Goal: Browse casually: Explore the website without a specific task or goal

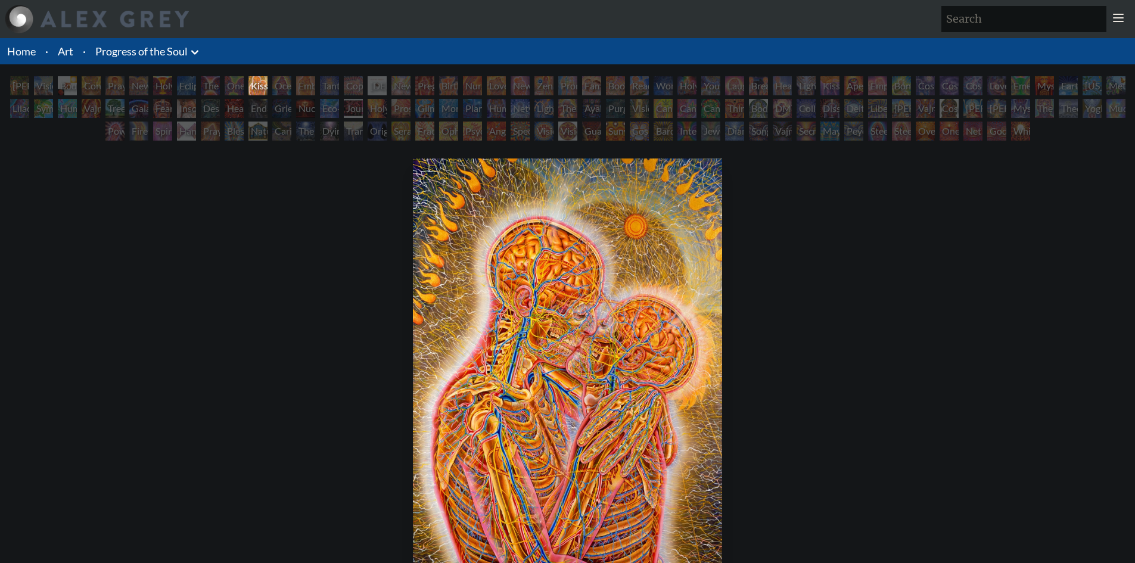
click at [516, 319] on img "11 / 133" at bounding box center [568, 384] width 310 height 451
click at [1025, 19] on input "search" at bounding box center [1024, 19] width 165 height 26
type input "painting"
click at [148, 86] on div "New Man New Woman" at bounding box center [138, 85] width 19 height 19
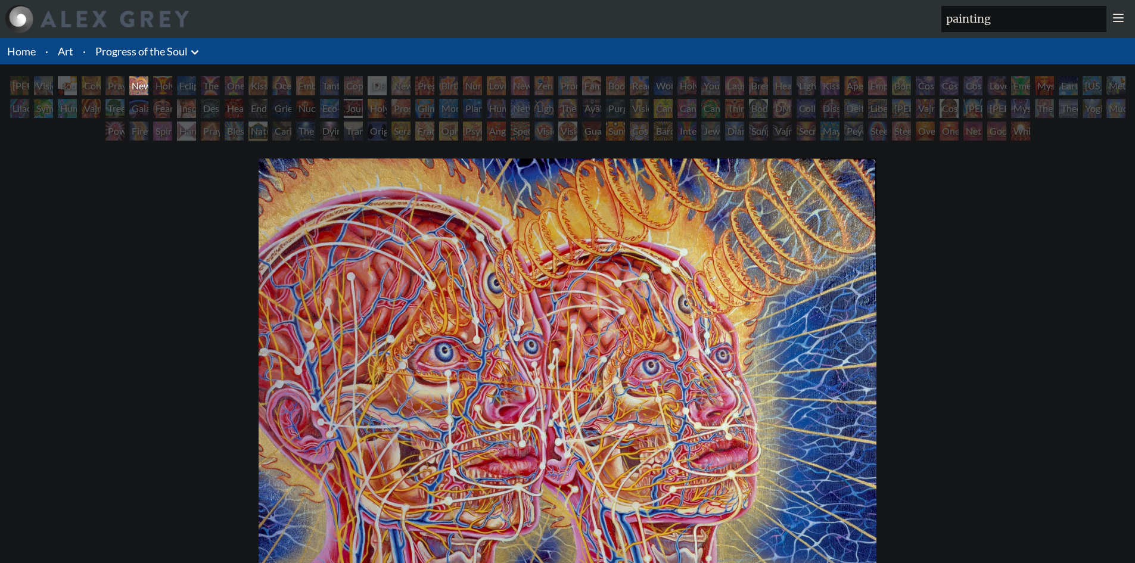
click at [315, 135] on div "The Soul Finds It's Way" at bounding box center [305, 131] width 19 height 19
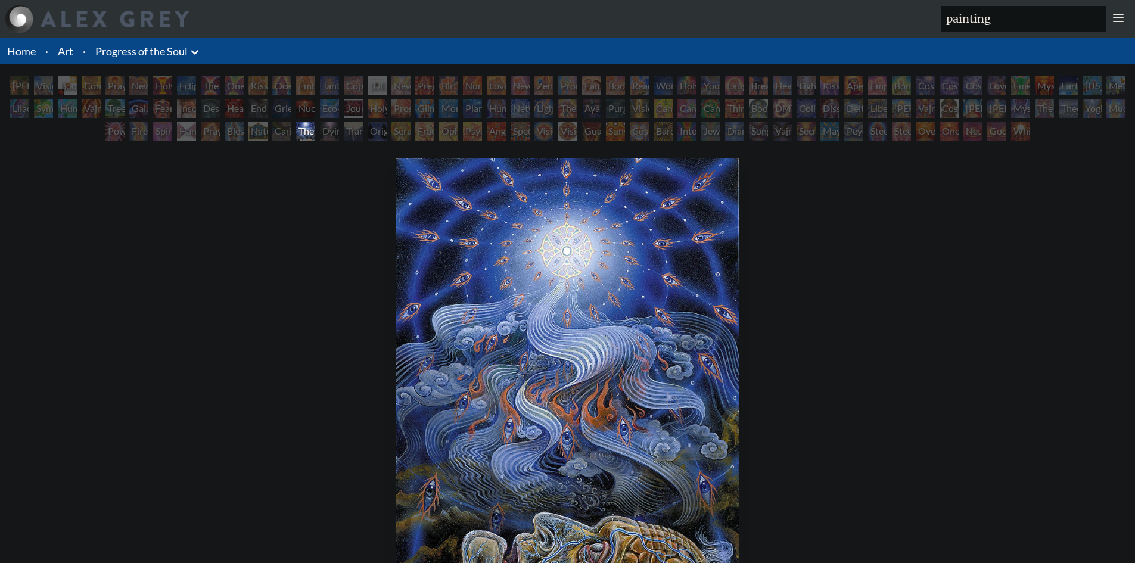
click at [363, 131] on div "Transfiguration" at bounding box center [353, 131] width 19 height 19
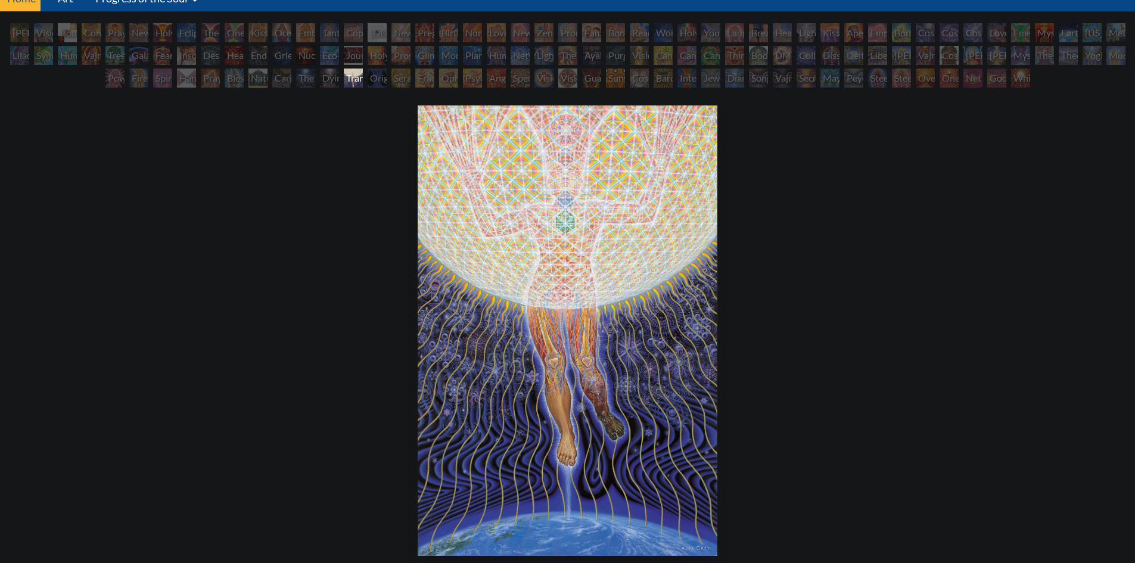
scroll to position [60, 0]
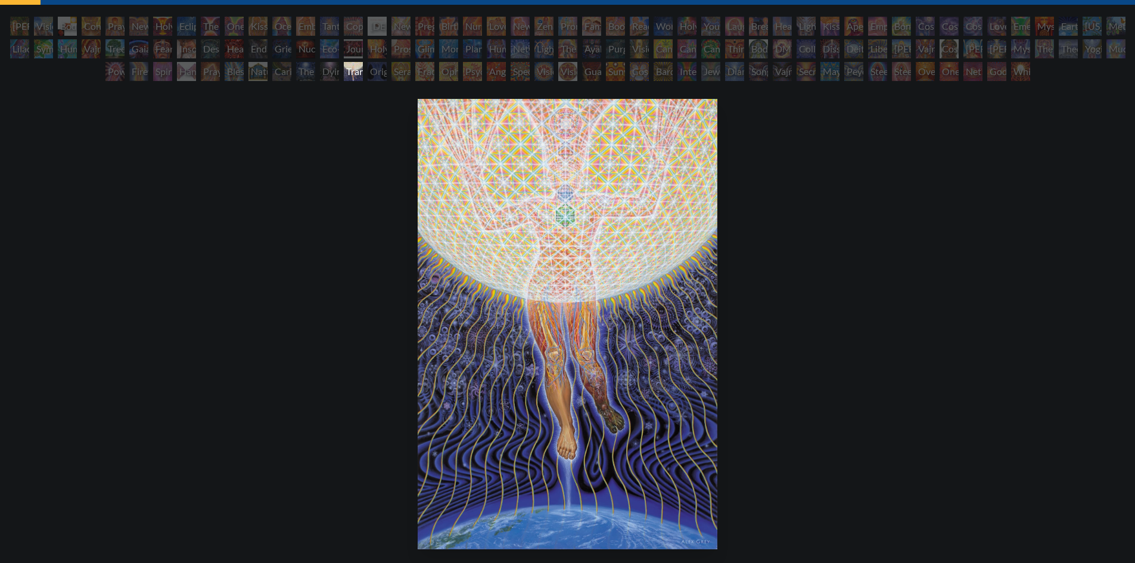
click at [380, 73] on div "Original Face" at bounding box center [377, 71] width 19 height 19
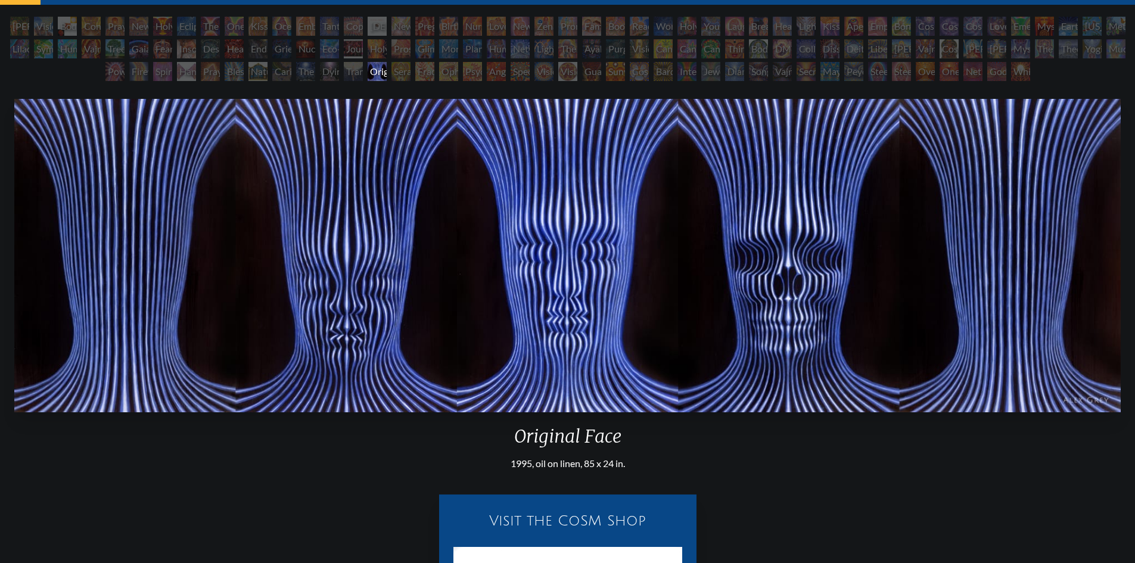
click at [392, 80] on div "Seraphic Transport Docking on the Third Eye" at bounding box center [401, 71] width 19 height 19
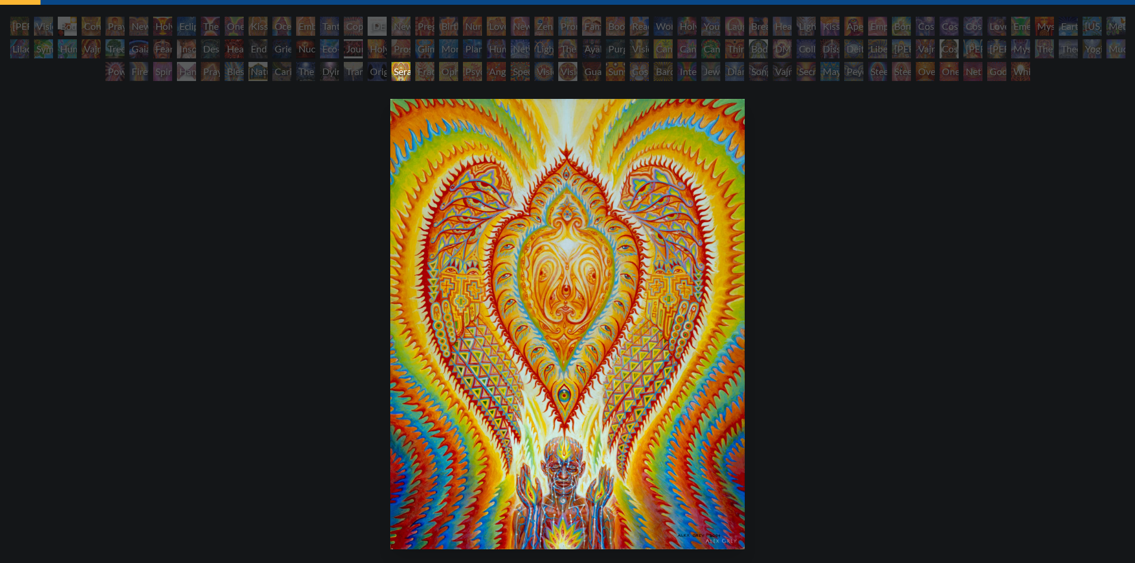
drag, startPoint x: 457, startPoint y: 75, endPoint x: 327, endPoint y: 77, distance: 130.0
click at [392, 78] on div "Seraphic Transport Docking on the Third Eye" at bounding box center [401, 71] width 19 height 19
drag, startPoint x: 311, startPoint y: 73, endPoint x: 488, endPoint y: 76, distance: 177.6
click at [488, 76] on div "Adam & Eve Visionary Origin of Language Body, Mind, Spirit Contemplation Prayin…" at bounding box center [567, 51] width 1135 height 68
click at [331, 142] on div "Seraphic Transport Docking on the Third Eye 2004, acrylic on wood, 11 x 14 in. …" at bounding box center [568, 394] width 1116 height 600
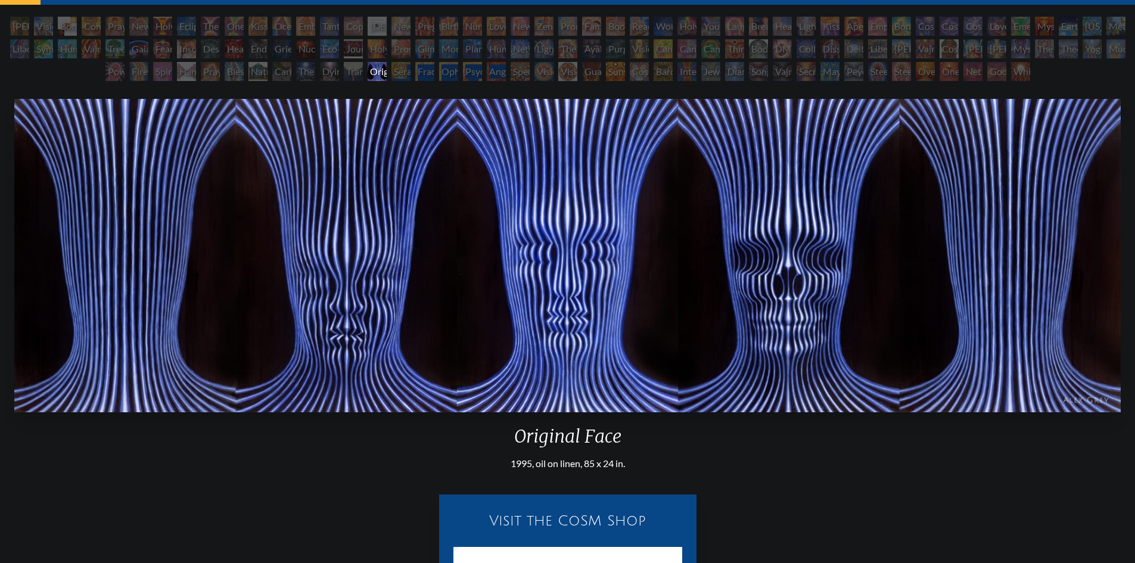
click at [408, 76] on div "Seraphic Transport Docking on the Third Eye" at bounding box center [401, 71] width 19 height 19
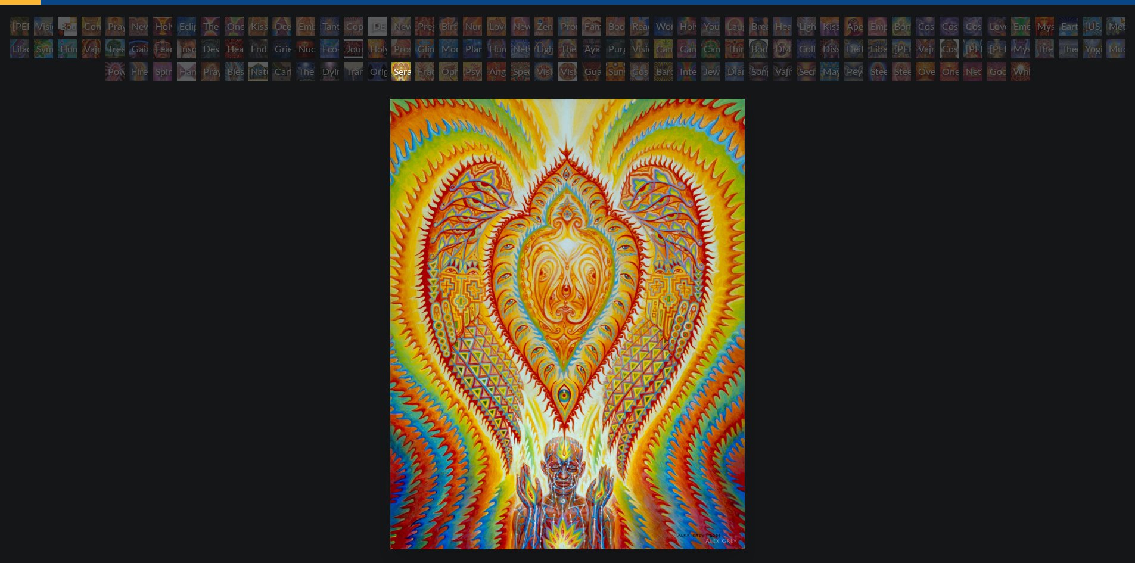
click at [408, 76] on div "Seraphic Transport Docking on the Third Eye" at bounding box center [401, 71] width 19 height 19
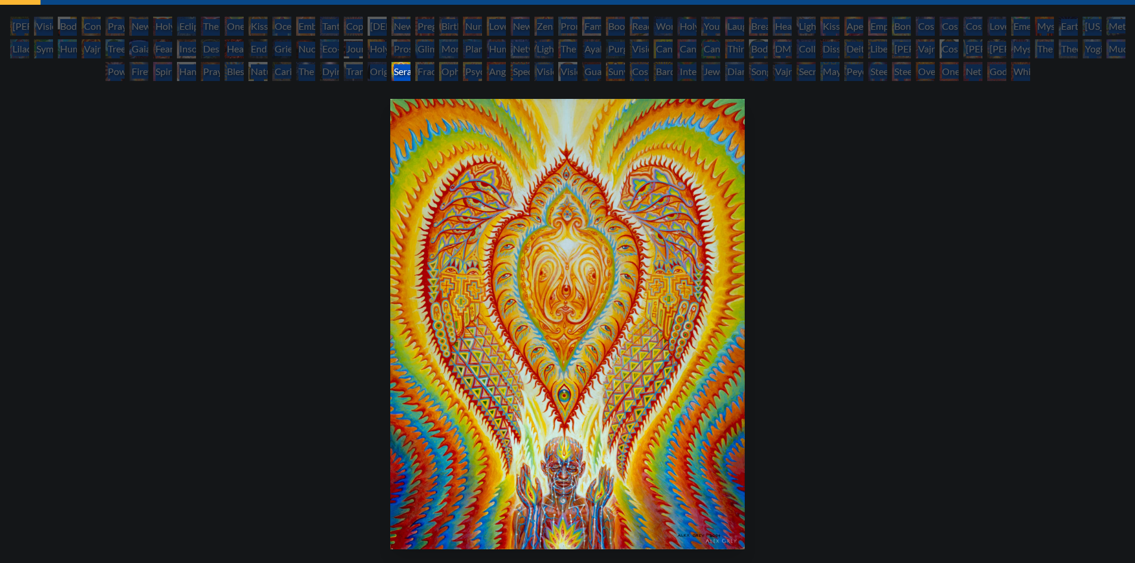
click at [408, 76] on div "Seraphic Transport Docking on the Third Eye" at bounding box center [401, 71] width 19 height 19
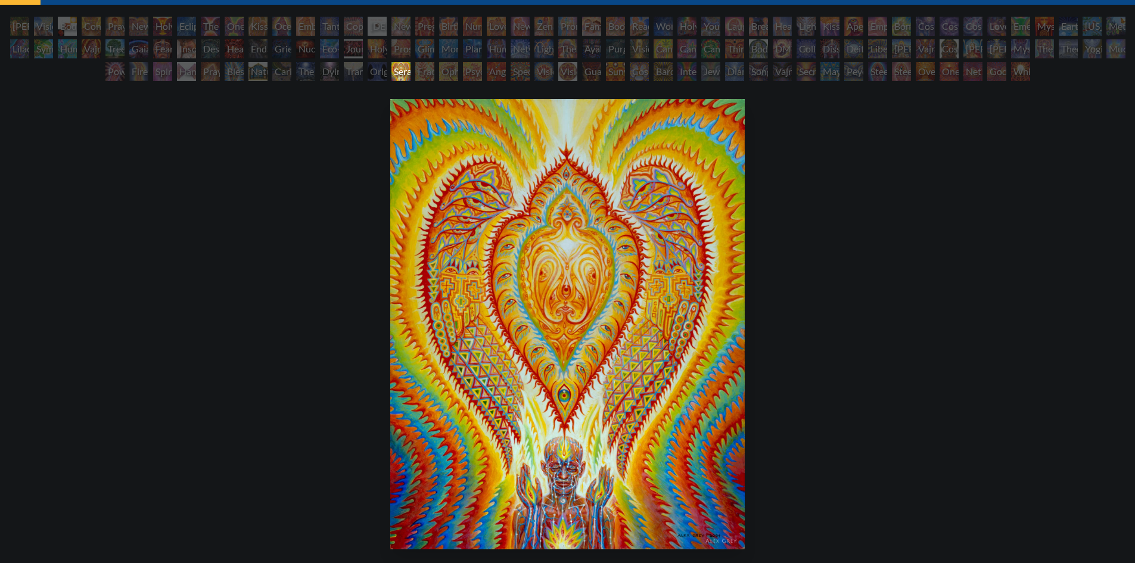
drag, startPoint x: 314, startPoint y: 75, endPoint x: 484, endPoint y: 80, distance: 170.6
click at [411, 80] on div "Seraphic Transport Docking on the Third Eye" at bounding box center [401, 71] width 19 height 19
copy div "eraphic Transport Docking on the Third E"
click at [307, 235] on div "Seraphic Transport Docking on the Third Eye 2004, acrylic on wood, 11 x 14 in. …" at bounding box center [568, 394] width 1116 height 600
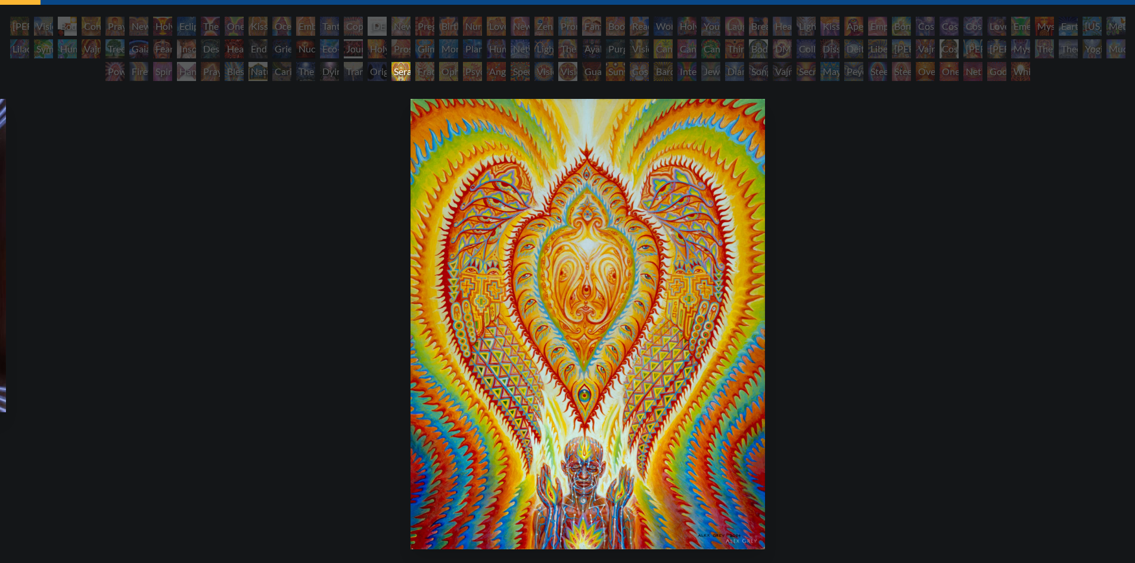
click at [330, 250] on div "Seraphic Transport Docking on the Third Eye 2004, acrylic on wood, 11 x 14 in. …" at bounding box center [588, 394] width 1116 height 600
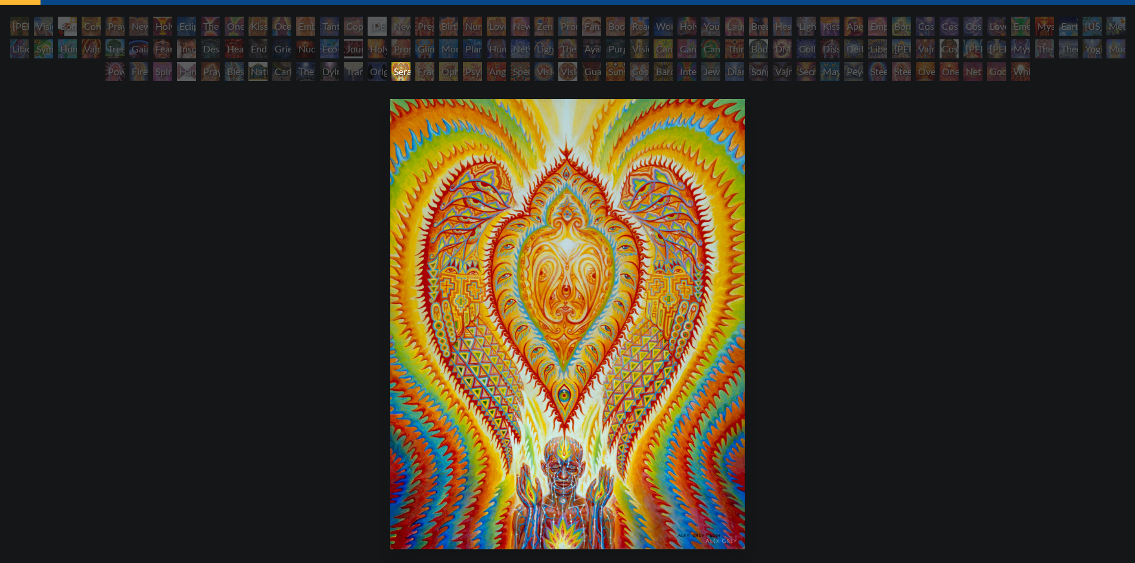
click at [423, 77] on div "Fractal Eyes" at bounding box center [424, 71] width 19 height 19
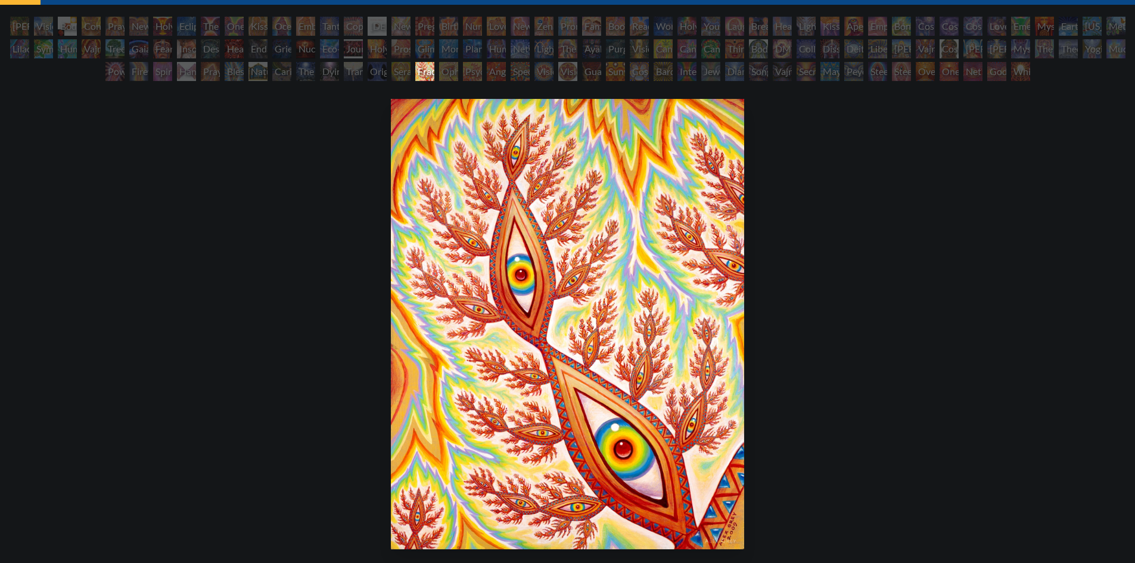
click at [458, 79] on div "Ophanic Eyelash" at bounding box center [448, 71] width 19 height 19
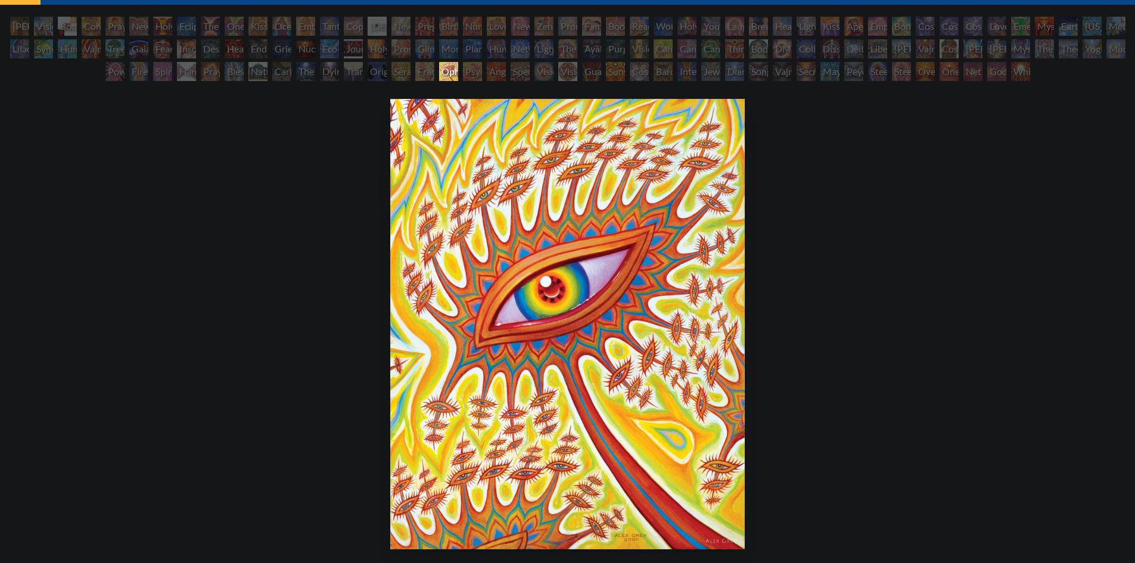
click at [1019, 70] on div "White Light" at bounding box center [1020, 71] width 19 height 19
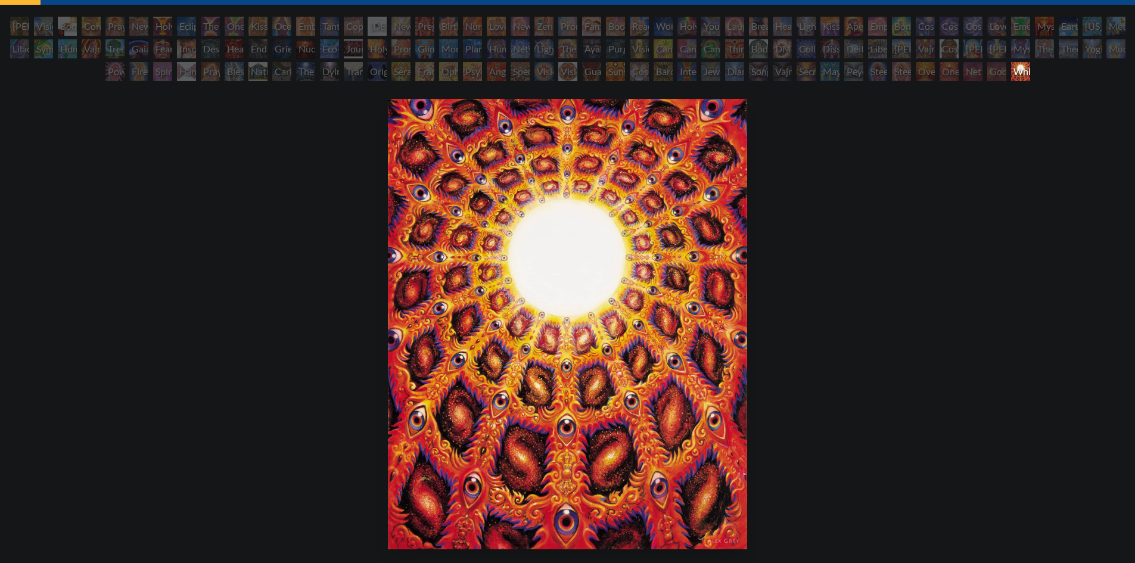
click at [1007, 70] on div "Godself" at bounding box center [997, 71] width 19 height 19
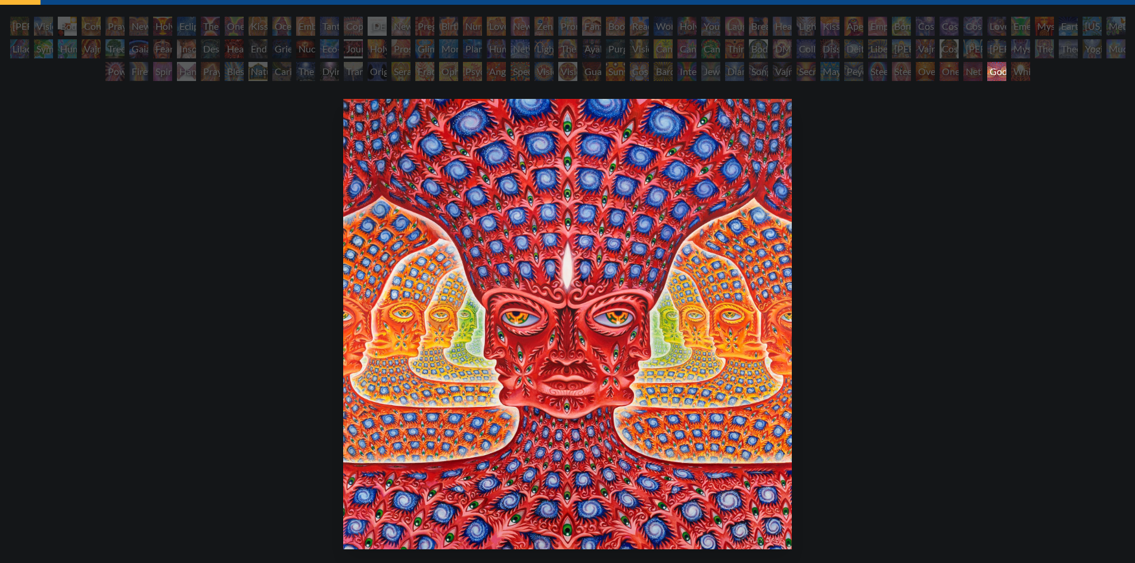
click at [964, 69] on div "Net of Being" at bounding box center [973, 71] width 19 height 19
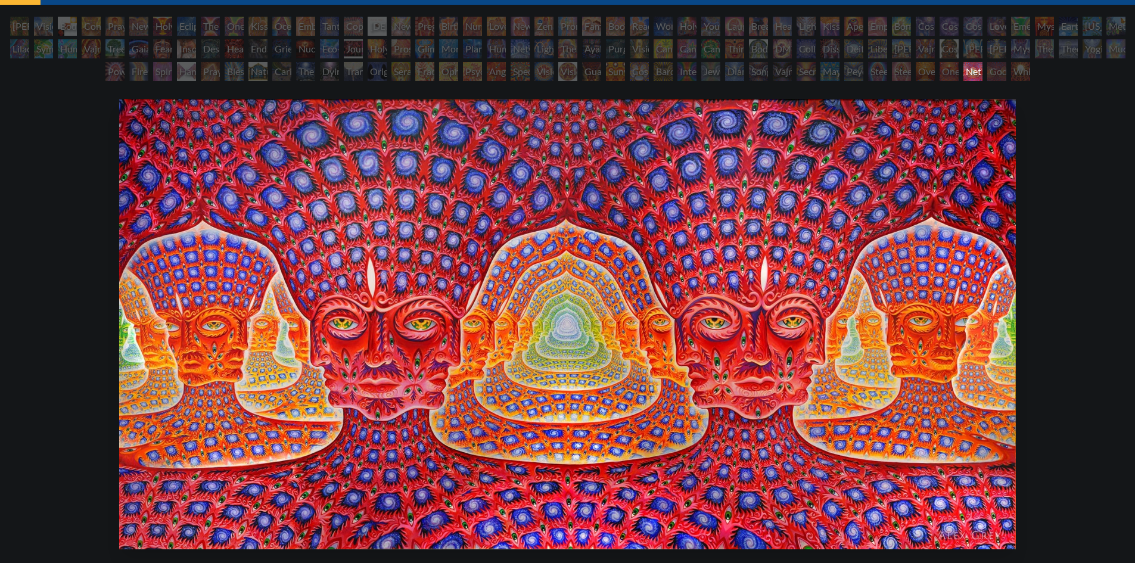
click at [932, 75] on div "Oversoul" at bounding box center [925, 71] width 19 height 19
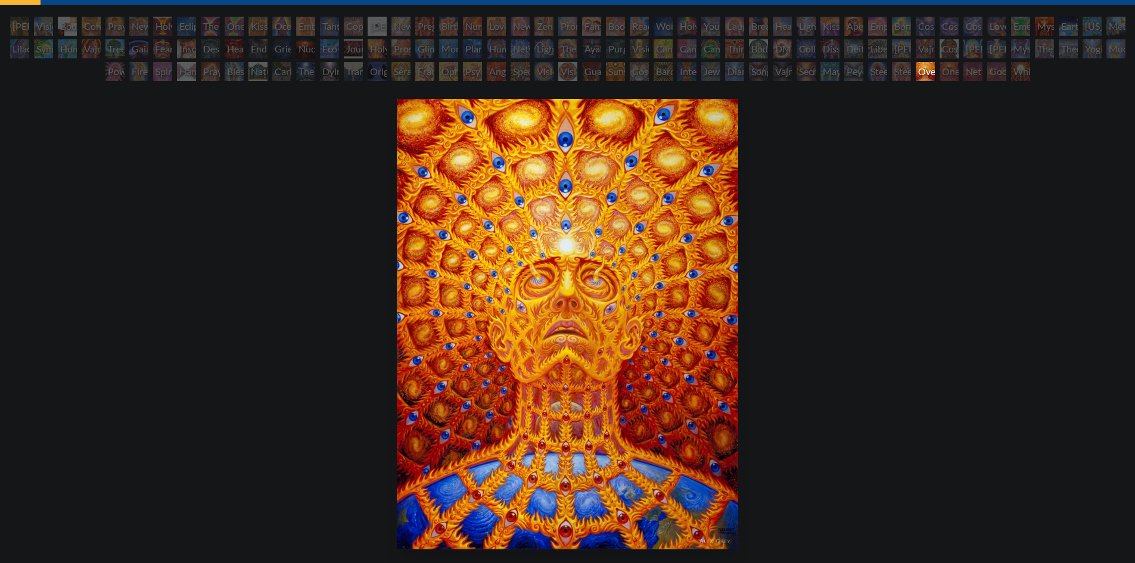
click at [893, 71] on div "Steeplehead 2" at bounding box center [901, 71] width 19 height 19
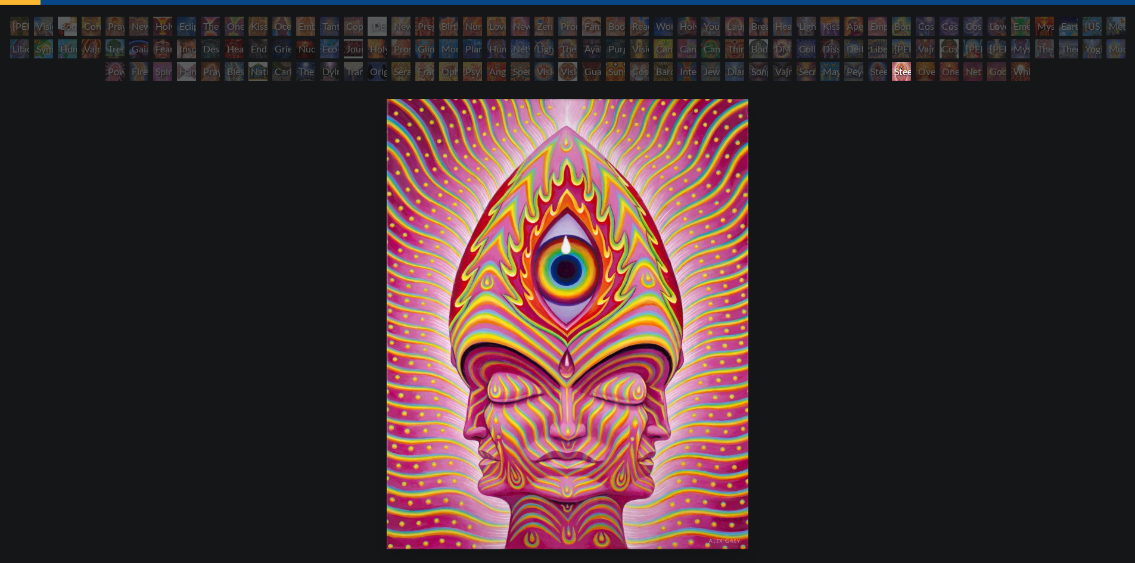
click at [837, 72] on div "Mayan Being" at bounding box center [830, 71] width 19 height 19
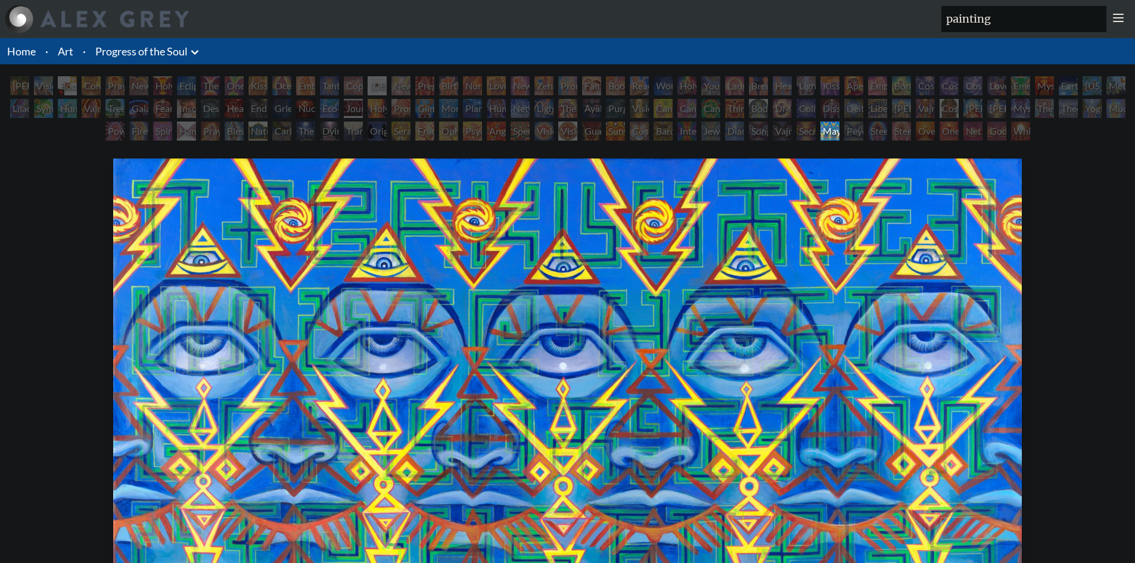
click at [816, 132] on div "Secret Writing Being" at bounding box center [806, 131] width 19 height 19
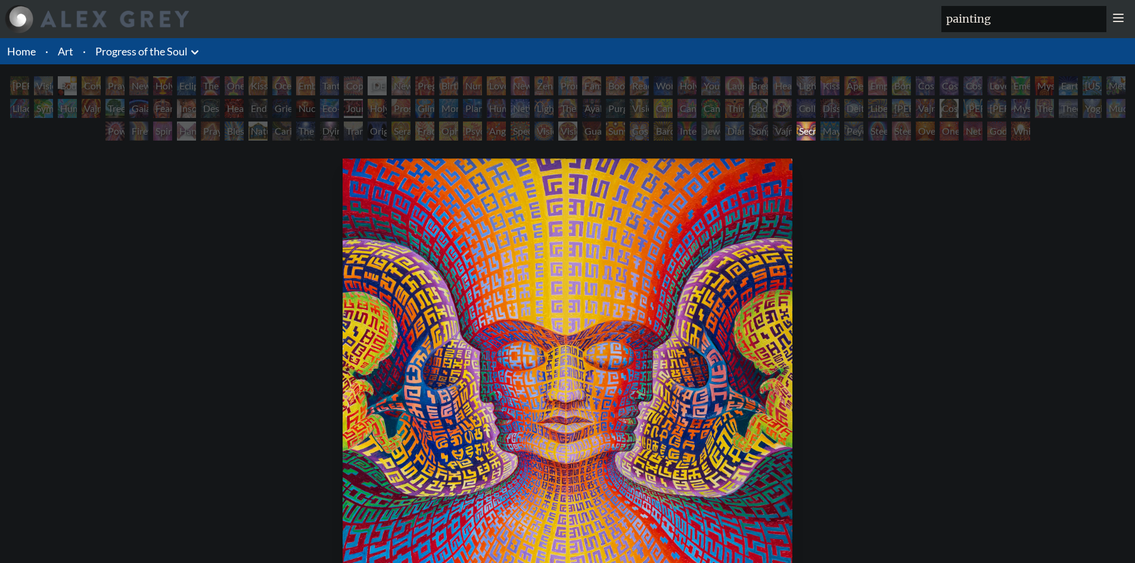
click at [780, 138] on div "Vajra Being" at bounding box center [782, 131] width 19 height 19
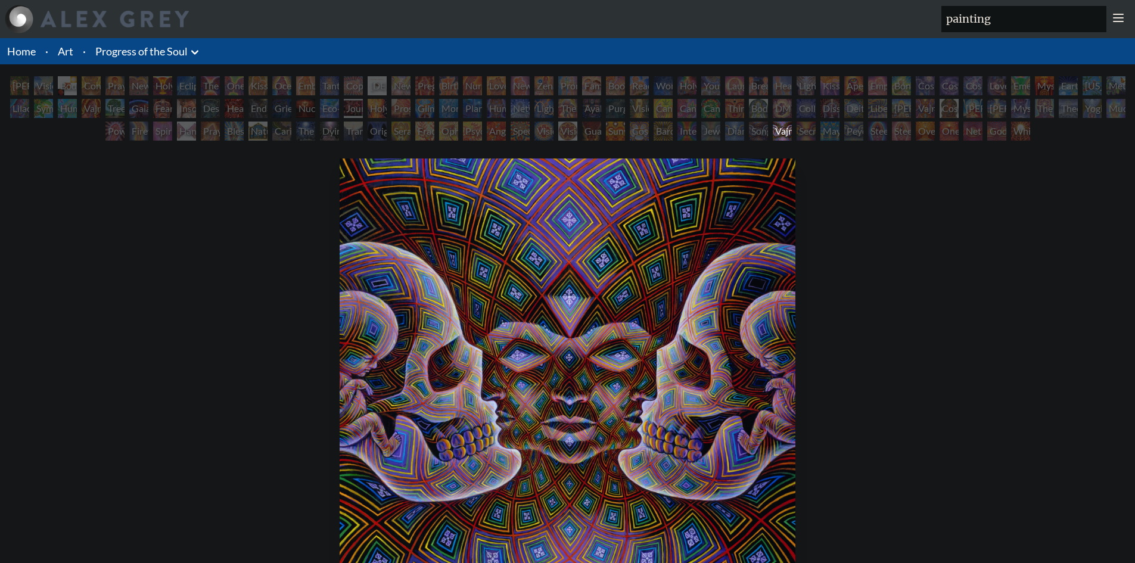
click at [752, 134] on div "Song of Vajra Being" at bounding box center [758, 131] width 19 height 19
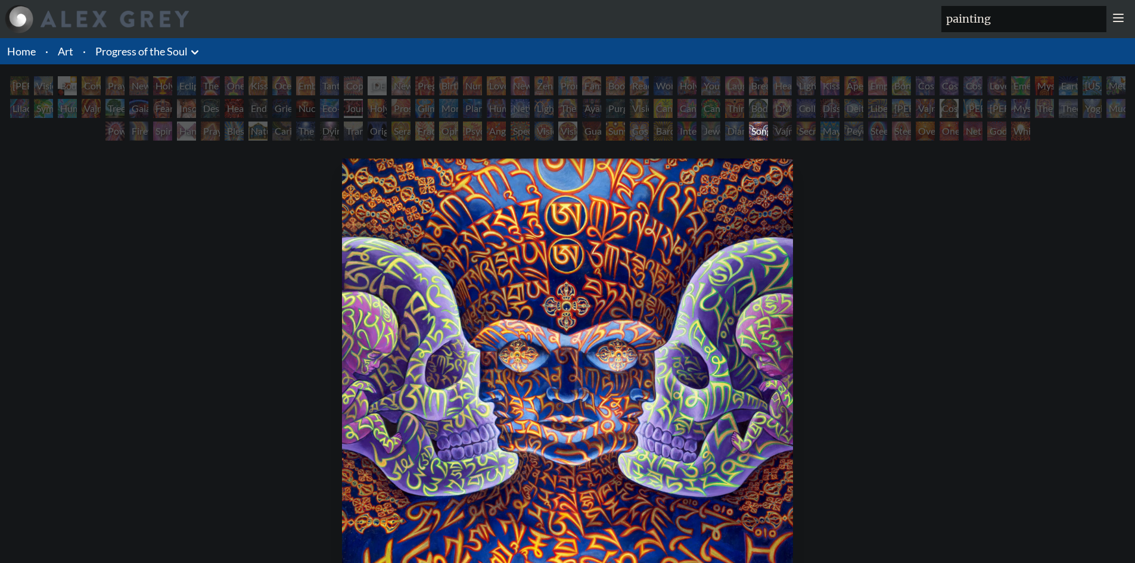
click at [731, 138] on div "Diamond Being" at bounding box center [734, 131] width 19 height 19
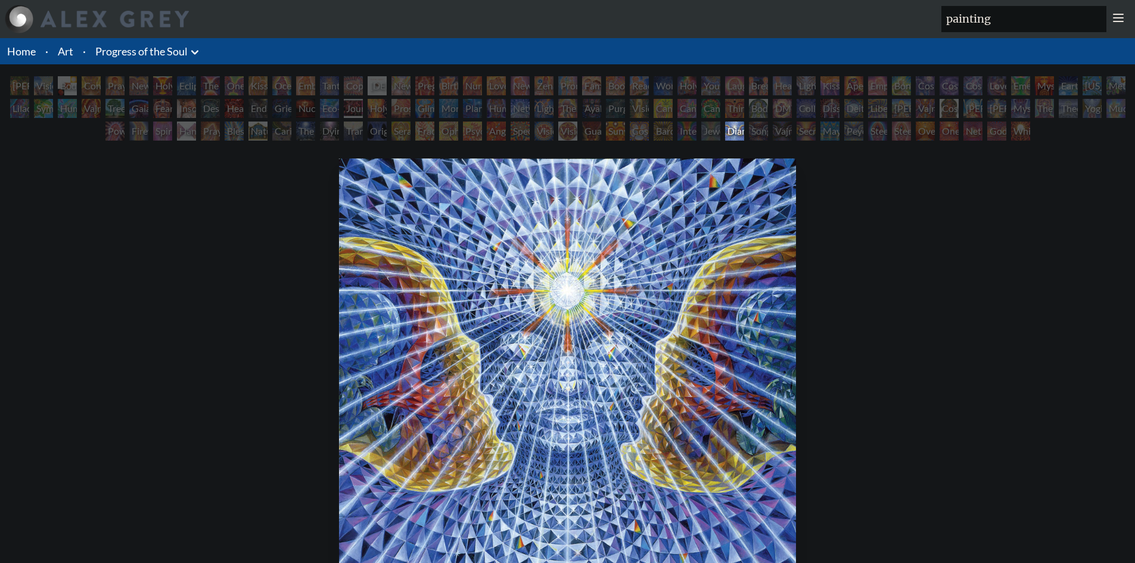
click at [709, 131] on div "Jewel Being" at bounding box center [711, 131] width 19 height 19
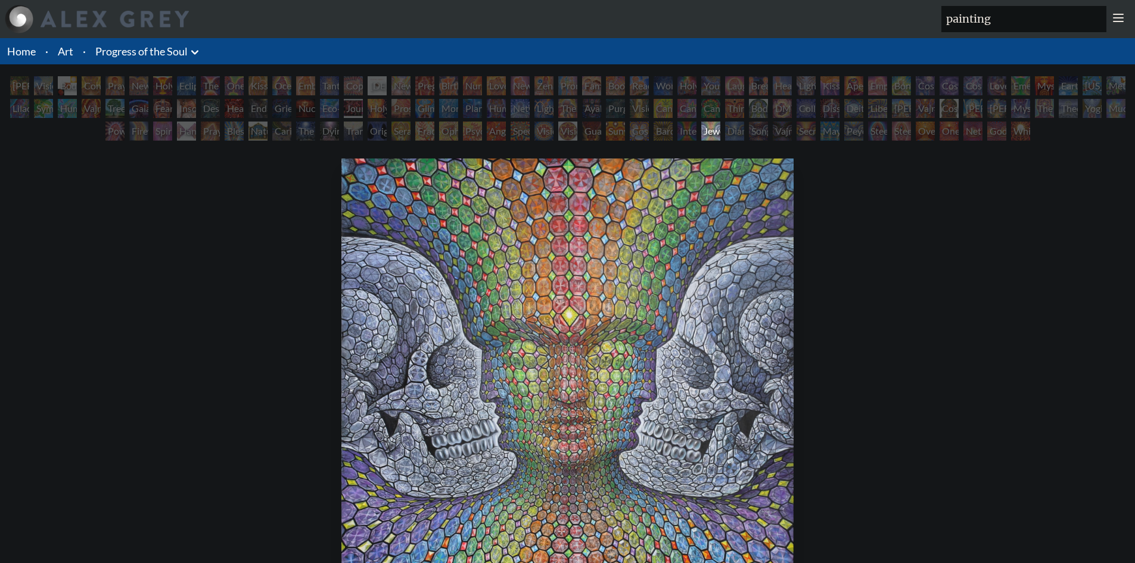
click at [678, 135] on div "Interbeing" at bounding box center [687, 131] width 19 height 19
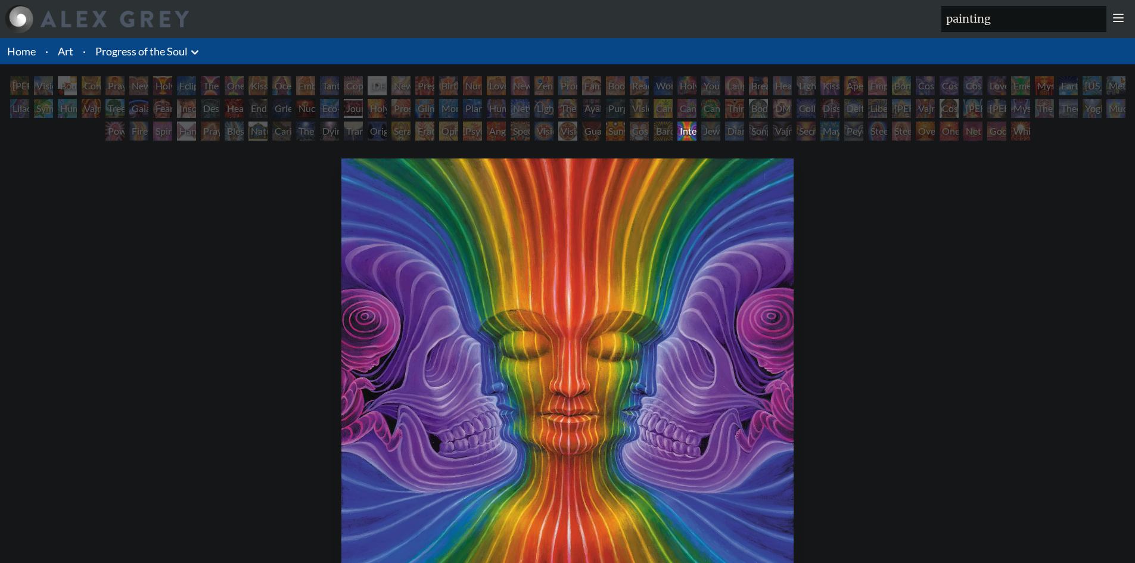
click at [659, 138] on div "Bardo Being" at bounding box center [663, 131] width 19 height 19
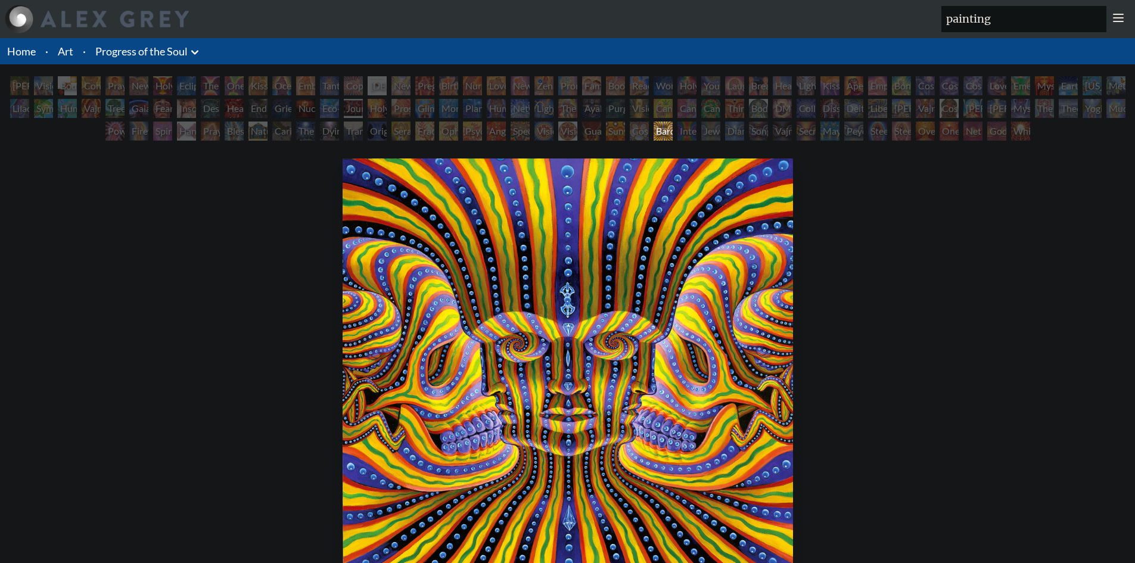
click at [638, 138] on div "Cosmic Elf" at bounding box center [639, 131] width 19 height 19
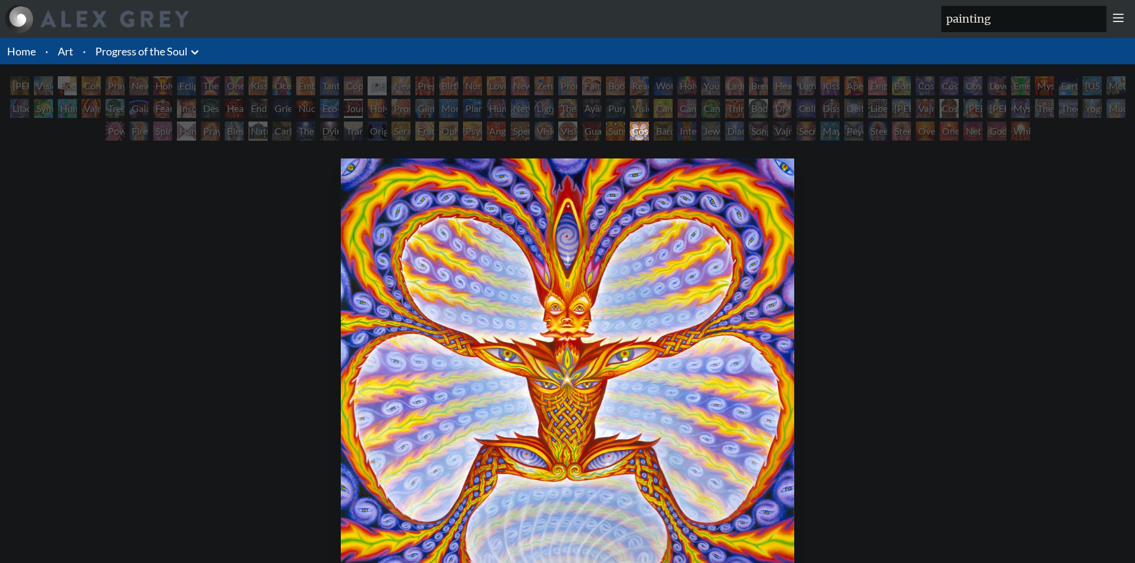
click at [612, 134] on div "Sunyata" at bounding box center [615, 131] width 19 height 19
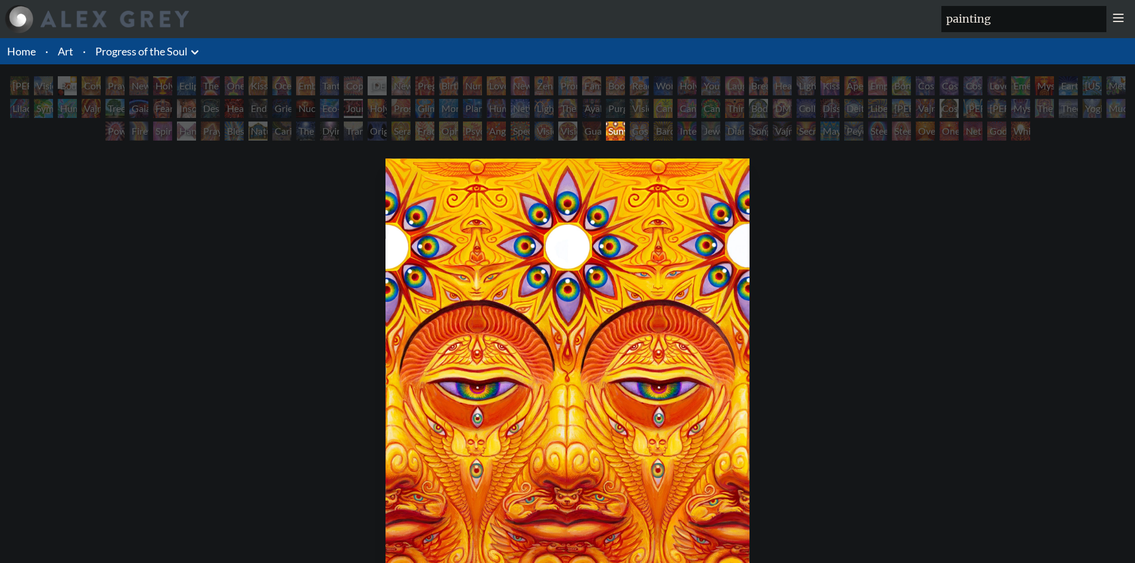
click at [582, 134] on div "Guardian of Infinite Vision" at bounding box center [591, 131] width 19 height 19
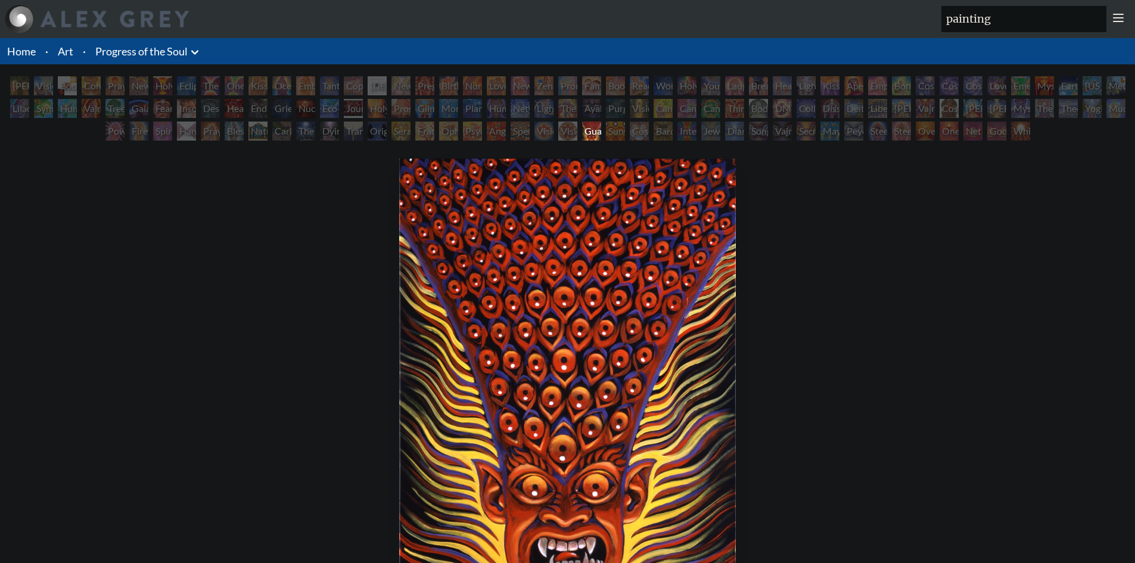
click at [563, 140] on div "Vision [PERSON_NAME]" at bounding box center [567, 131] width 19 height 19
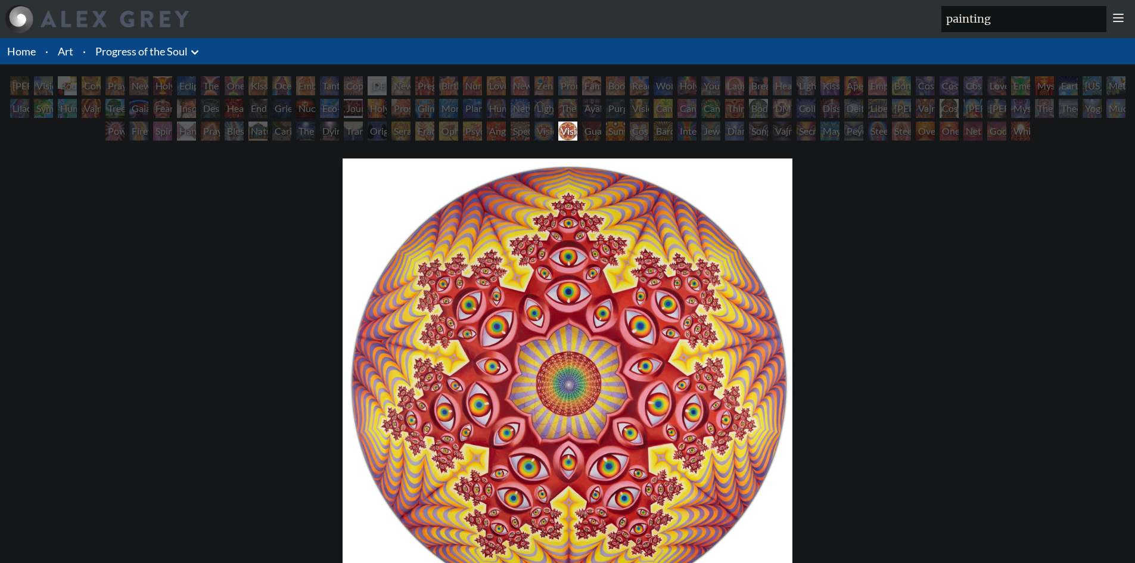
click at [538, 138] on div "Vision Crystal" at bounding box center [544, 131] width 19 height 19
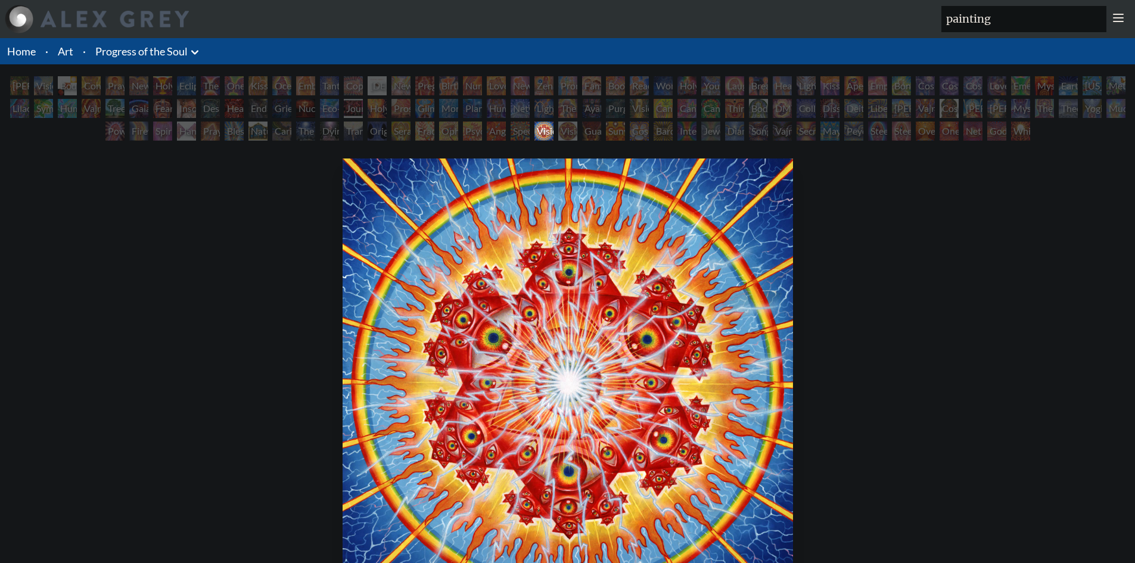
click at [515, 139] on div "Spectral Lotus" at bounding box center [520, 131] width 19 height 19
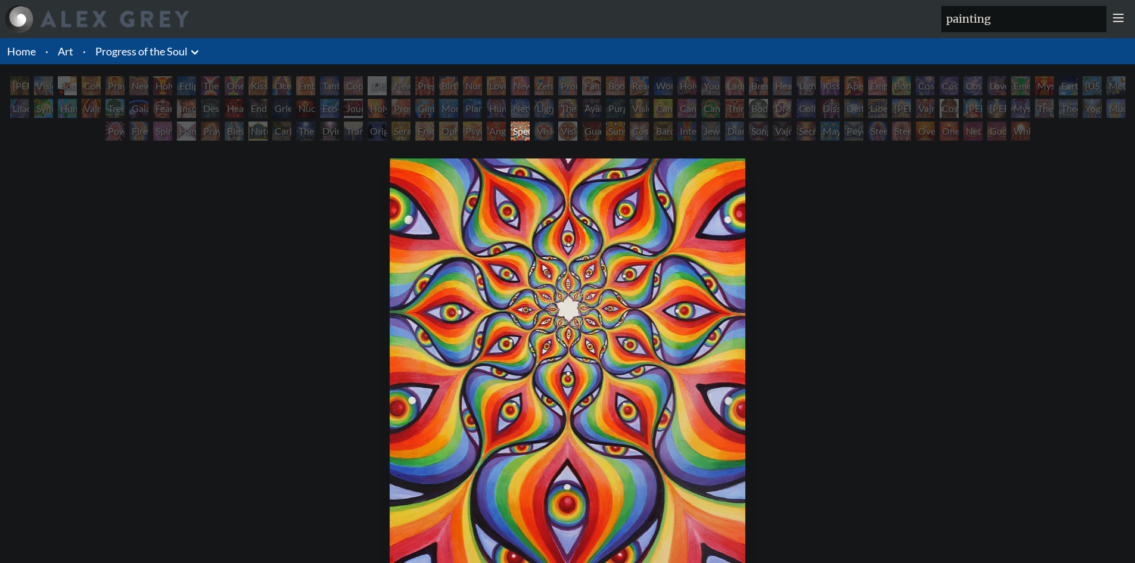
click at [494, 135] on div "Angel Skin" at bounding box center [496, 131] width 19 height 19
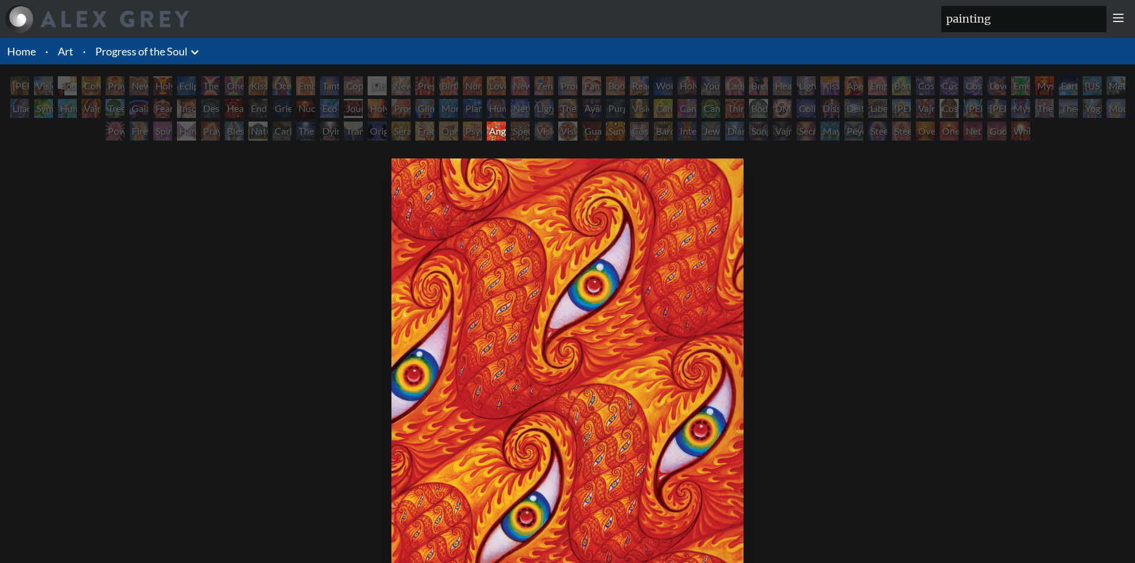
click at [467, 138] on div "Psychomicrograph of a Fractal Paisley Cherub Feather Tip" at bounding box center [472, 131] width 19 height 19
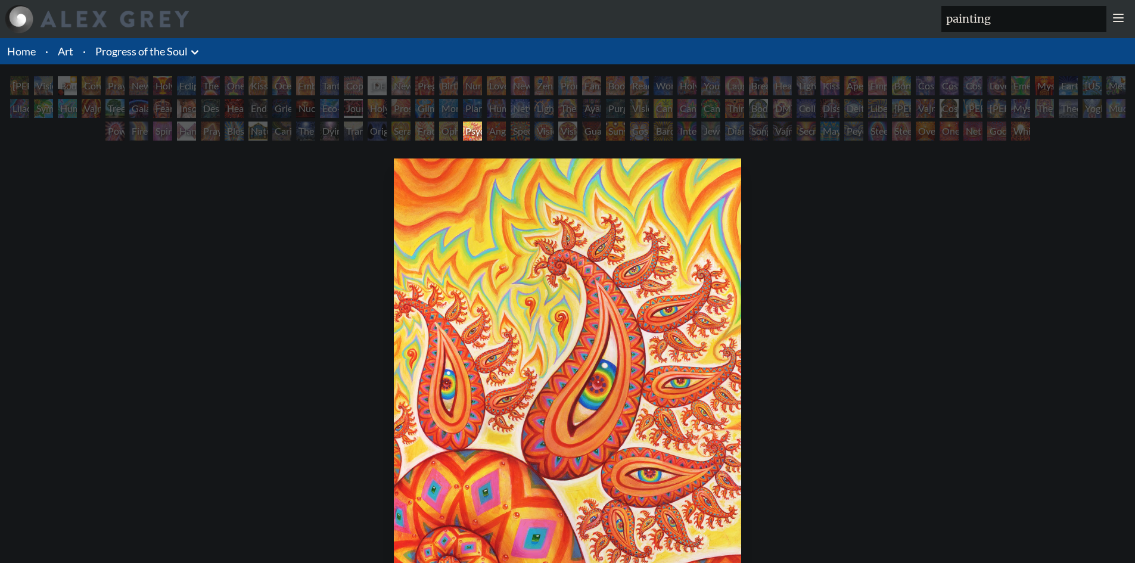
drag, startPoint x: 378, startPoint y: 132, endPoint x: 616, endPoint y: 136, distance: 237.8
click at [482, 136] on div "Psychomicrograph of a Fractal Paisley Cherub Feather Tip" at bounding box center [472, 131] width 19 height 19
click at [306, 234] on div "Psychomicrograph of a Fractal Paisley Cherub Feather Tip 2003, acrylic on wood,…" at bounding box center [568, 454] width 1116 height 600
click at [445, 138] on div "Ophanic Eyelash" at bounding box center [448, 131] width 19 height 19
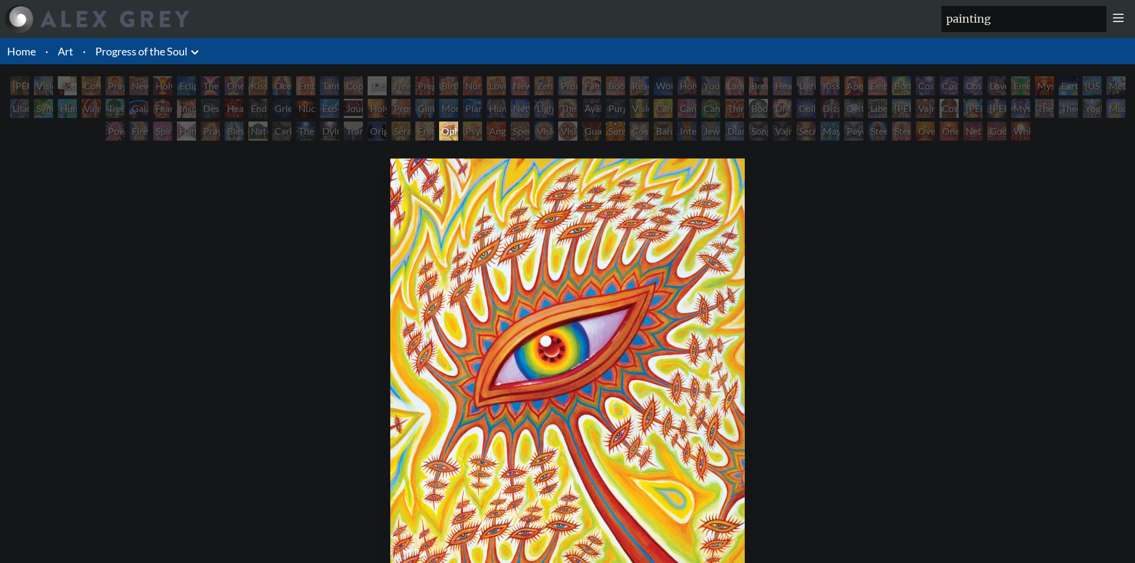
click at [396, 135] on div "Seraphic Transport Docking on the Third Eye" at bounding box center [401, 131] width 19 height 19
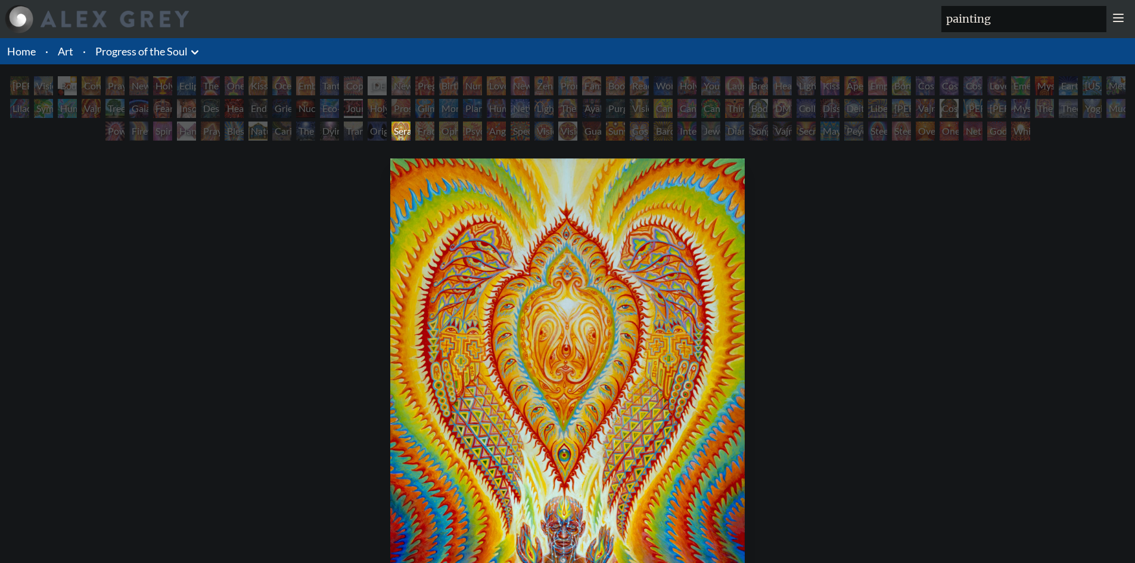
click at [363, 133] on div "Transfiguration" at bounding box center [353, 131] width 19 height 19
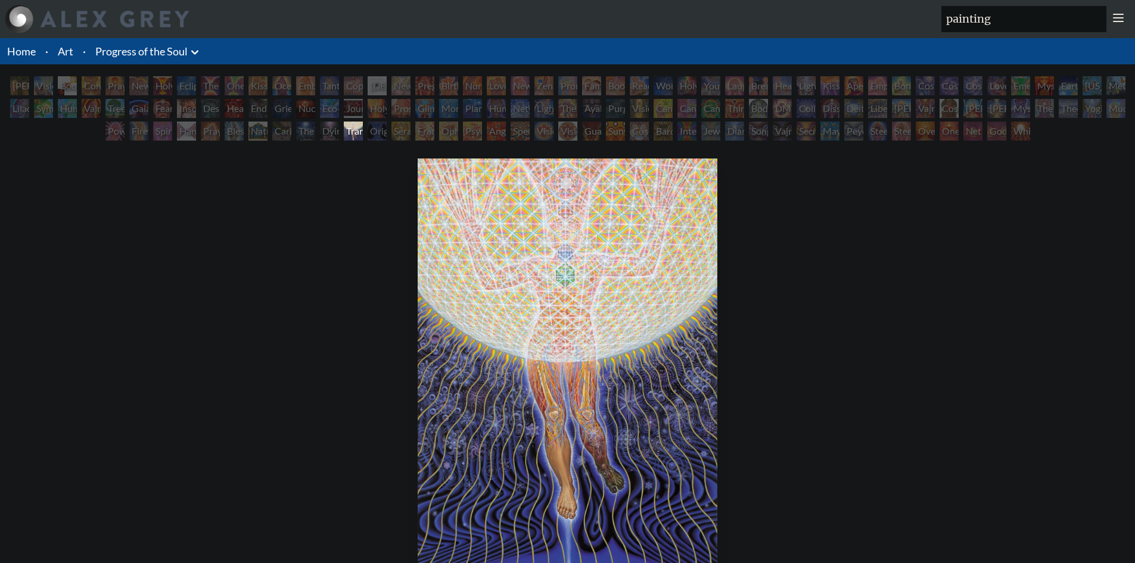
click at [14, 90] on div "[PERSON_NAME] & Eve" at bounding box center [19, 85] width 19 height 19
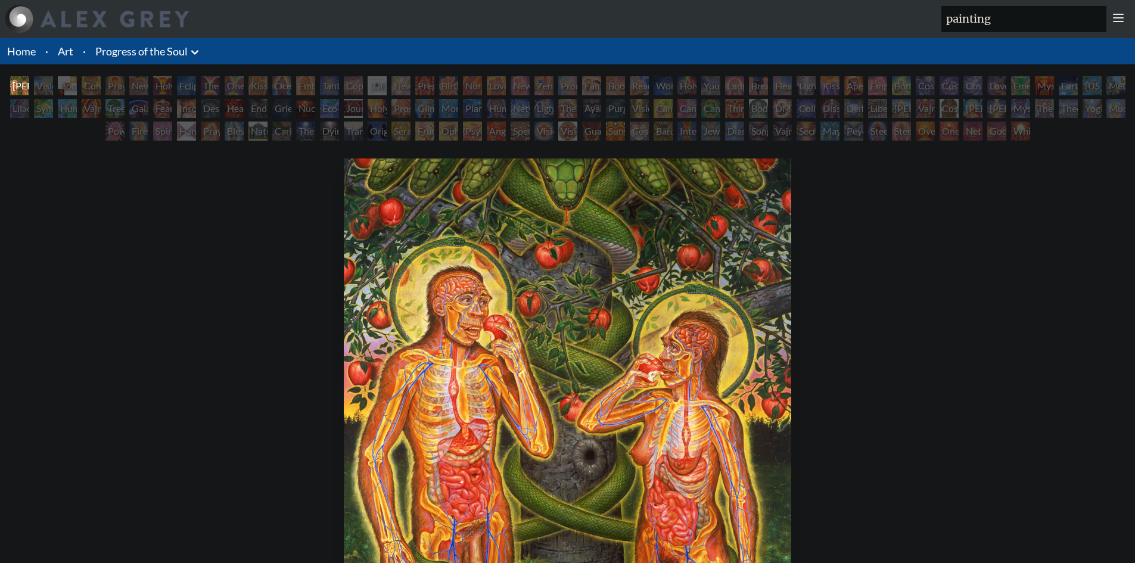
click at [44, 88] on div "Visionary Origin of Language" at bounding box center [43, 85] width 19 height 19
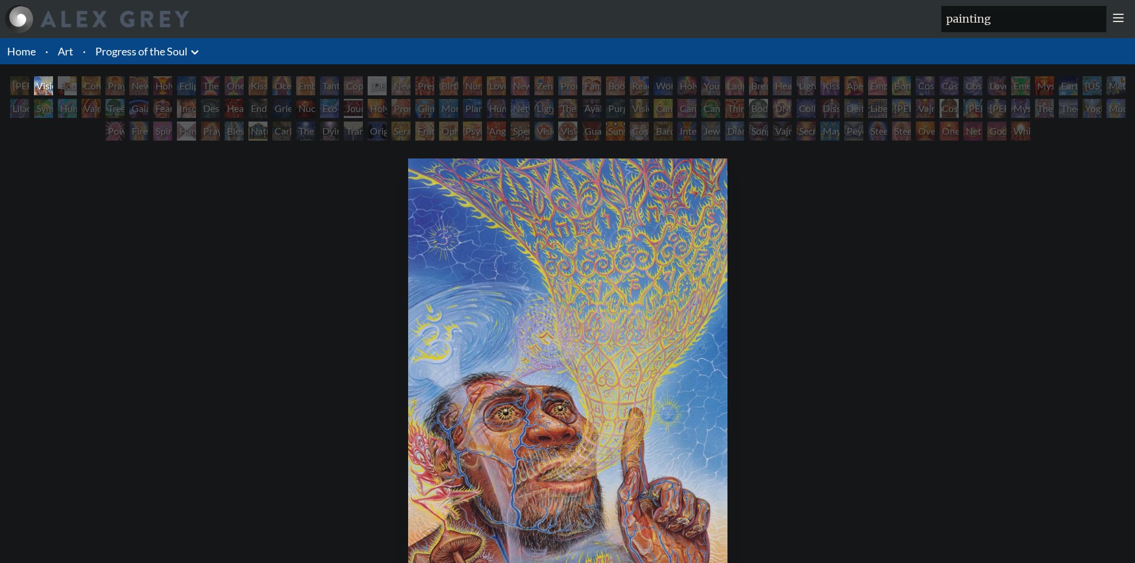
click at [73, 93] on div "Body, Mind, Spirit" at bounding box center [67, 85] width 19 height 19
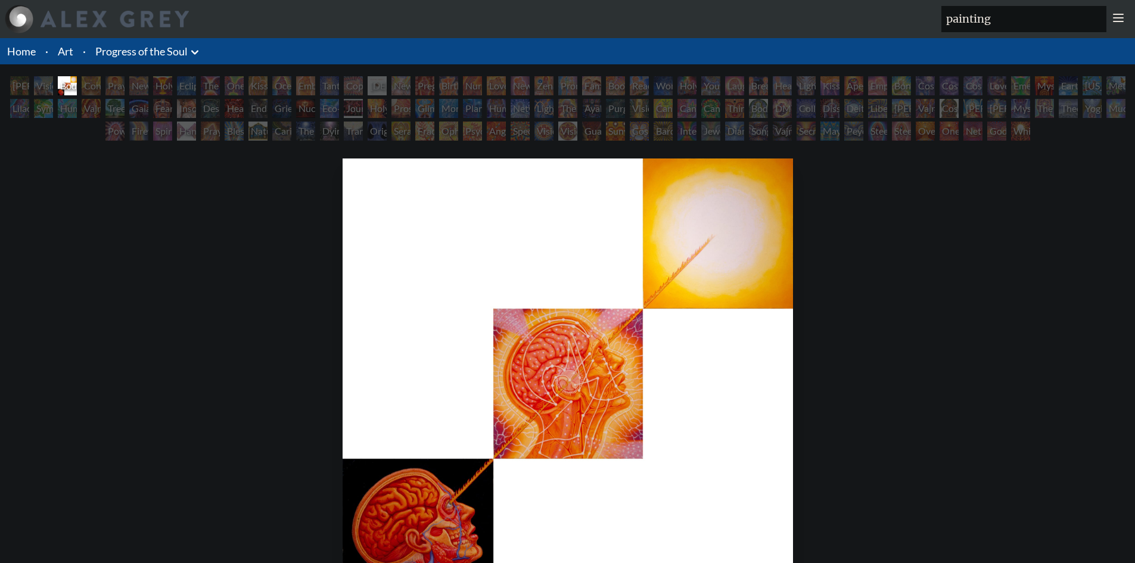
click at [82, 92] on div "Contemplation" at bounding box center [91, 85] width 19 height 19
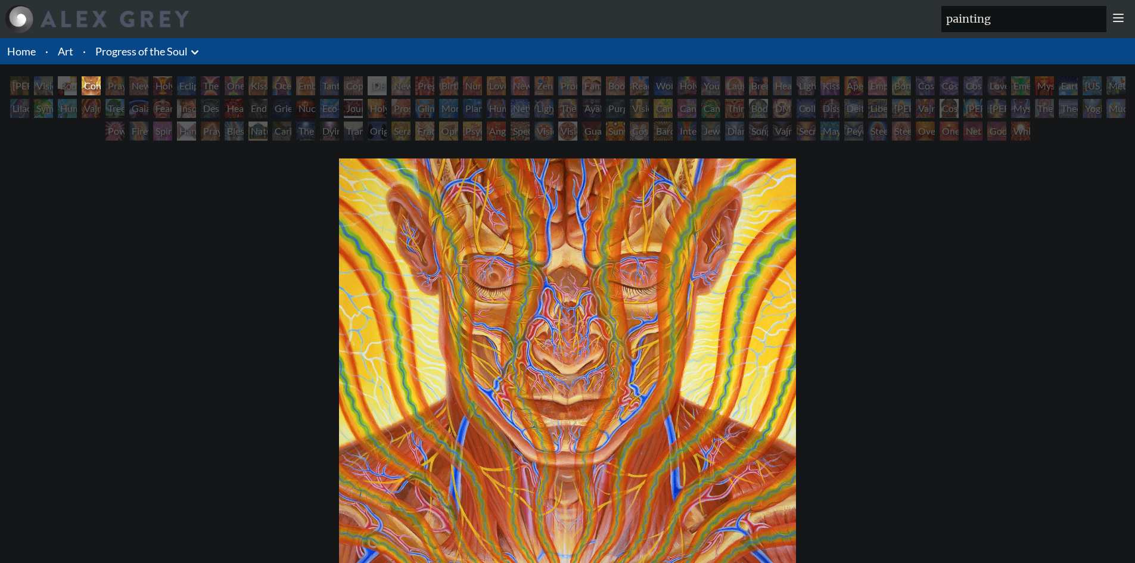
click at [117, 89] on div "Praying" at bounding box center [114, 85] width 19 height 19
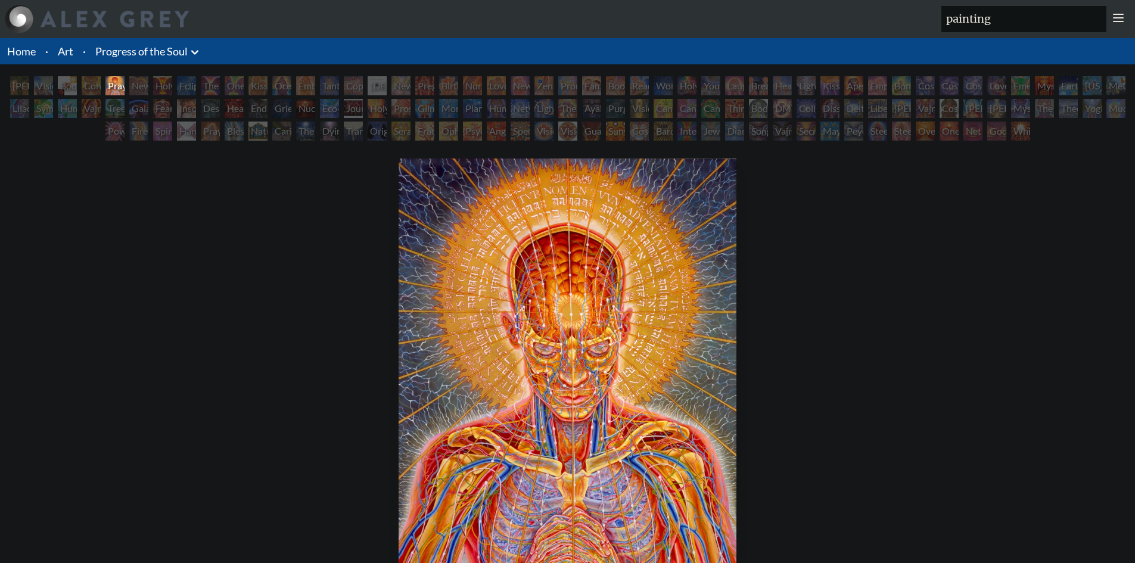
click at [134, 87] on div "New Man New Woman" at bounding box center [138, 85] width 19 height 19
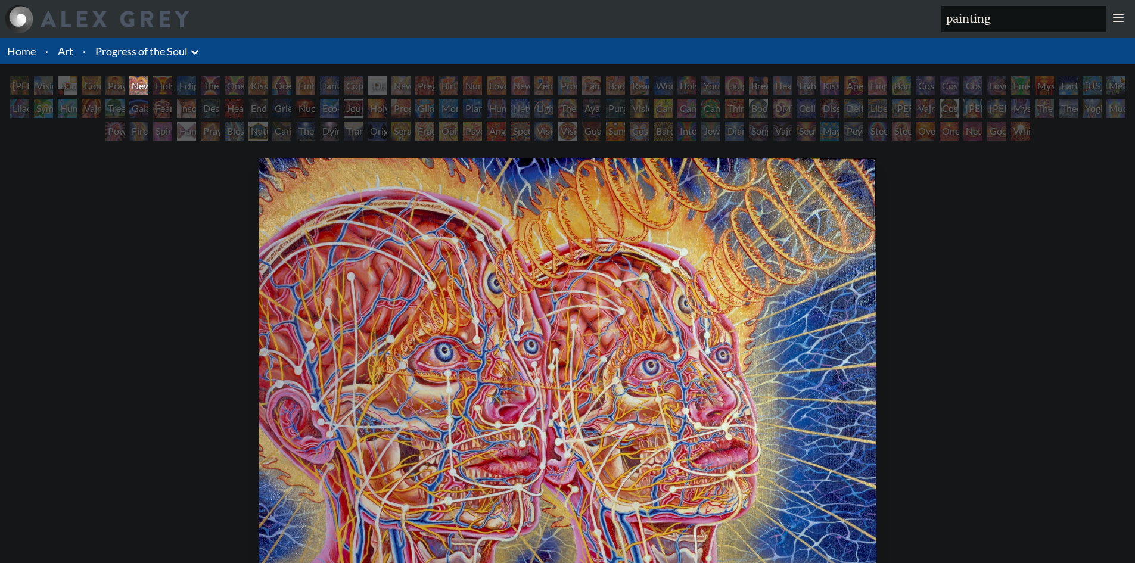
click at [153, 94] on div "Holy Grail" at bounding box center [162, 85] width 19 height 19
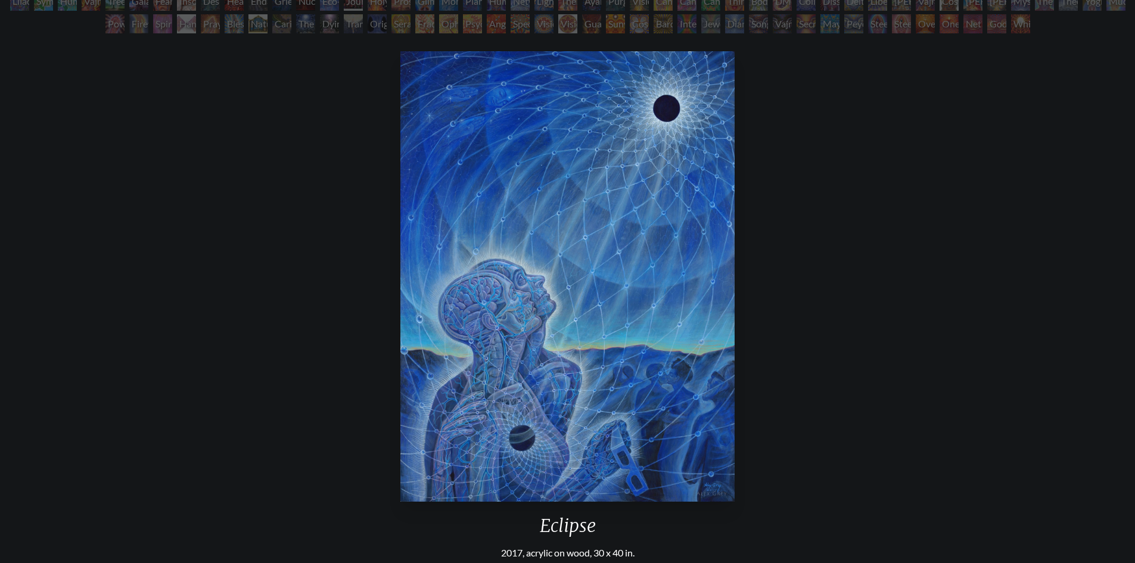
scroll to position [108, 0]
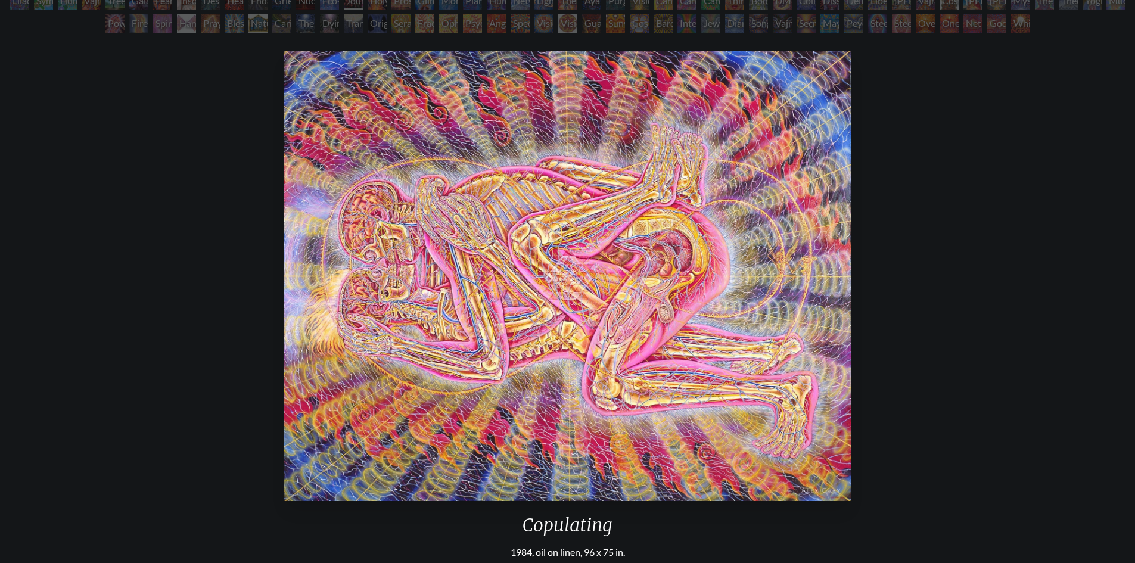
click at [583, 523] on div "Copulating" at bounding box center [568, 529] width 577 height 31
click at [544, 526] on div "Copulating" at bounding box center [568, 529] width 577 height 31
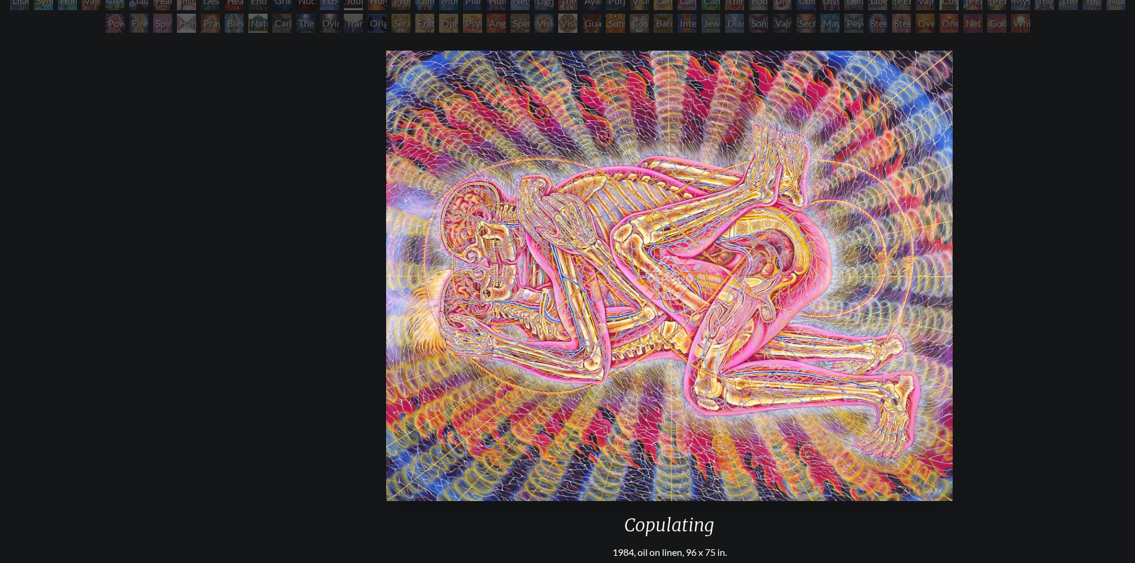
click at [622, 529] on div "Copulating" at bounding box center [669, 529] width 577 height 31
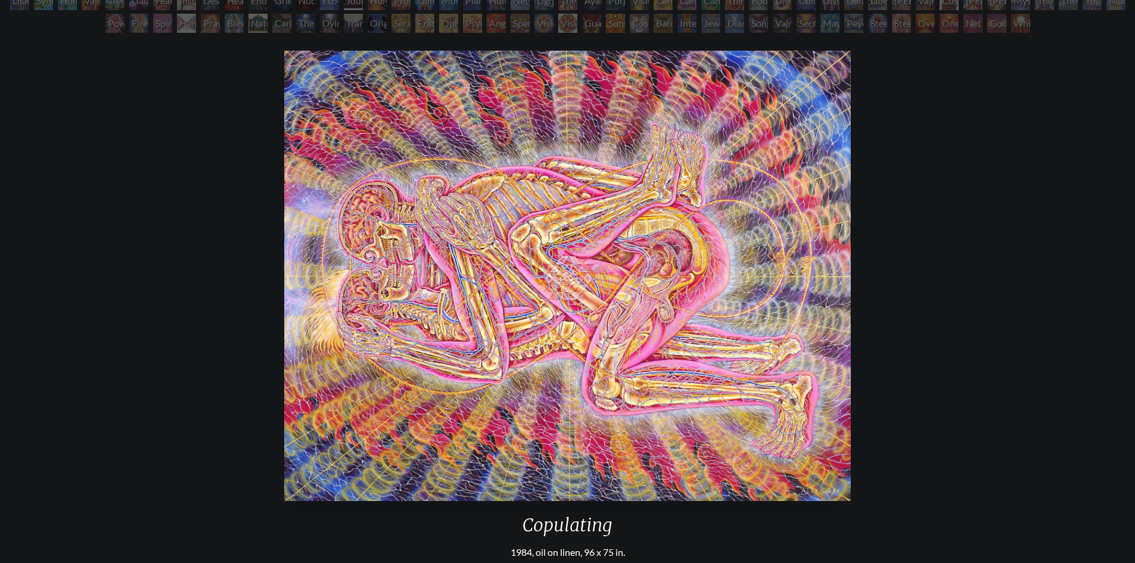
click at [131, 406] on div "Copulating 1984, oil on linen, 96 x 75 in. Visit the CoSM Shop Copulating - Min…" at bounding box center [568, 479] width 1116 height 867
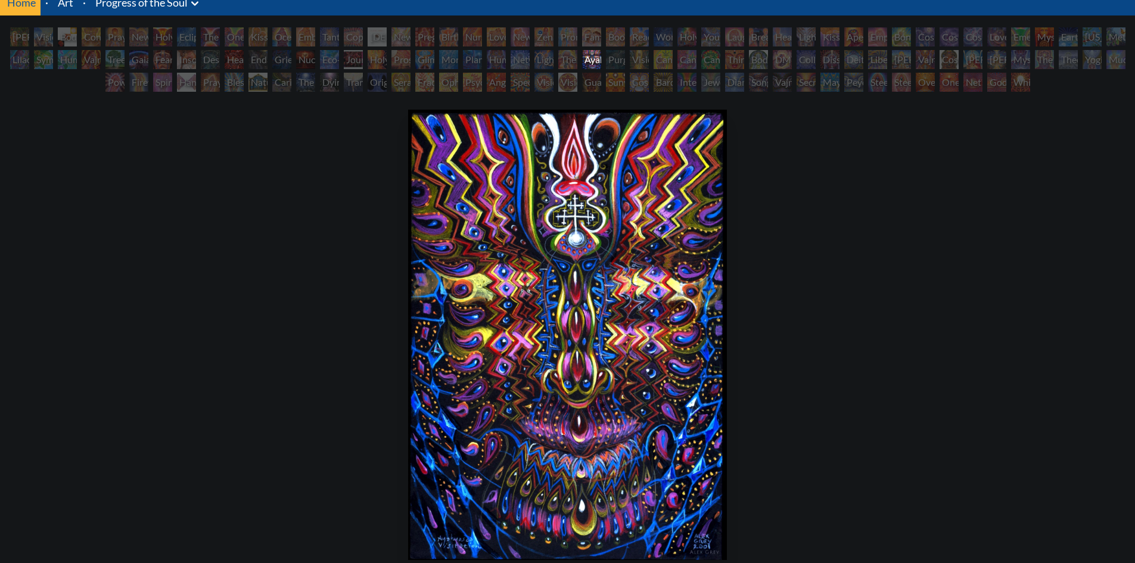
scroll to position [48, 0]
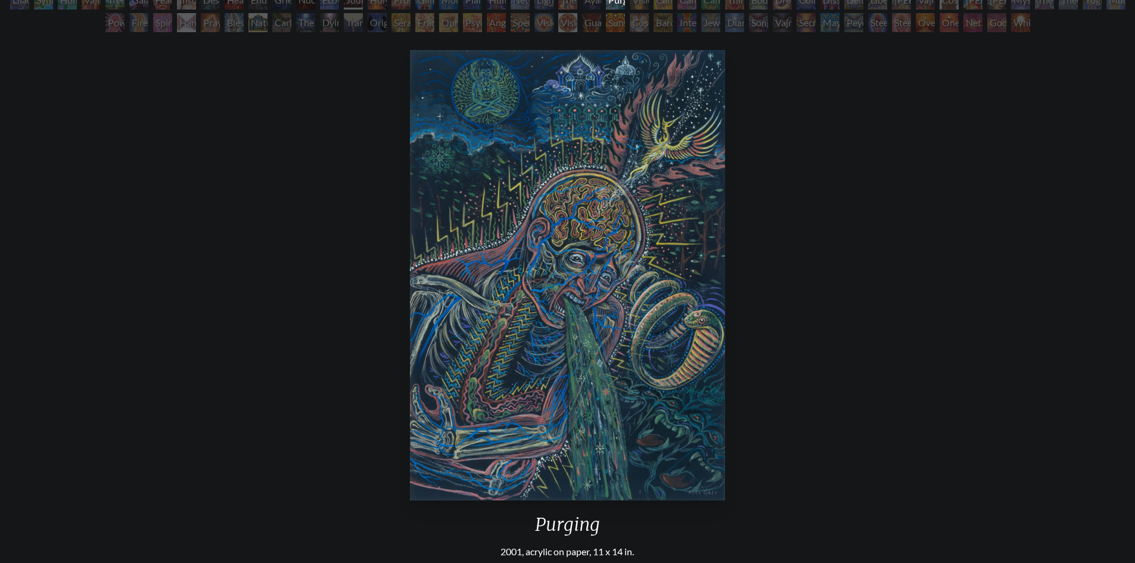
scroll to position [109, 0]
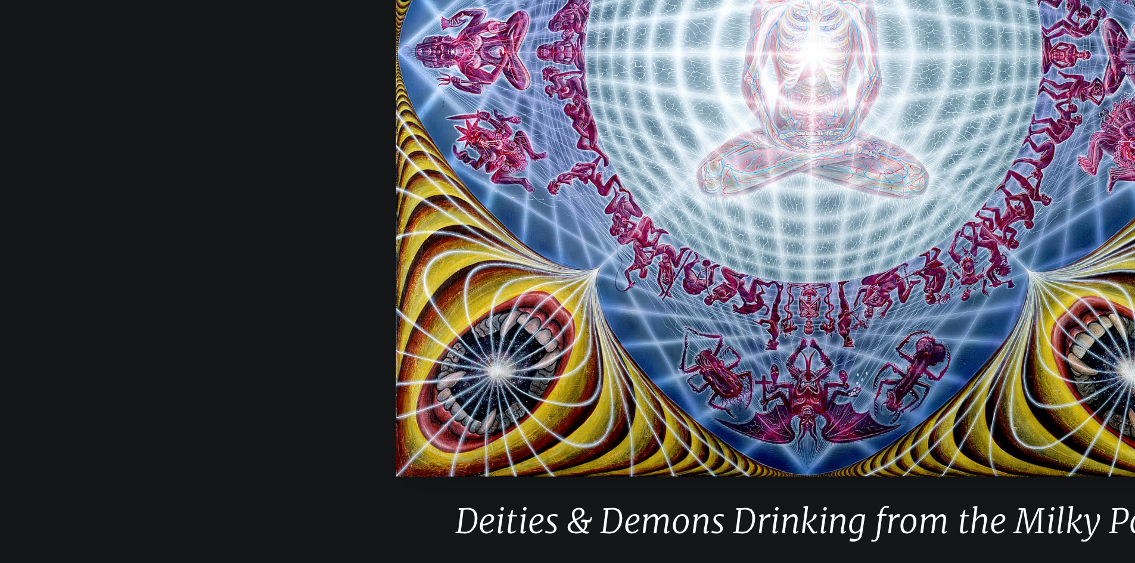
scroll to position [92, 0]
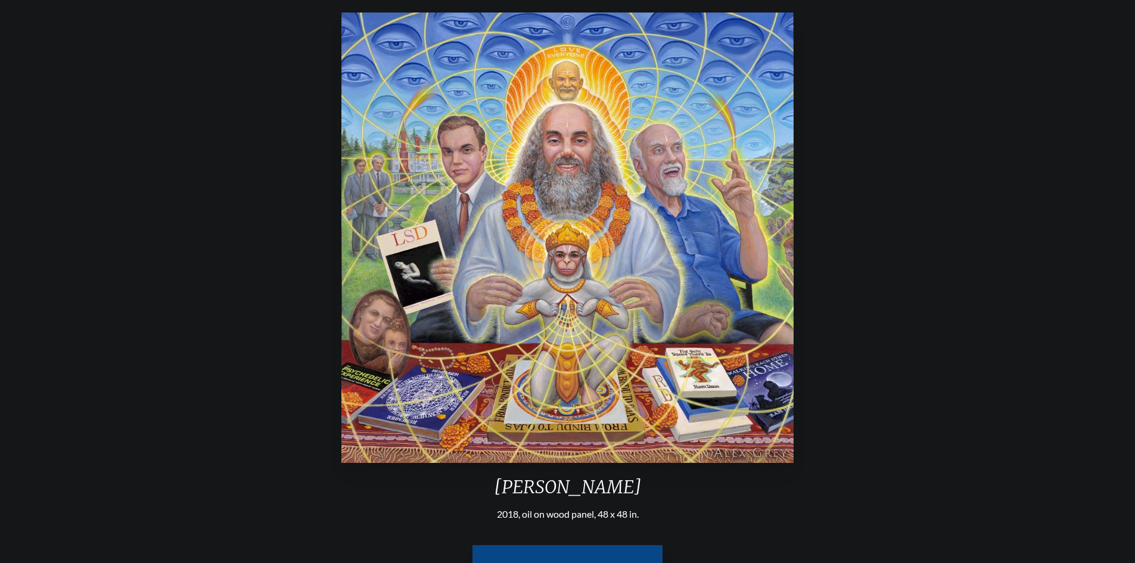
scroll to position [108, 0]
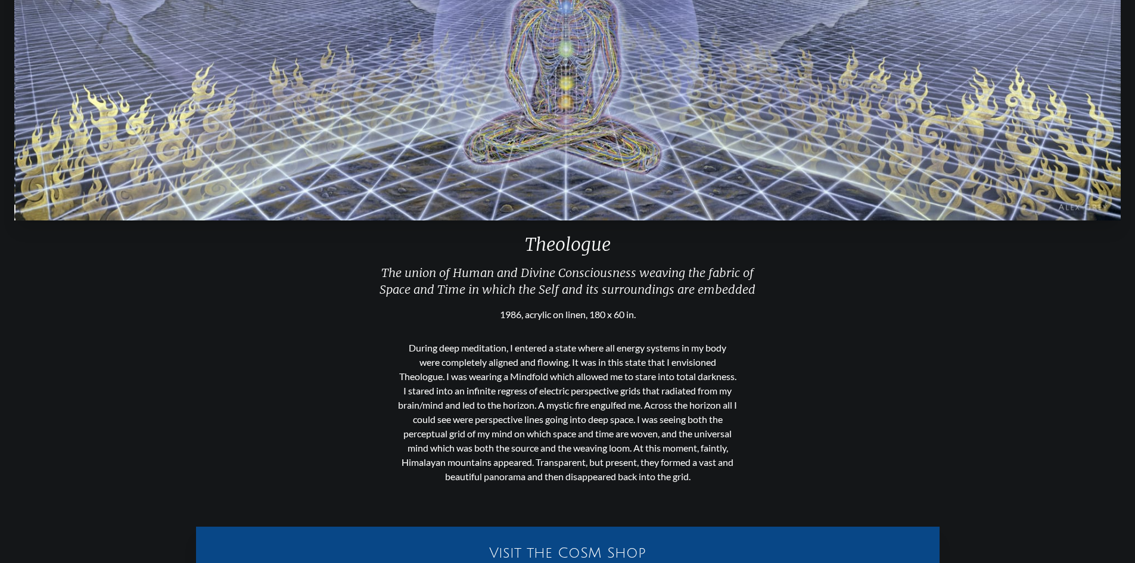
scroll to position [317, 0]
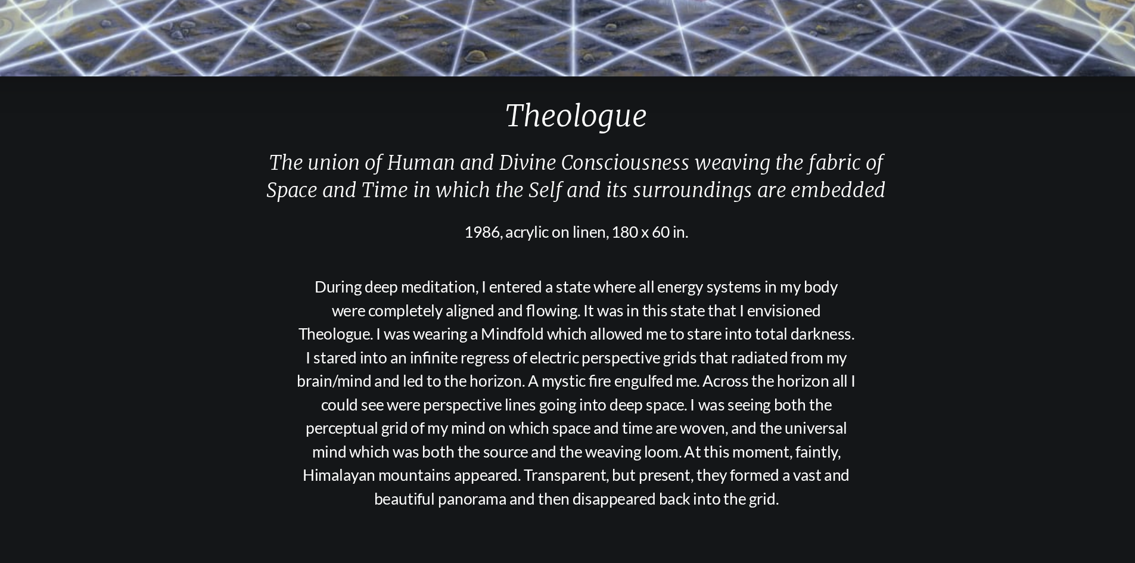
click at [684, 354] on p "During deep meditation, I entered a state where all energy systems in my body w…" at bounding box center [567, 400] width 339 height 153
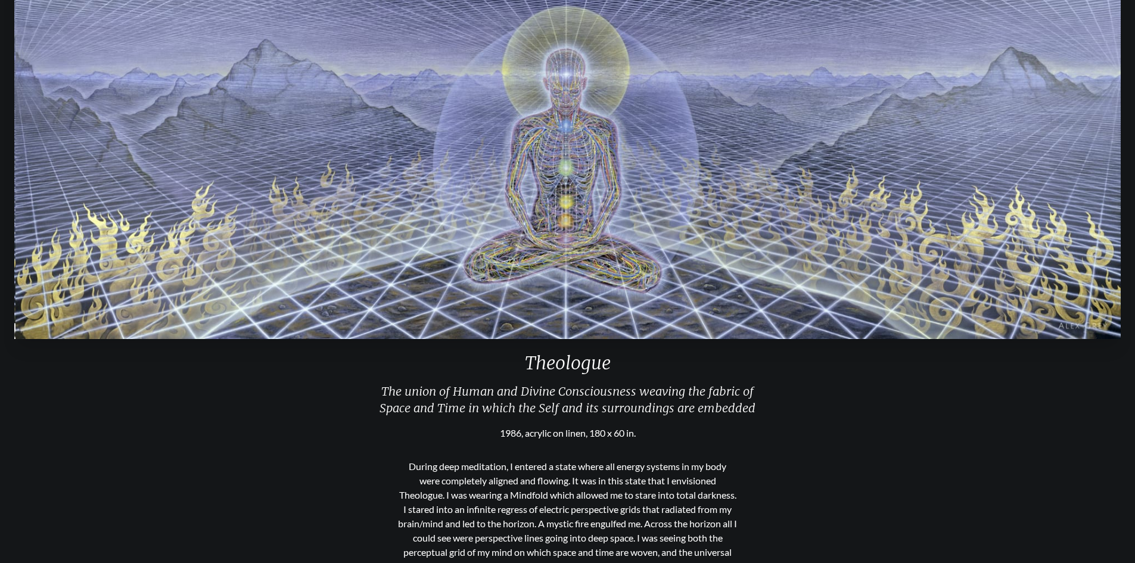
scroll to position [109, 0]
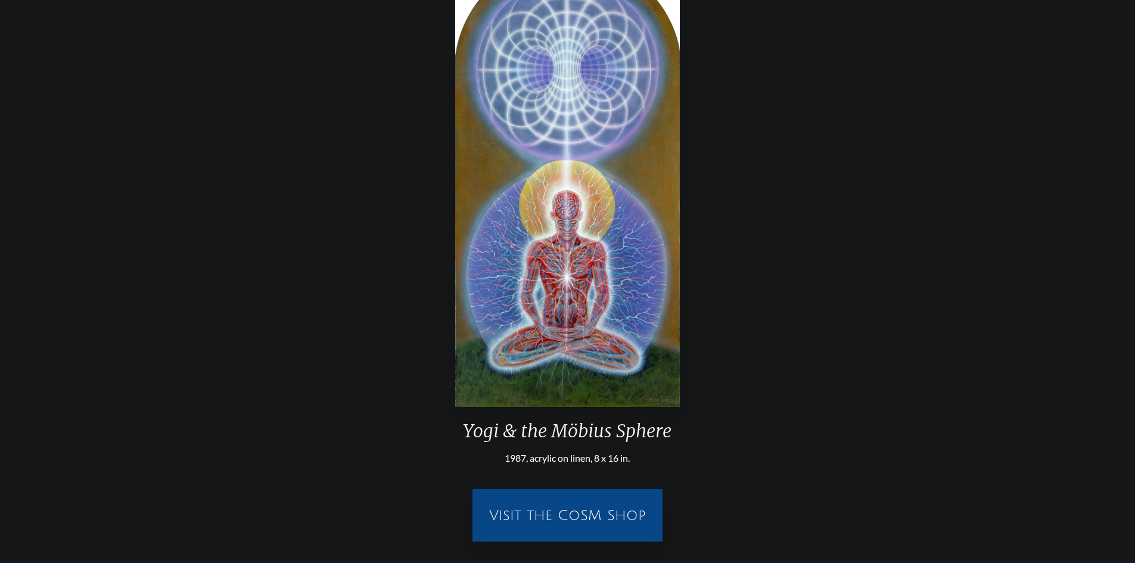
scroll to position [204, 0]
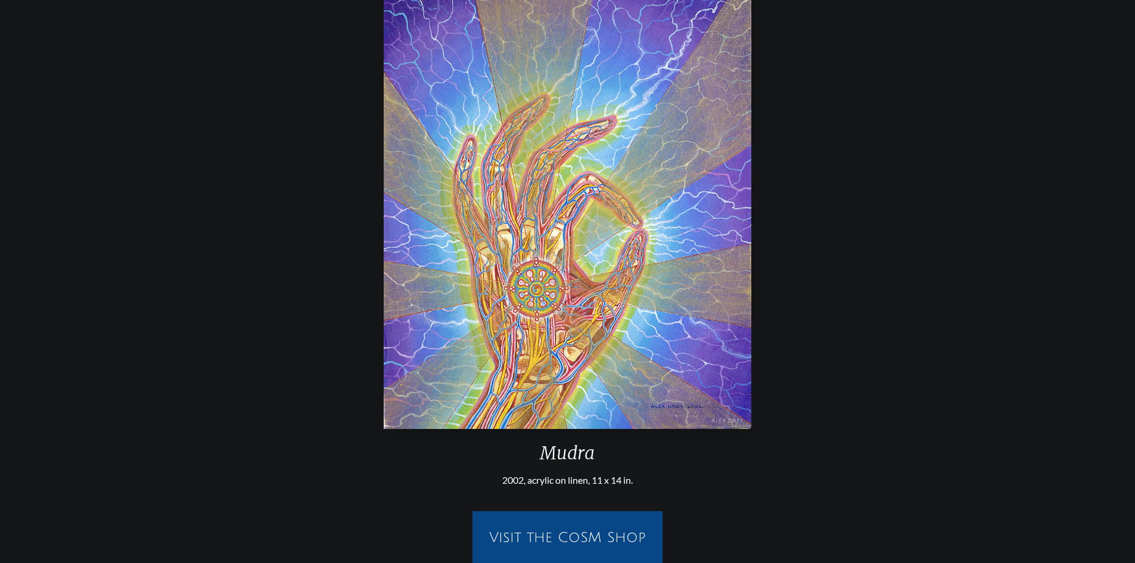
scroll to position [179, 0]
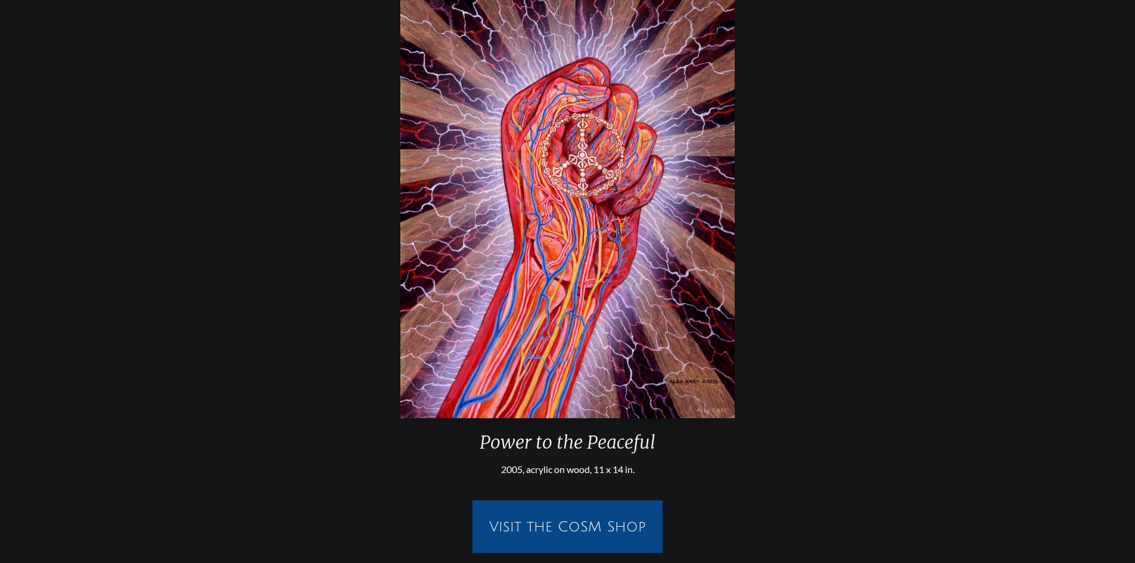
scroll to position [179, 0]
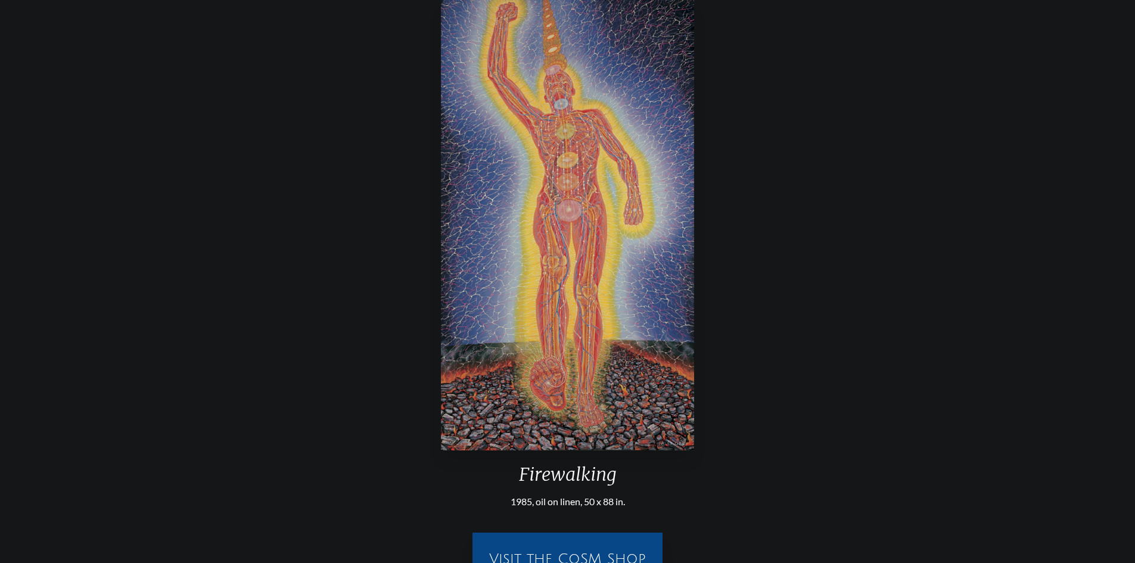
scroll to position [159, 0]
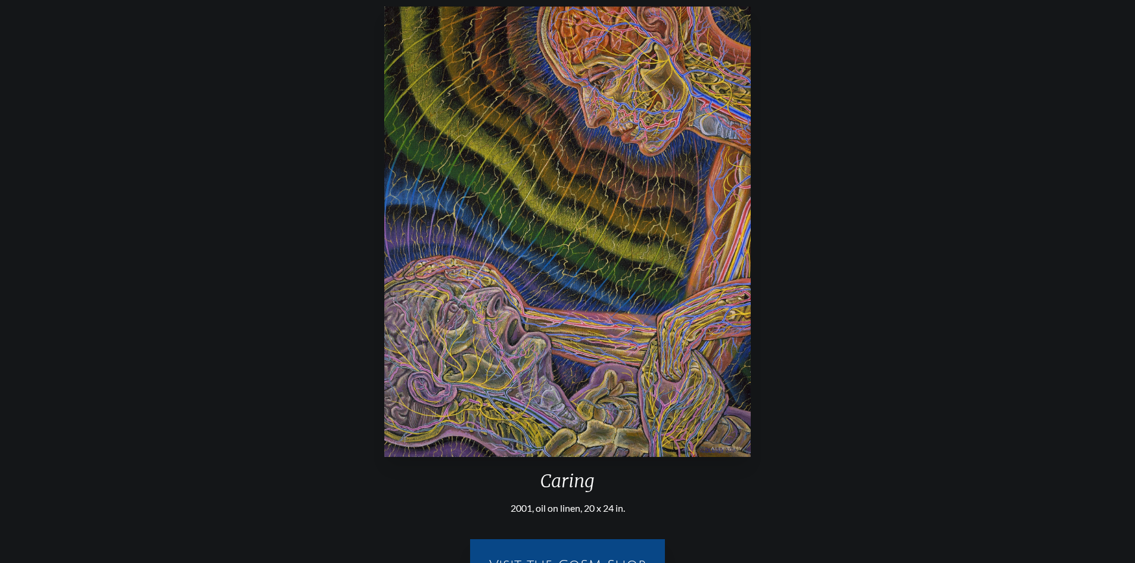
scroll to position [151, 0]
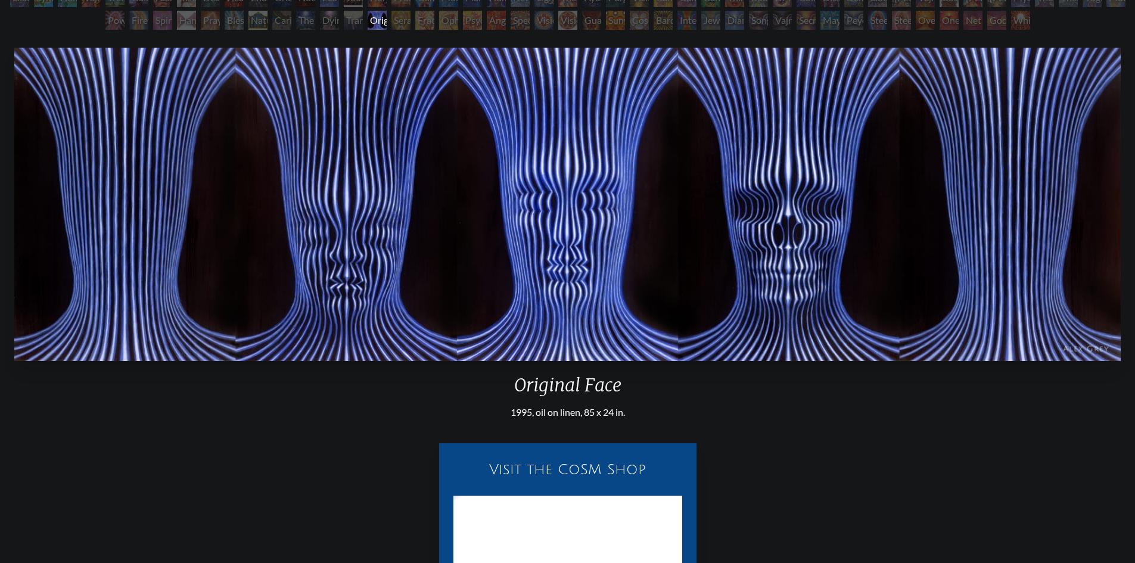
scroll to position [119, 0]
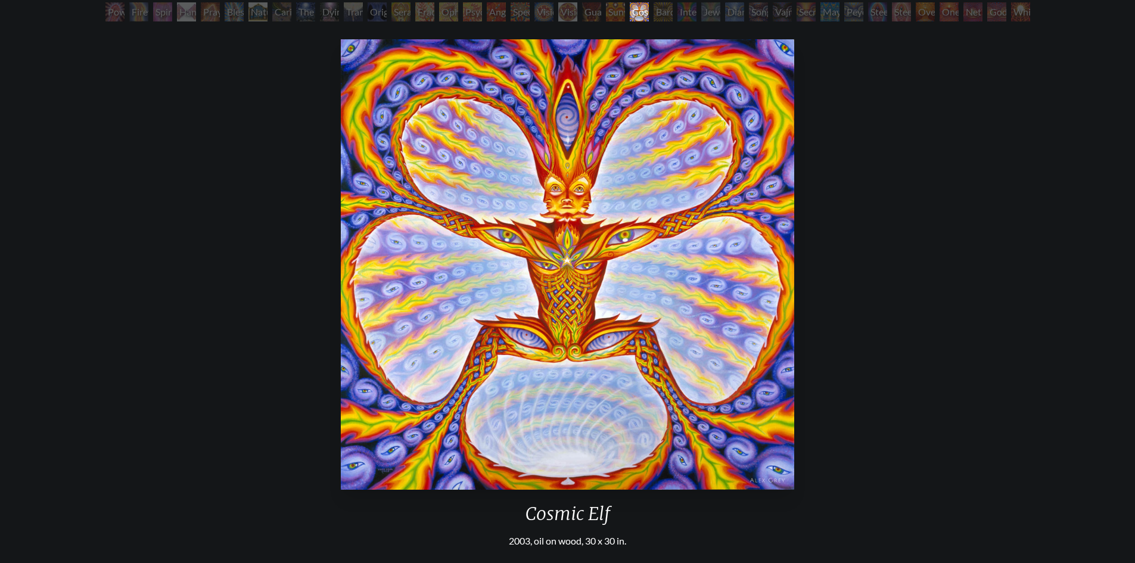
click at [191, 531] on div "Cosmic Elf 2003, oil on wood, 30 x 30 in. Visit the CoSM Shop Cosmic Elf - Canv…" at bounding box center [568, 468] width 1116 height 867
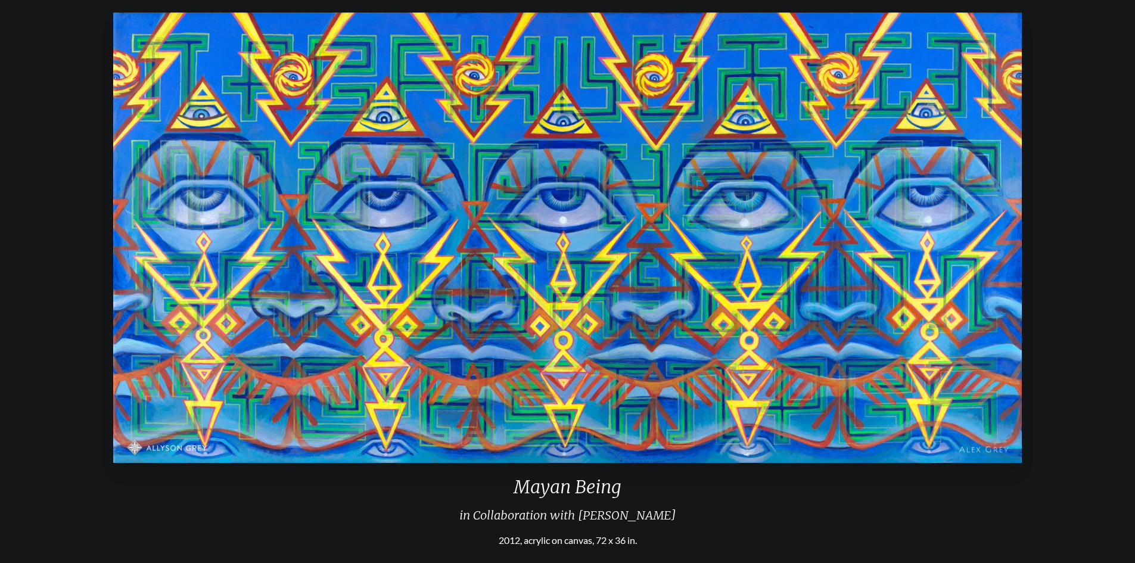
scroll to position [119, 0]
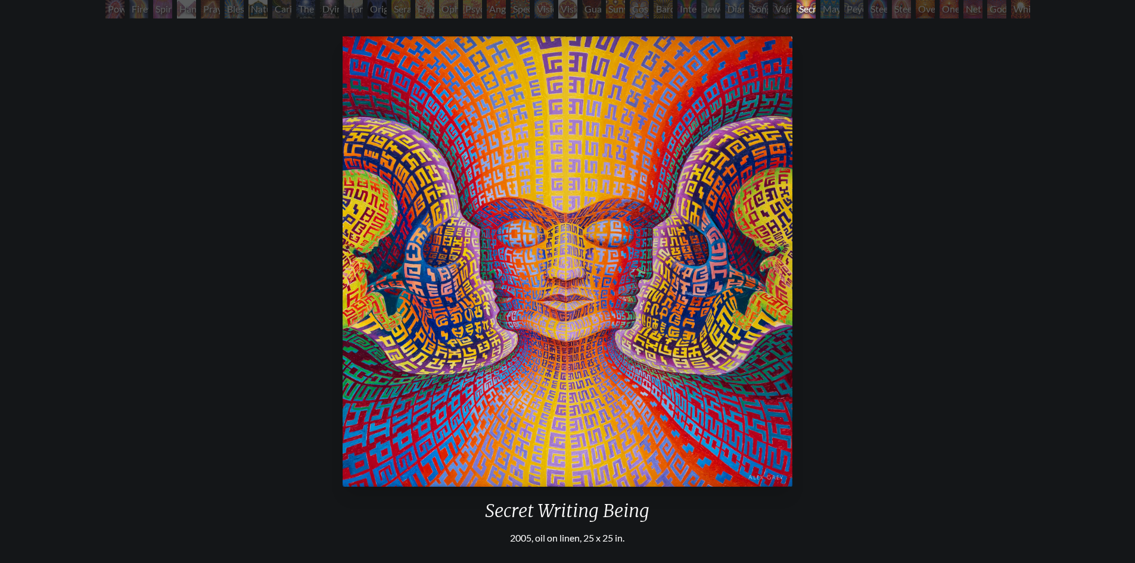
scroll to position [119, 0]
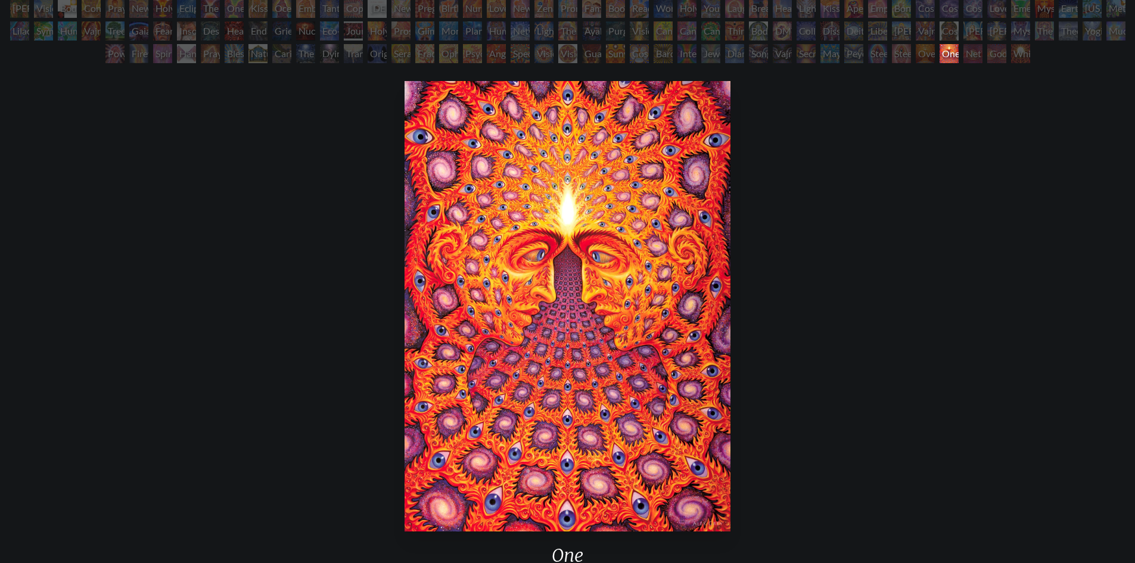
scroll to position [119, 0]
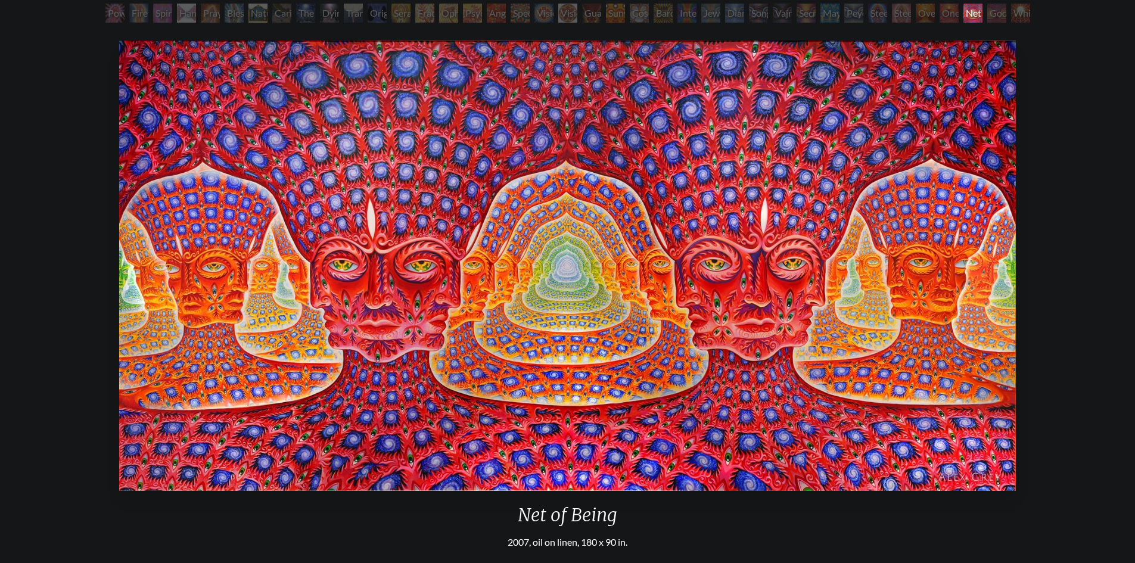
scroll to position [119, 0]
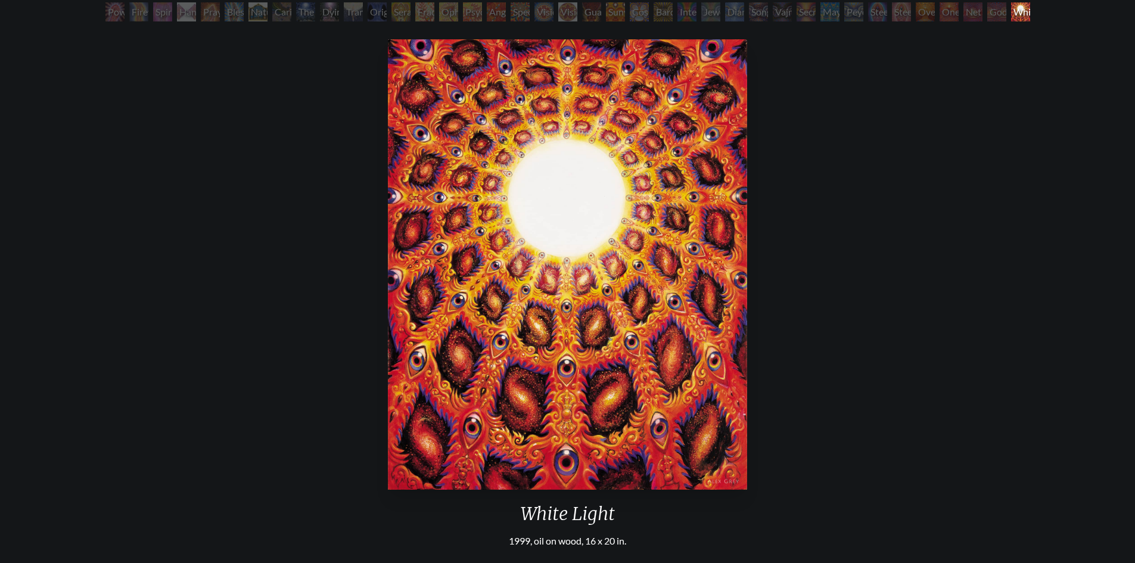
click at [237, 537] on div "White Light 1999, oil on wood, 16 x 20 in. Visit the CoSM Shop White Light - No…" at bounding box center [568, 468] width 1116 height 867
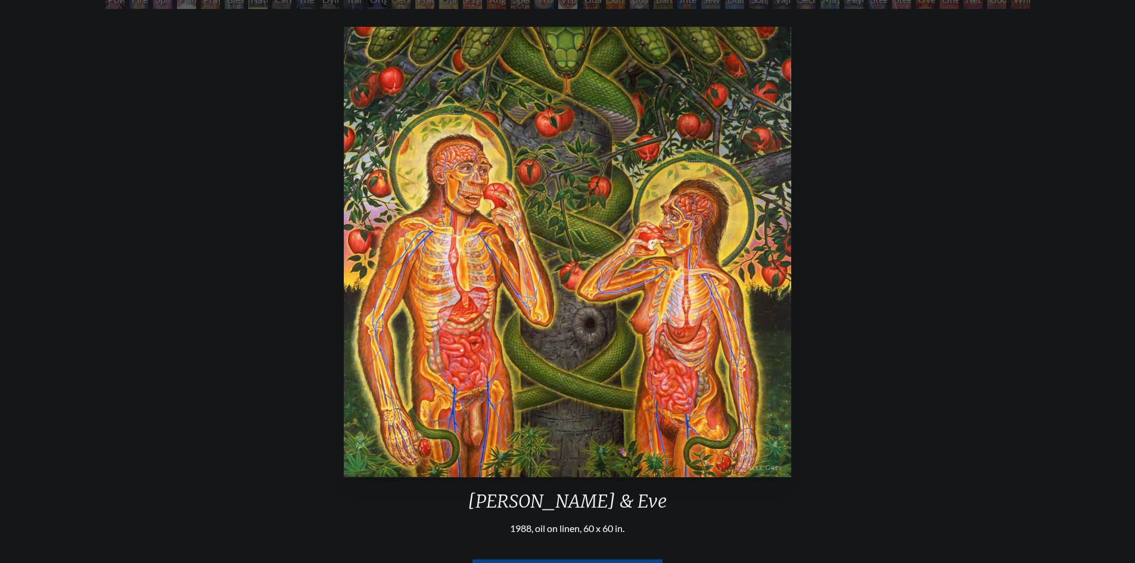
scroll to position [338, 0]
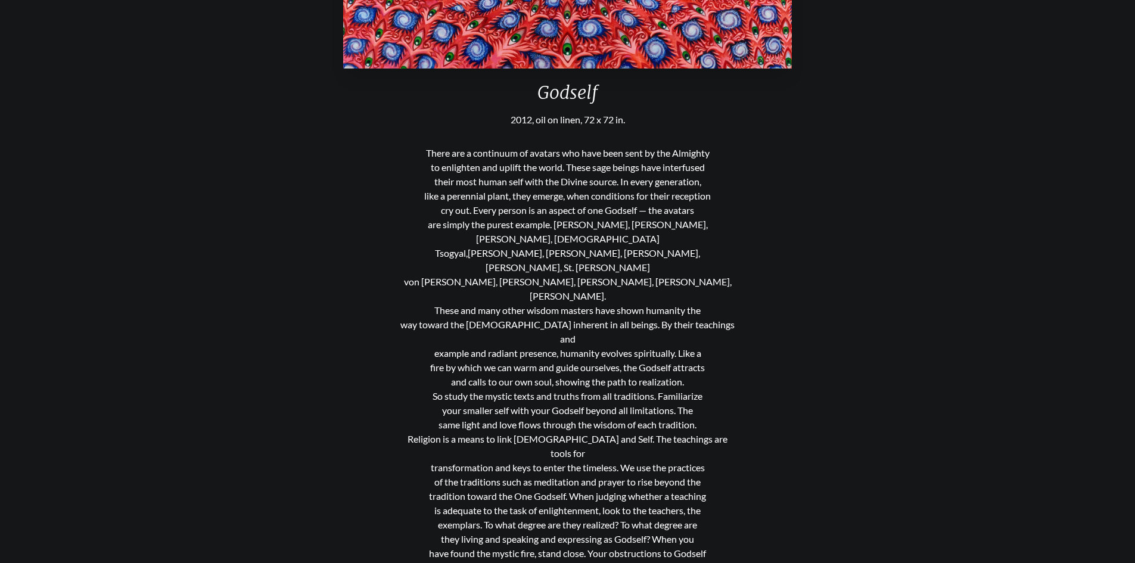
scroll to position [545, 0]
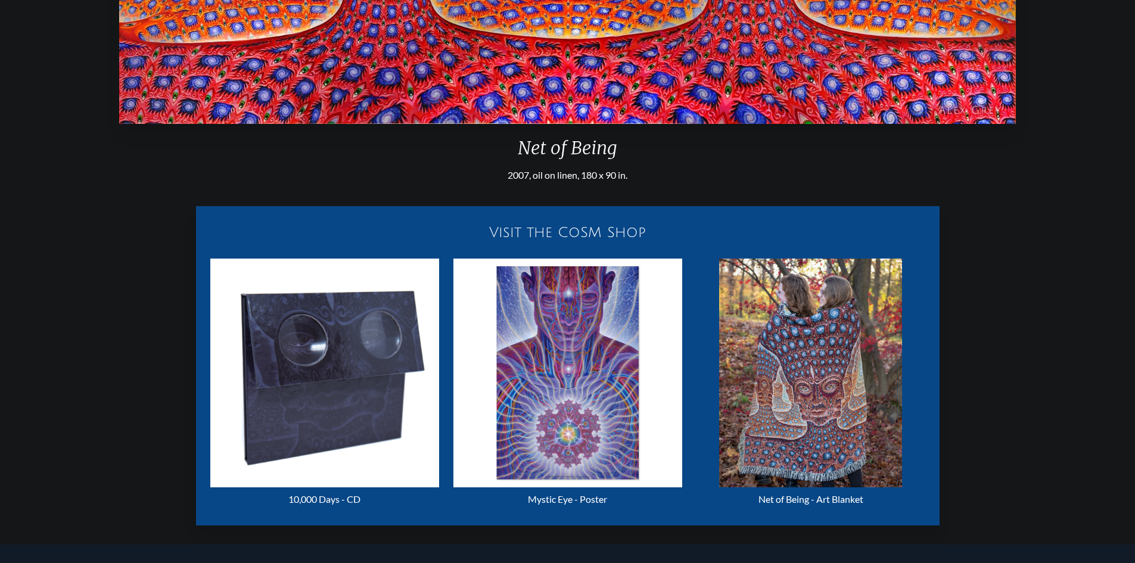
scroll to position [485, 0]
click at [834, 328] on img "131 / 133" at bounding box center [810, 373] width 183 height 229
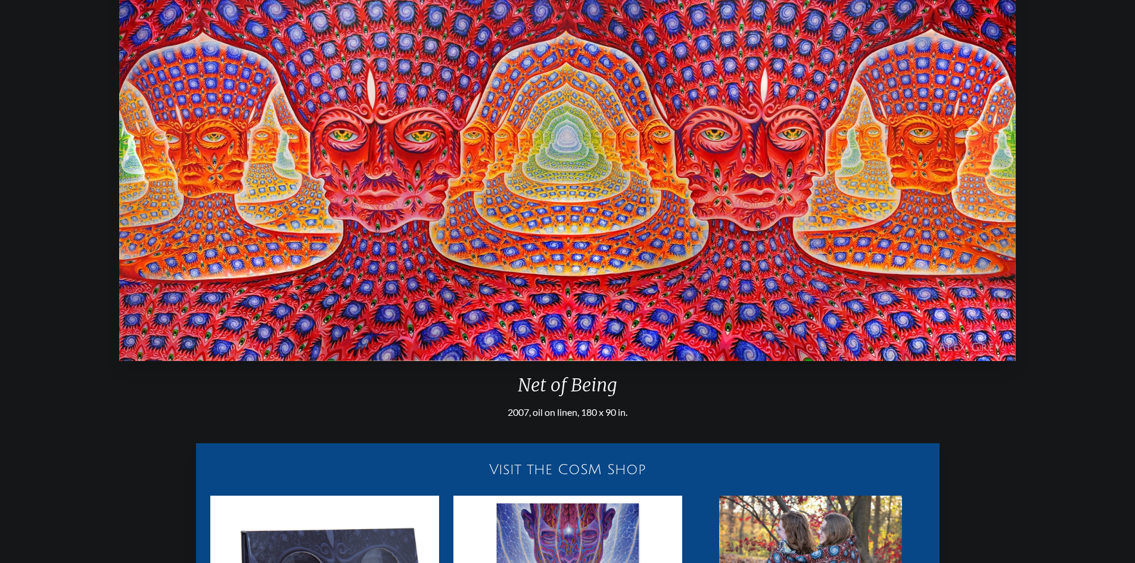
scroll to position [119, 0]
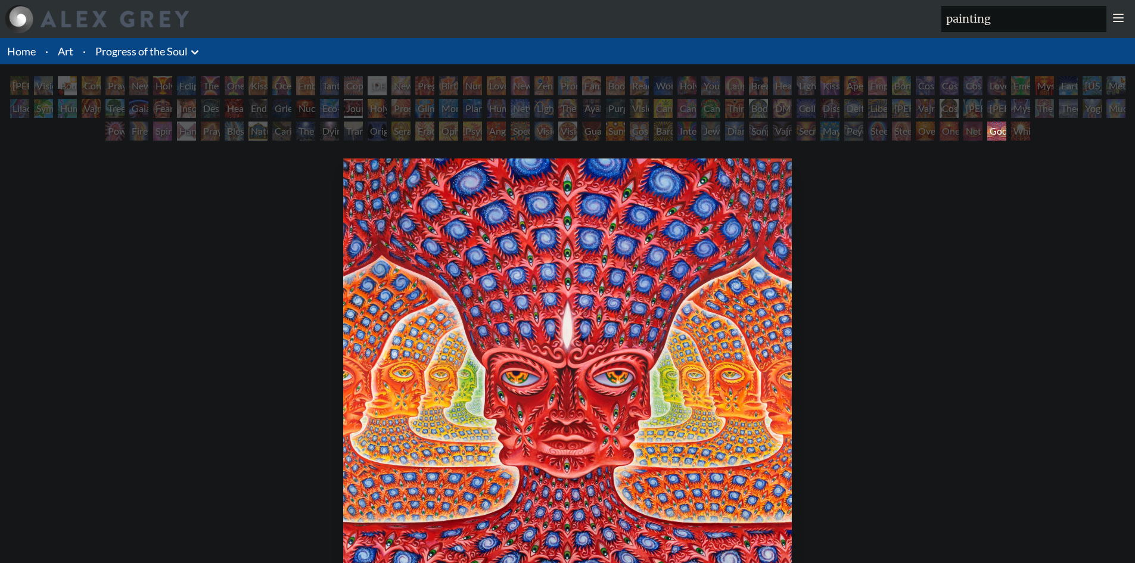
click at [153, 132] on div "Spirit Animates the Flesh" at bounding box center [162, 131] width 19 height 19
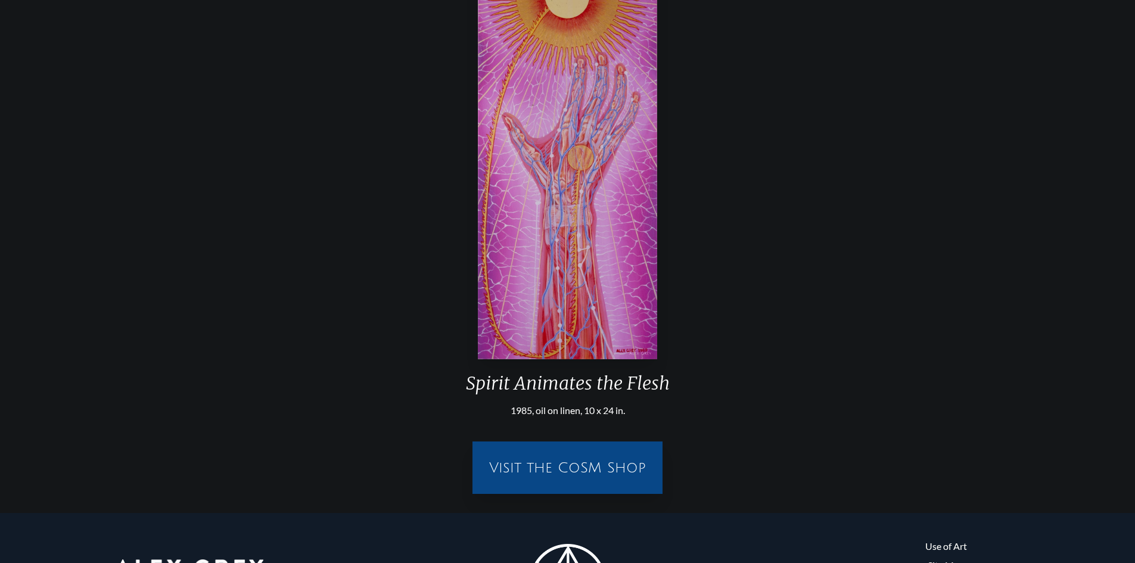
scroll to position [249, 0]
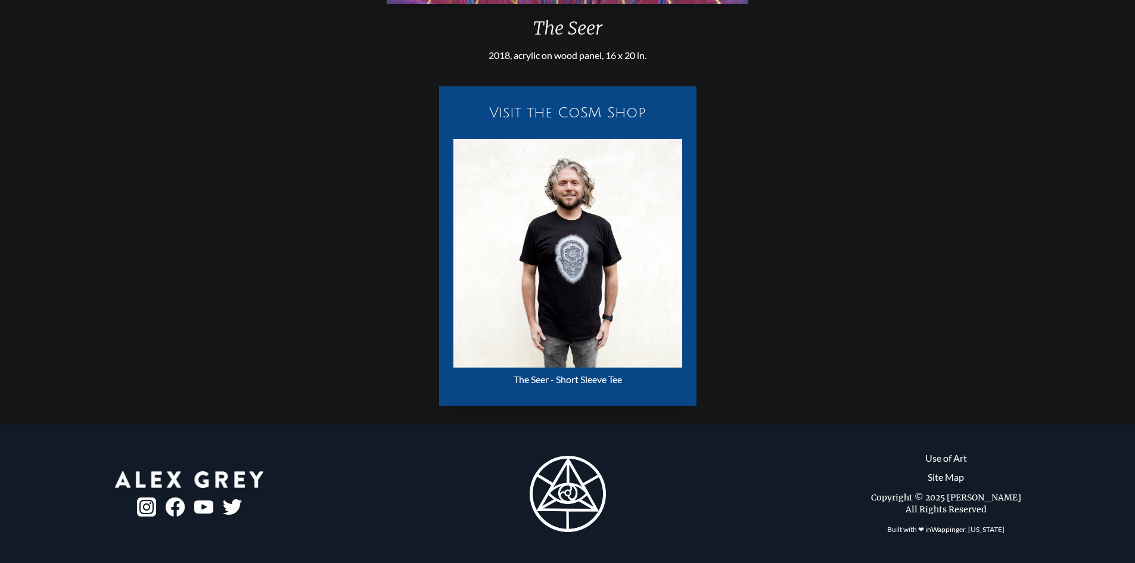
scroll to position [605, 0]
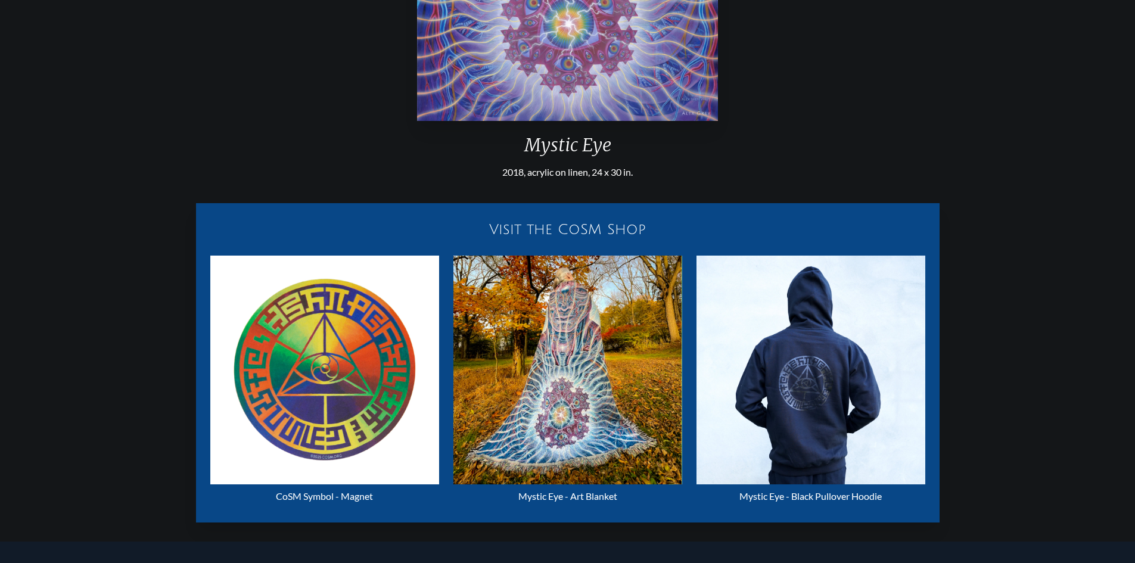
scroll to position [488, 0]
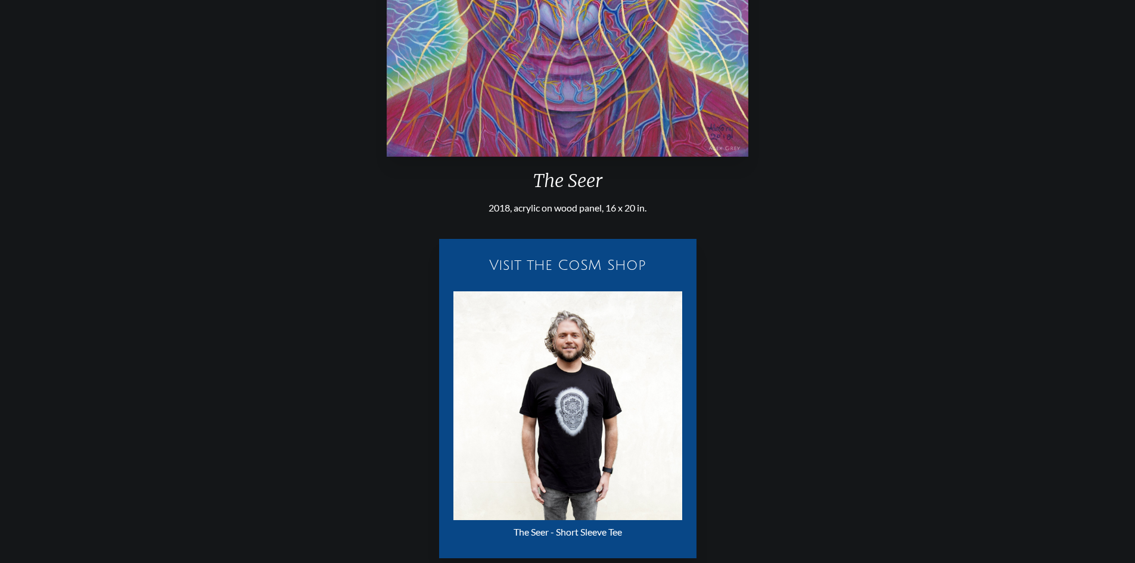
scroll to position [453, 0]
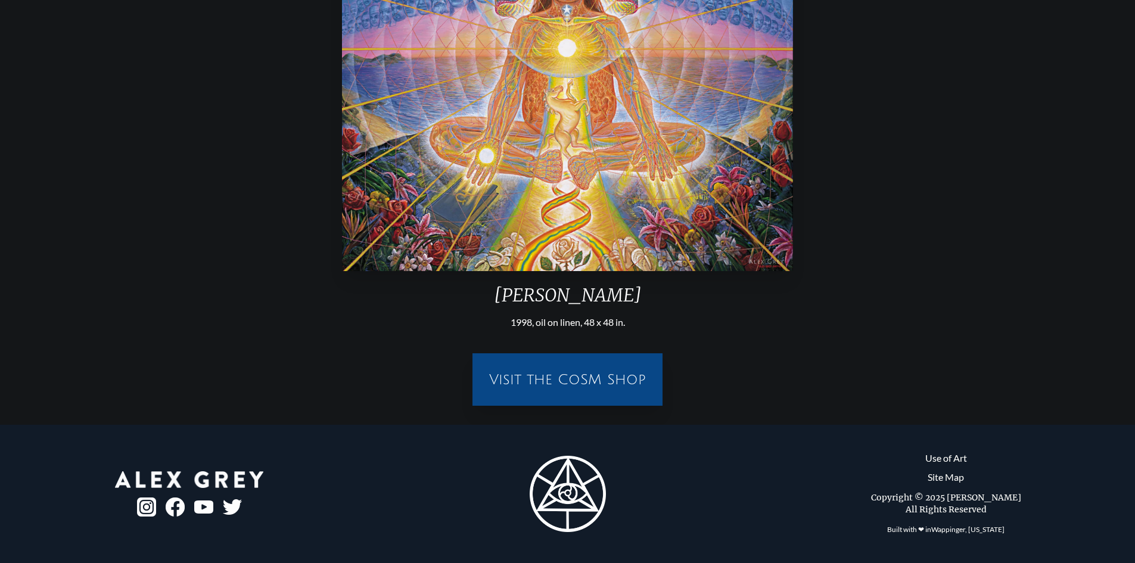
scroll to position [338, 0]
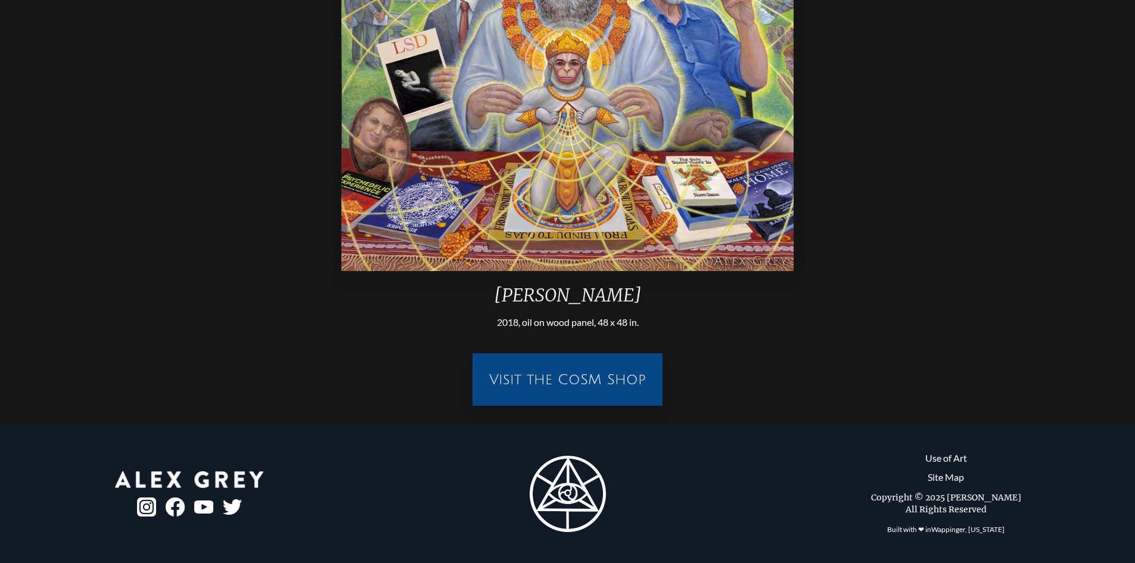
scroll to position [338, 0]
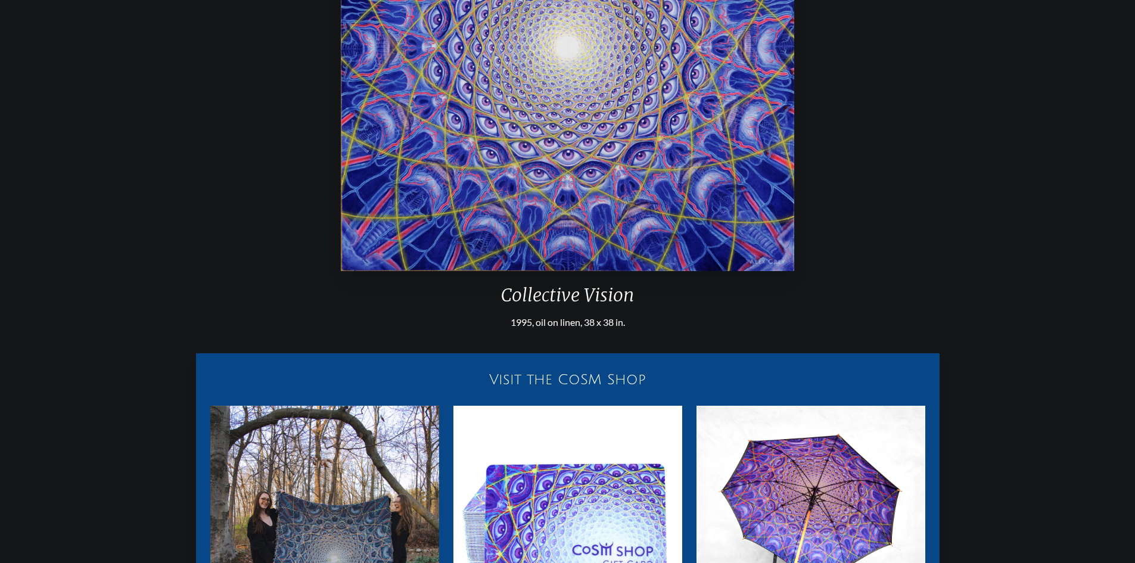
scroll to position [541, 0]
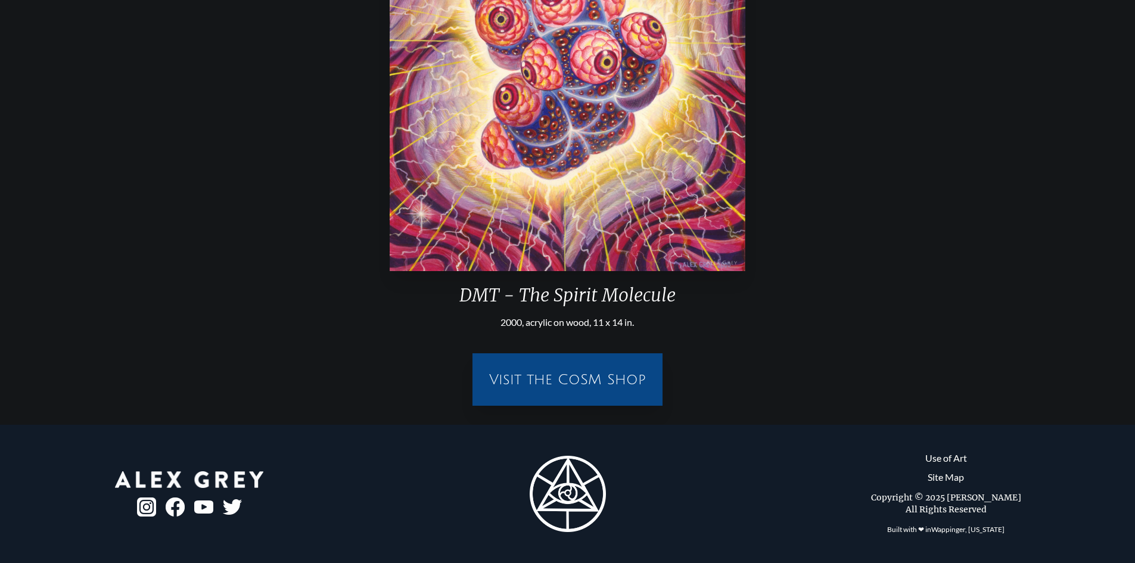
scroll to position [338, 0]
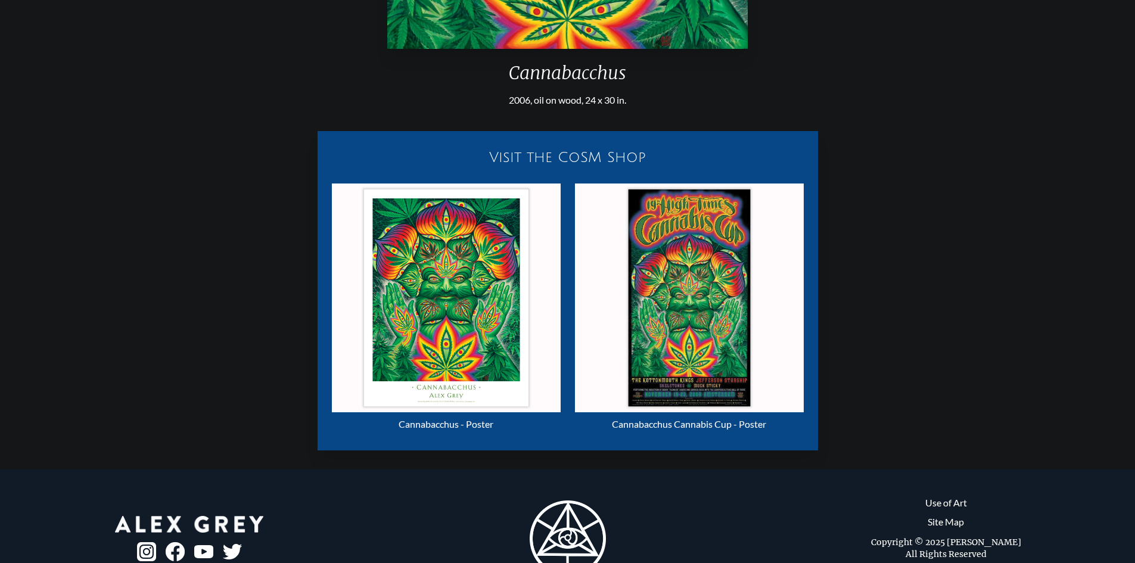
scroll to position [598, 0]
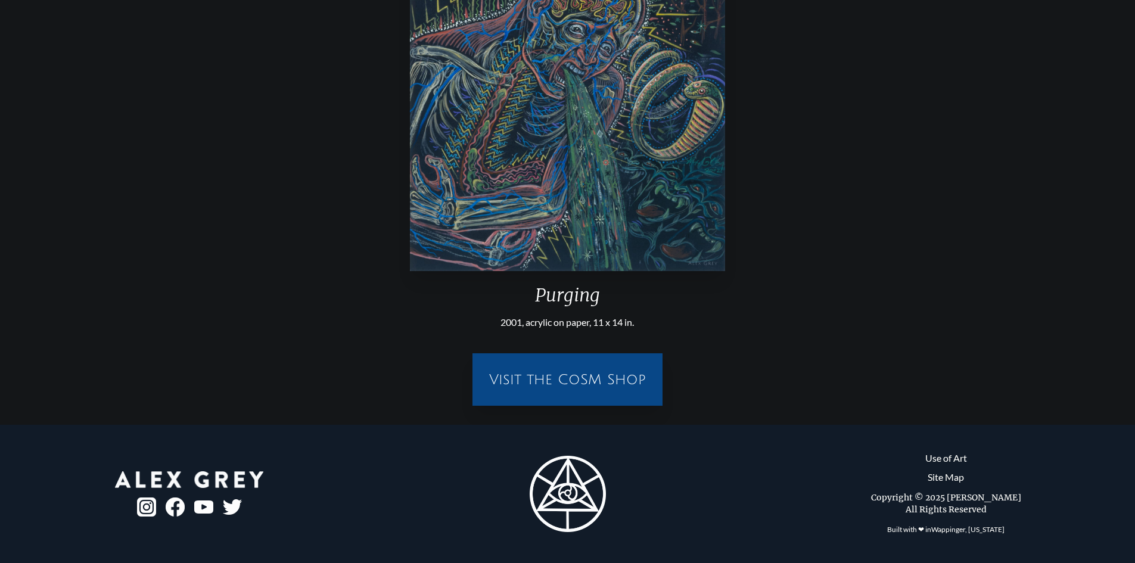
scroll to position [431, 0]
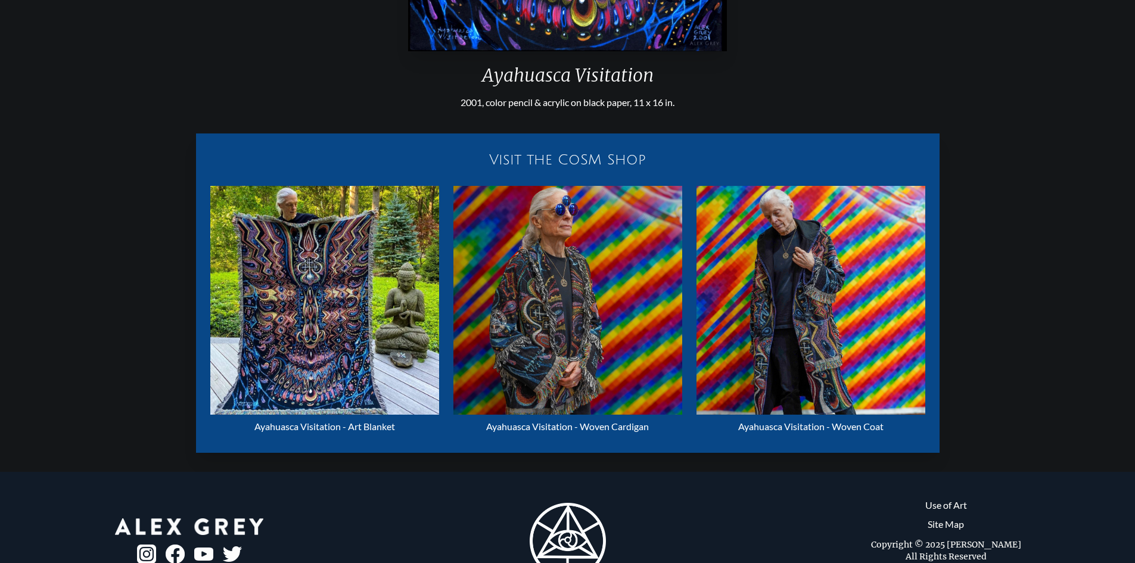
scroll to position [558, 0]
click at [499, 293] on img "72 / 133" at bounding box center [568, 299] width 229 height 229
click at [162, 340] on div "Visit the CoSM Shop Ayahuasca Visitation - Art Blanket Ayahuasca Visitation - W…" at bounding box center [568, 285] width 1116 height 353
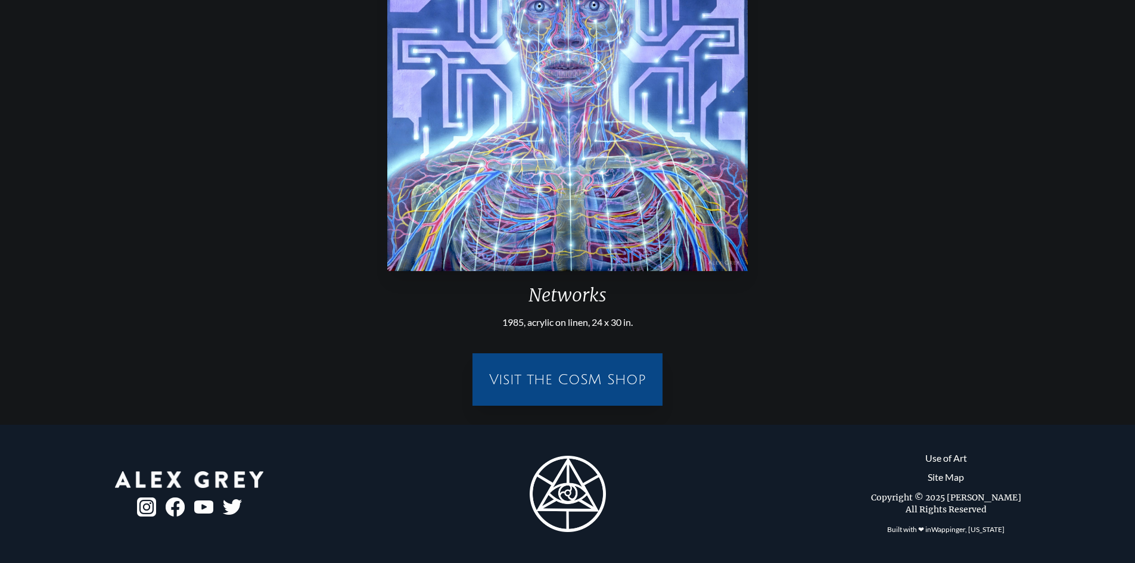
scroll to position [558, 0]
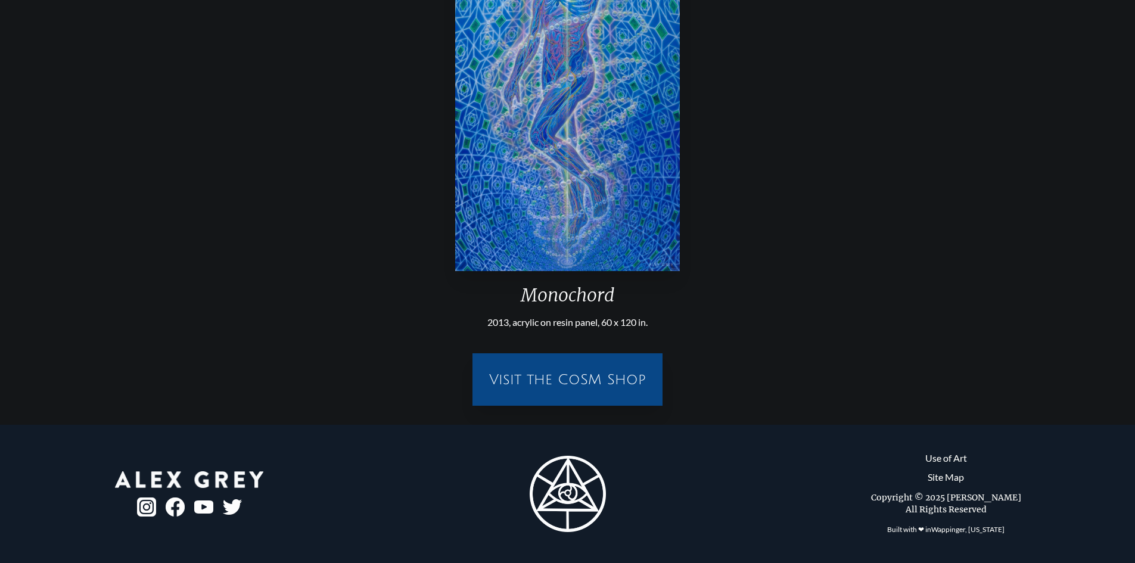
scroll to position [338, 0]
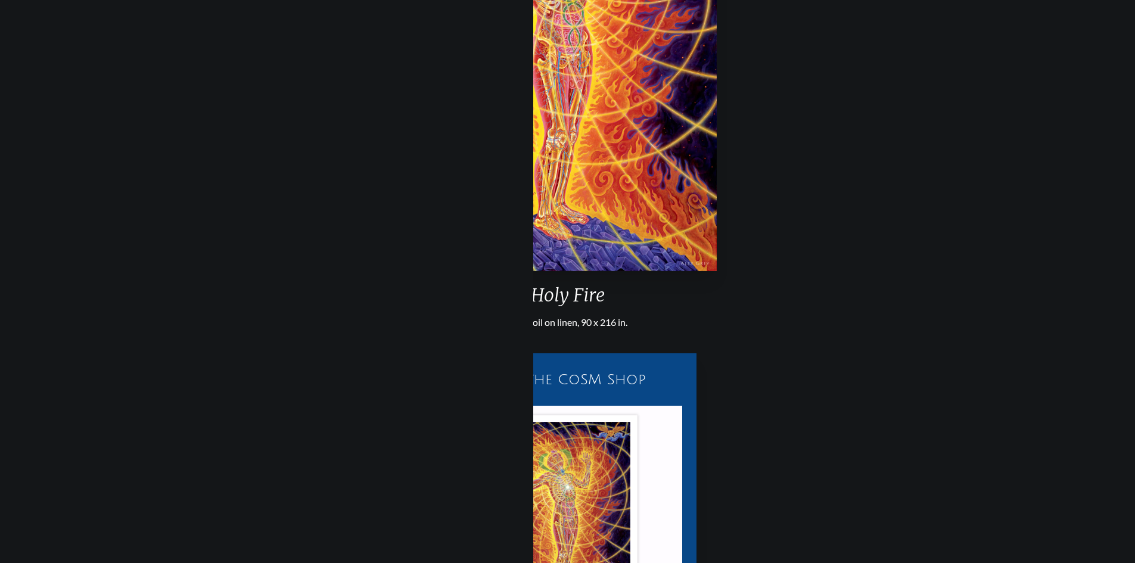
scroll to position [558, 0]
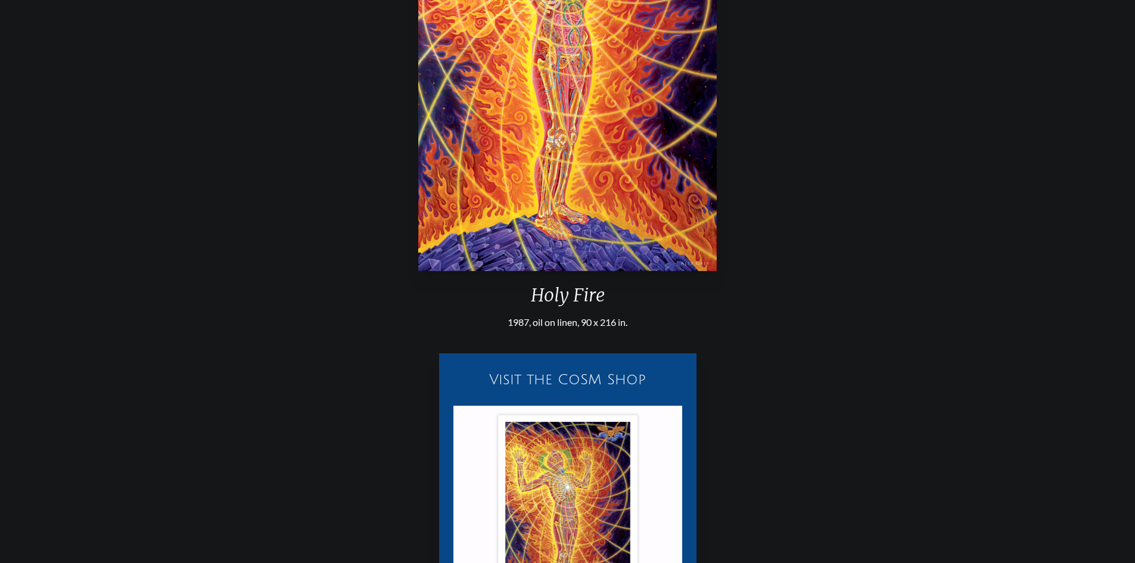
scroll to position [755, 0]
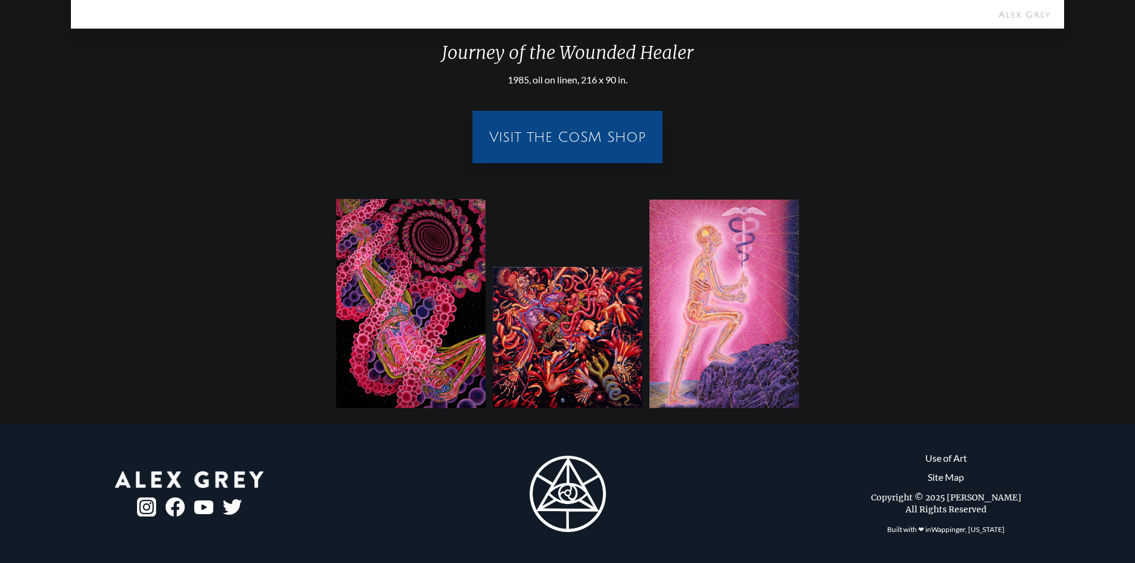
scroll to position [581, 0]
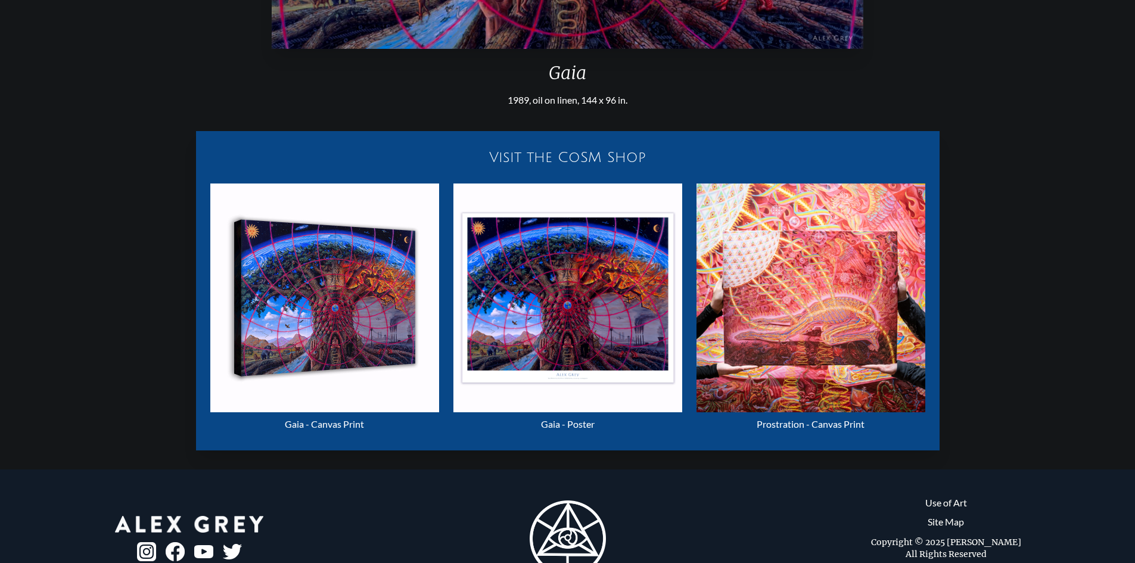
scroll to position [605, 0]
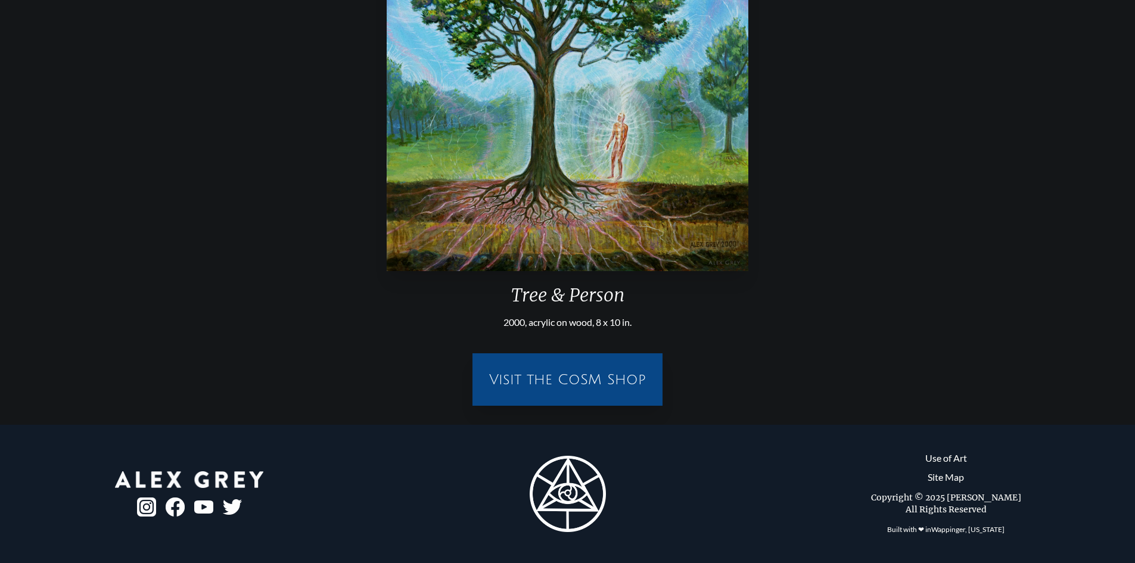
scroll to position [338, 0]
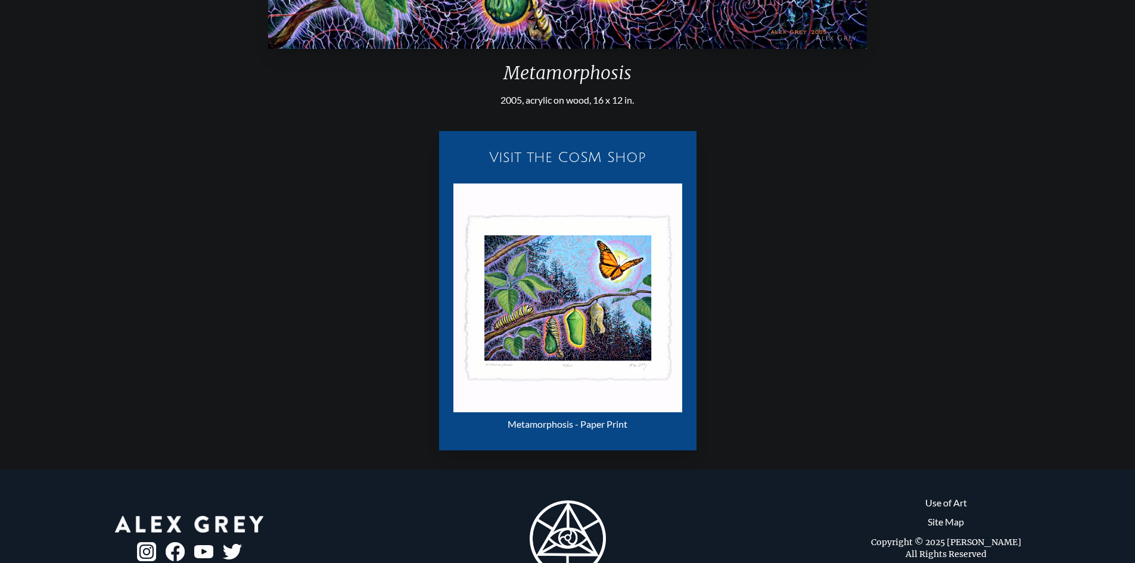
scroll to position [605, 0]
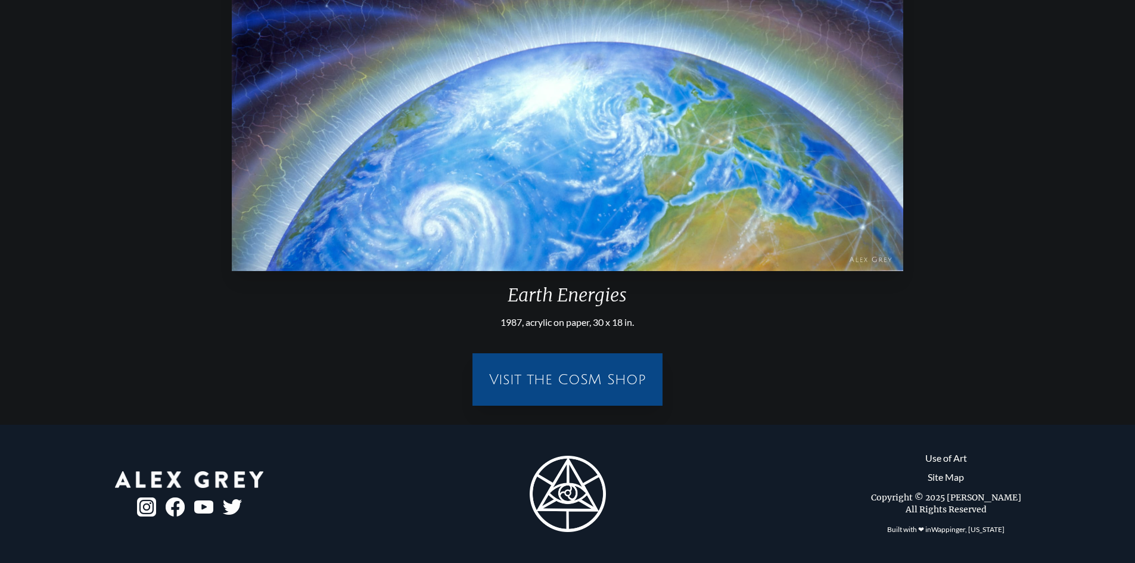
scroll to position [338, 0]
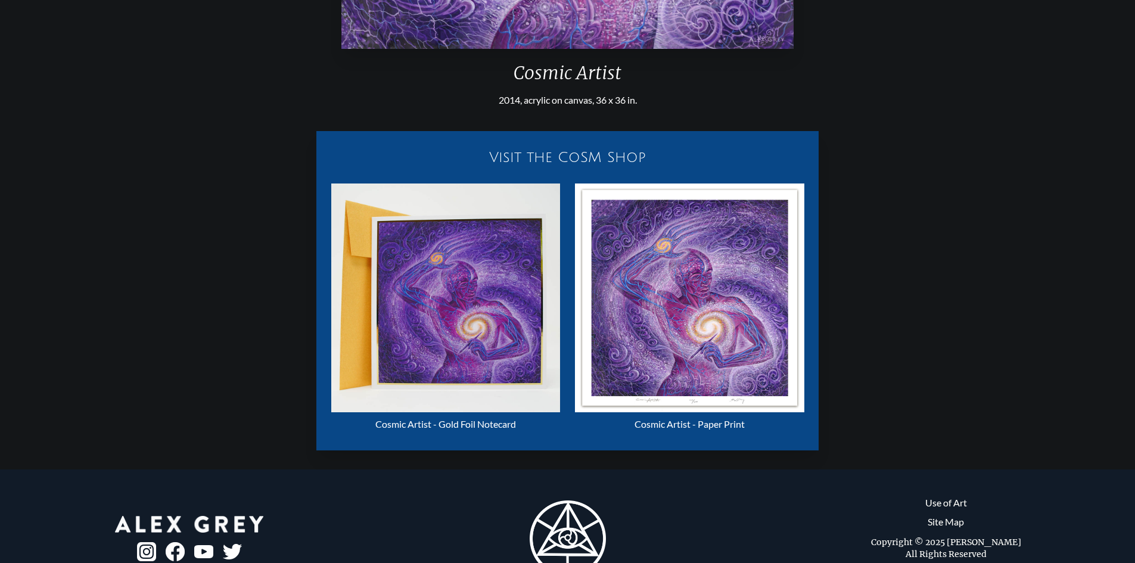
scroll to position [605, 0]
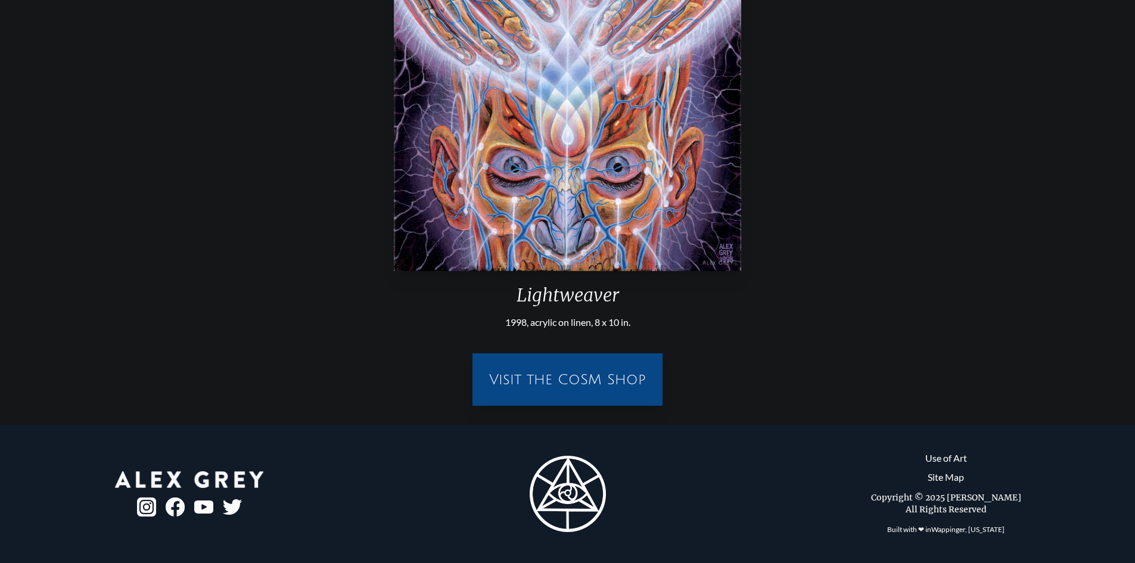
scroll to position [338, 0]
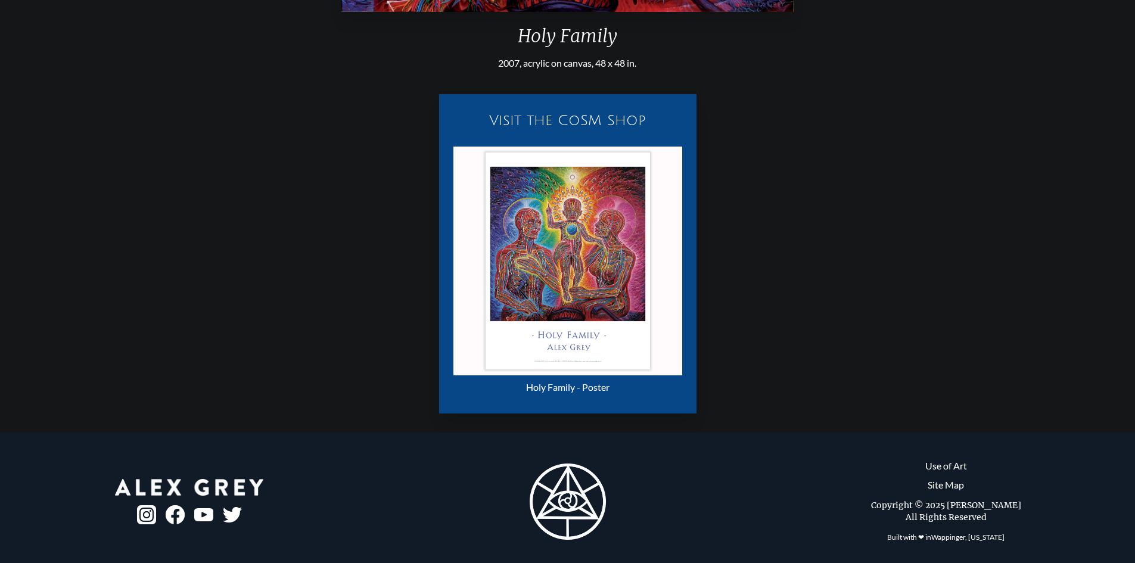
scroll to position [605, 0]
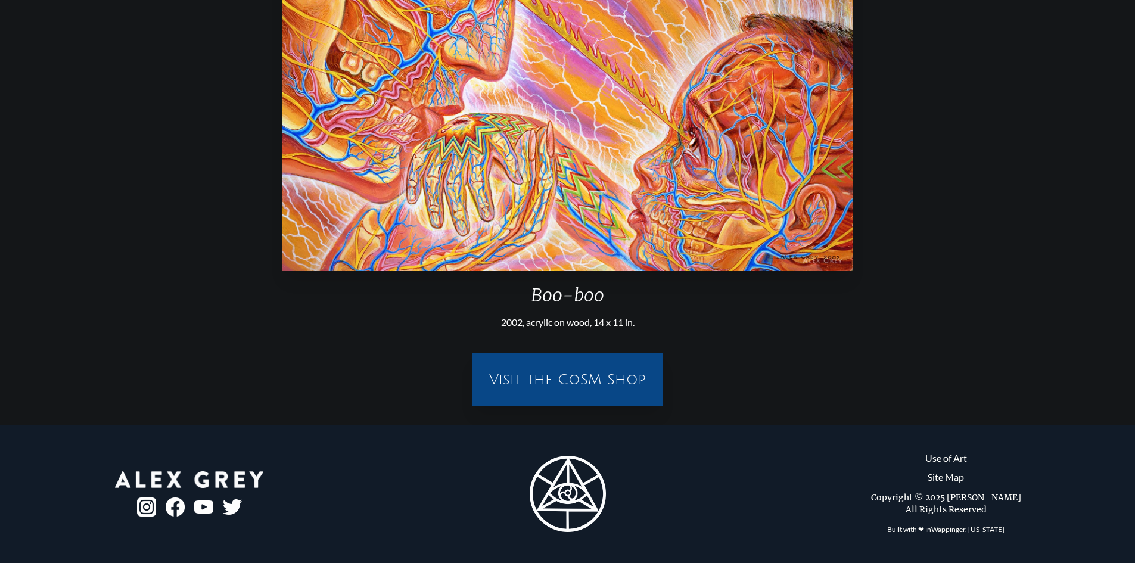
scroll to position [338, 0]
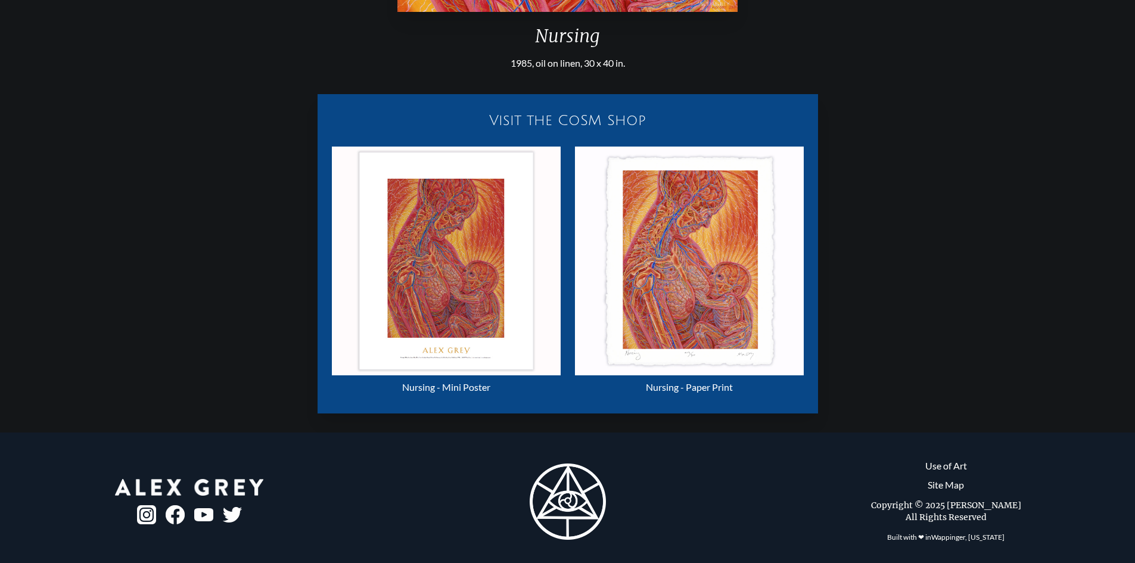
scroll to position [605, 0]
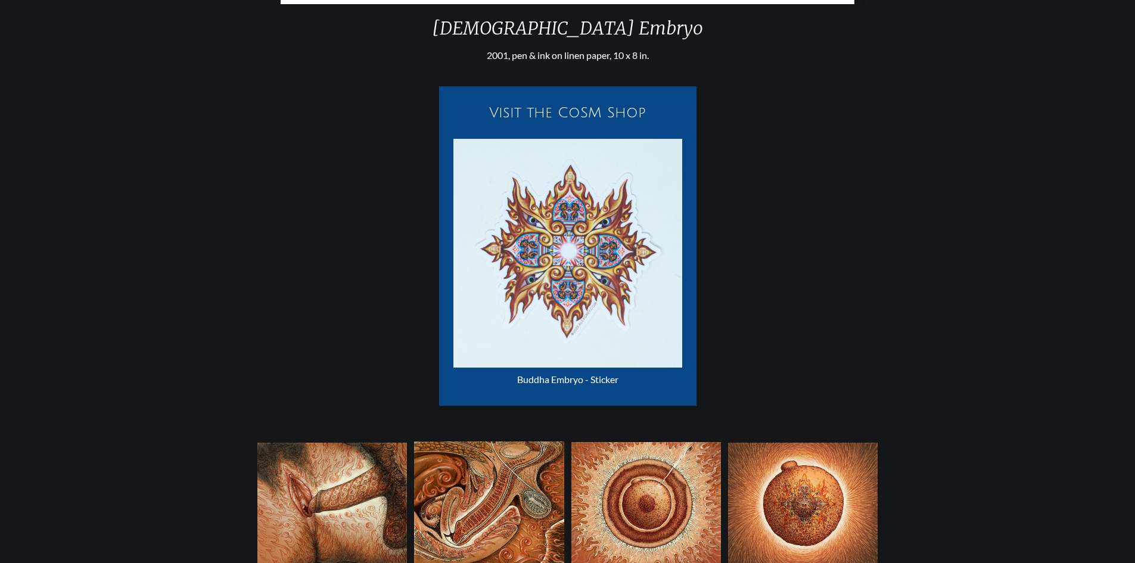
scroll to position [821, 0]
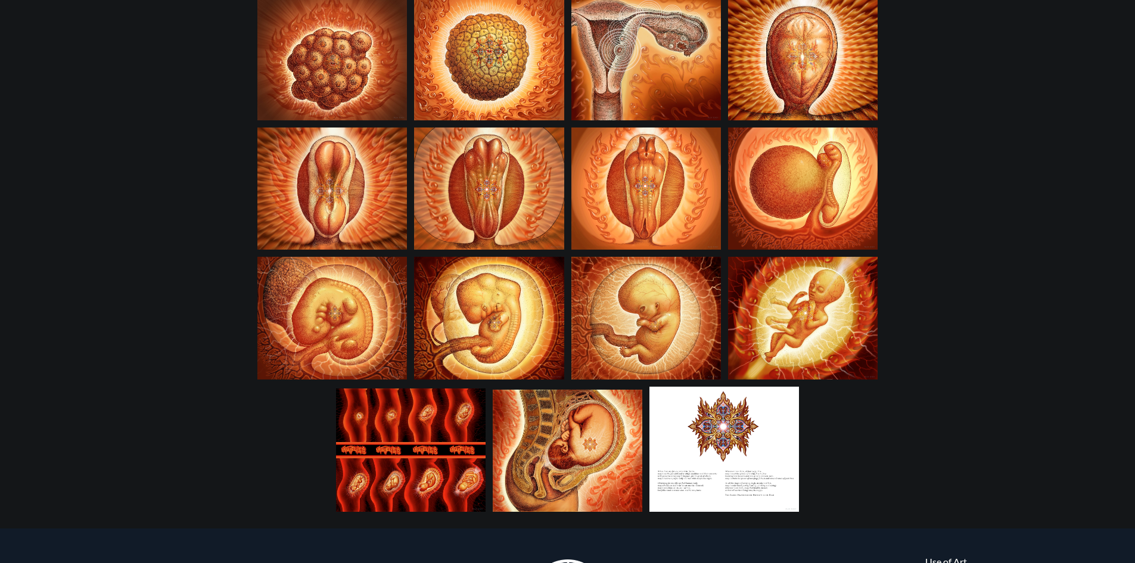
scroll to position [605, 0]
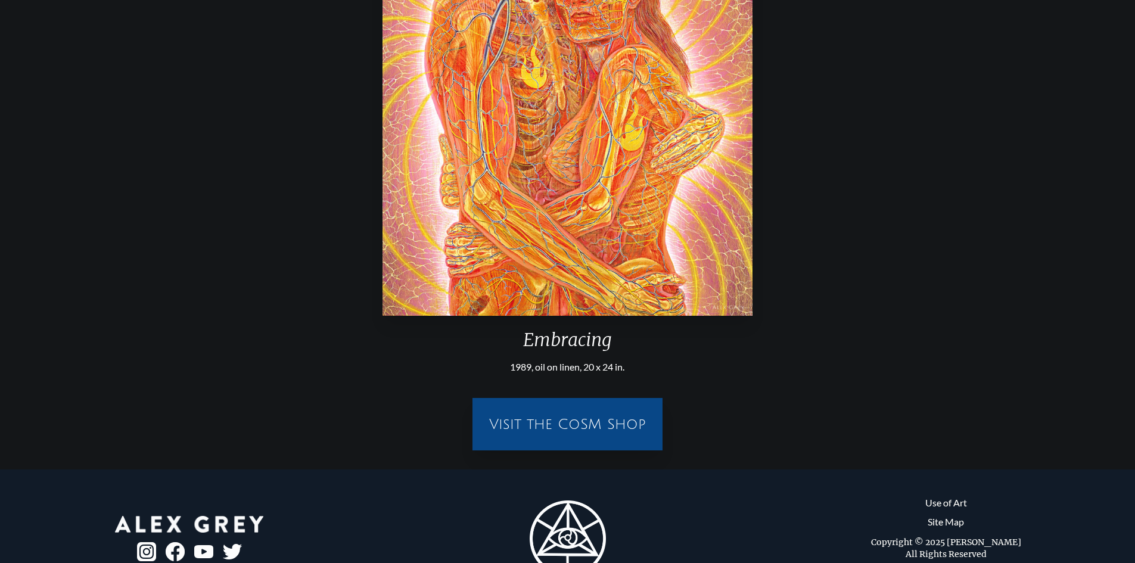
scroll to position [338, 0]
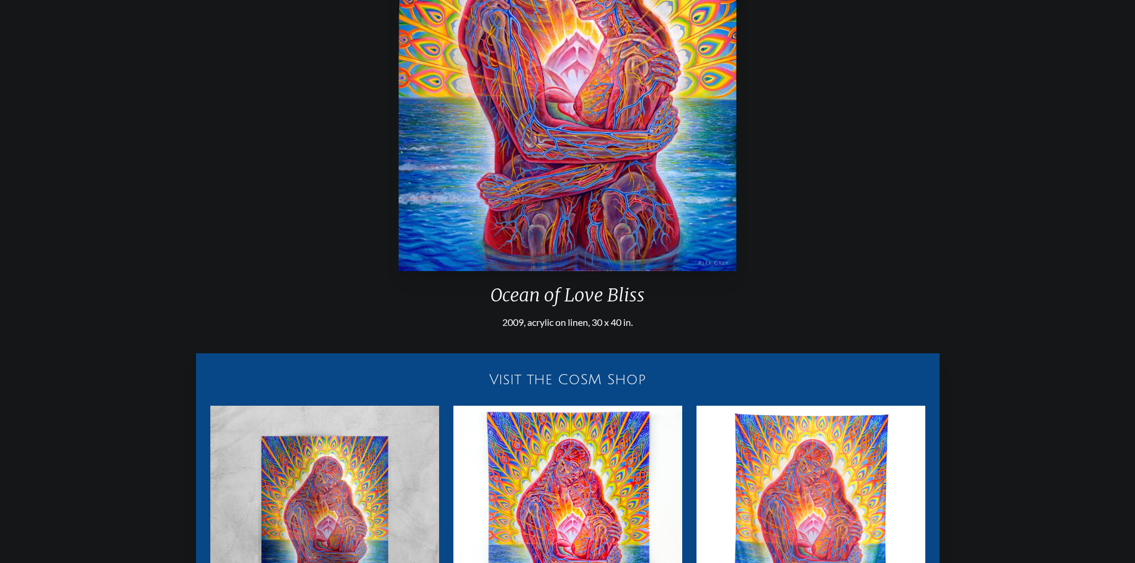
scroll to position [605, 0]
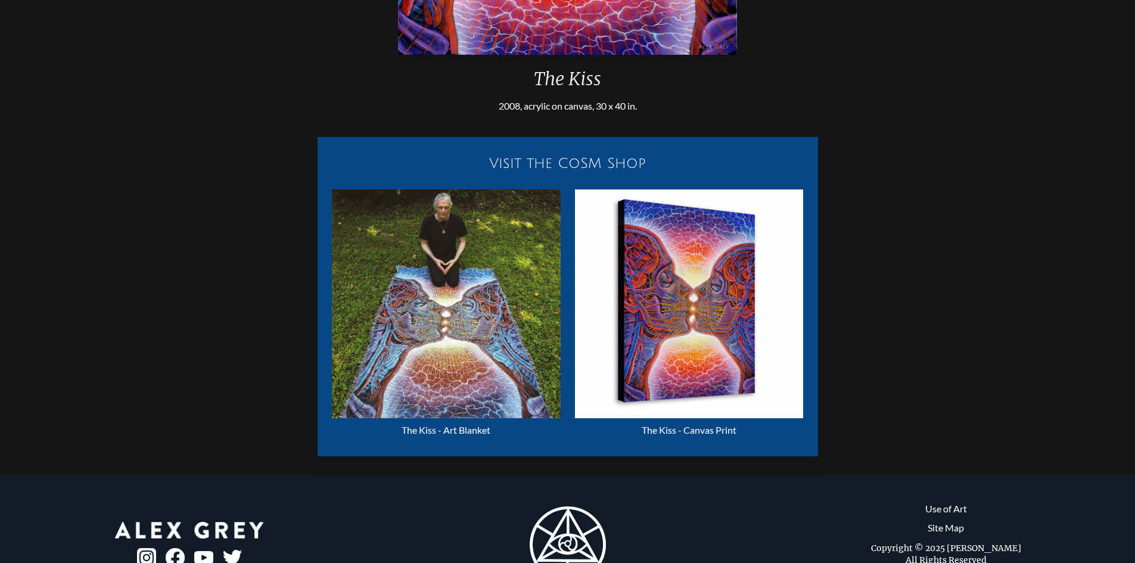
scroll to position [605, 0]
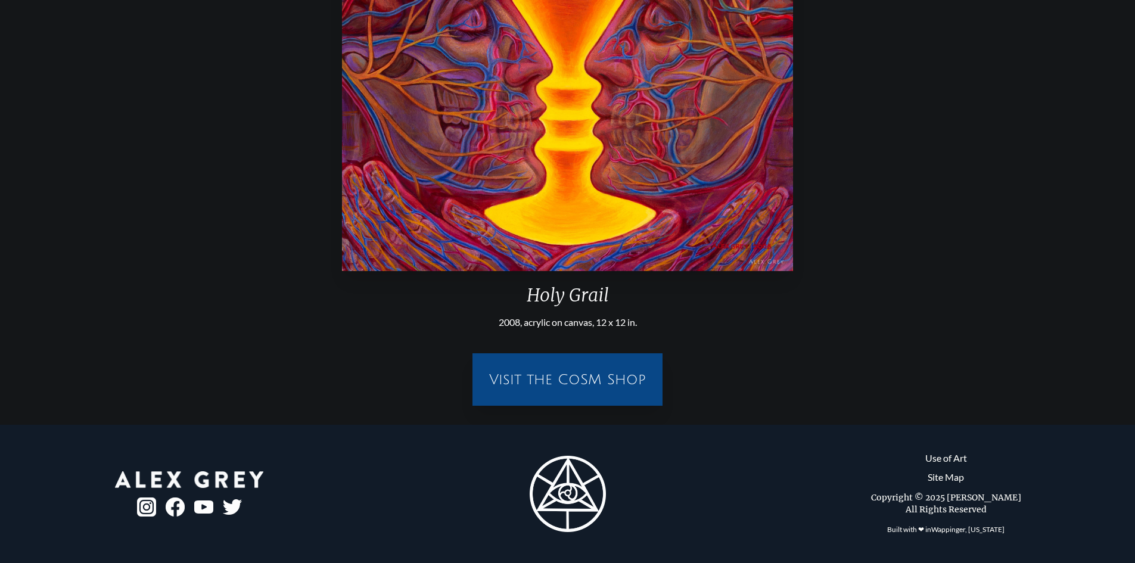
scroll to position [338, 0]
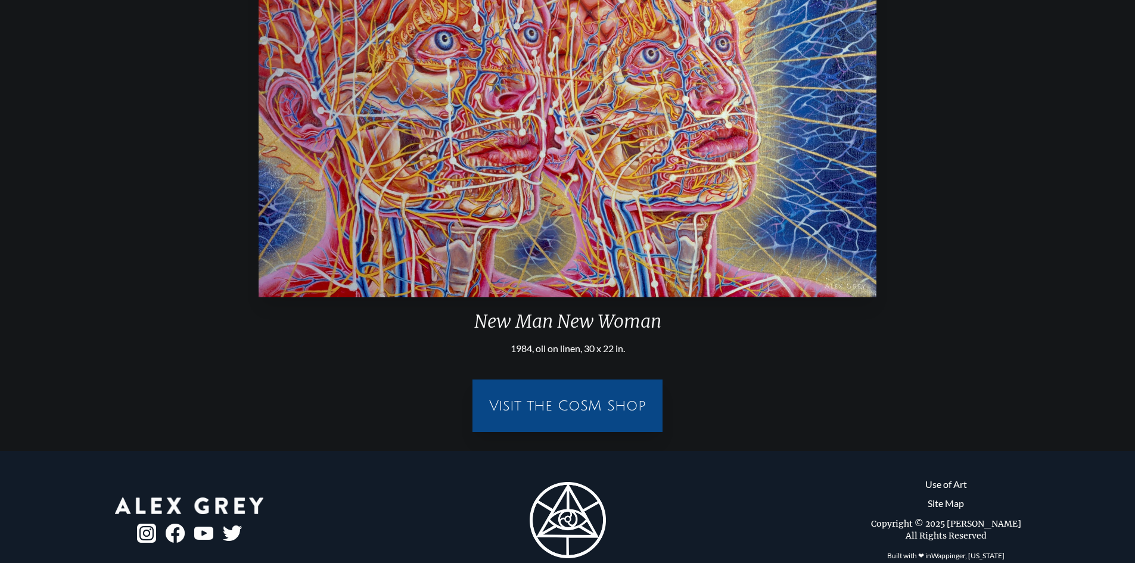
scroll to position [338, 0]
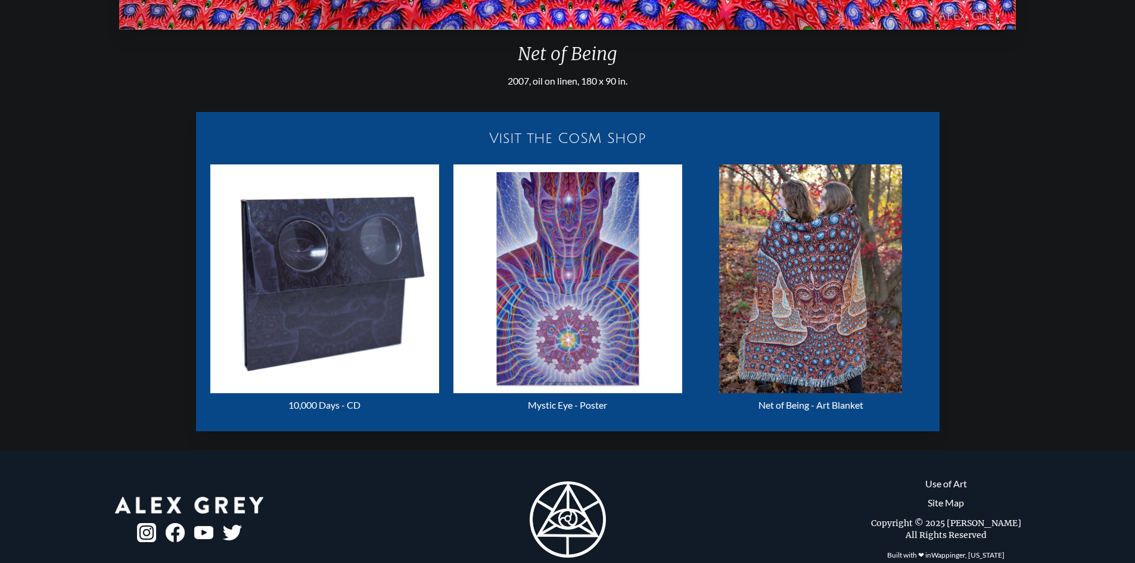
scroll to position [581, 0]
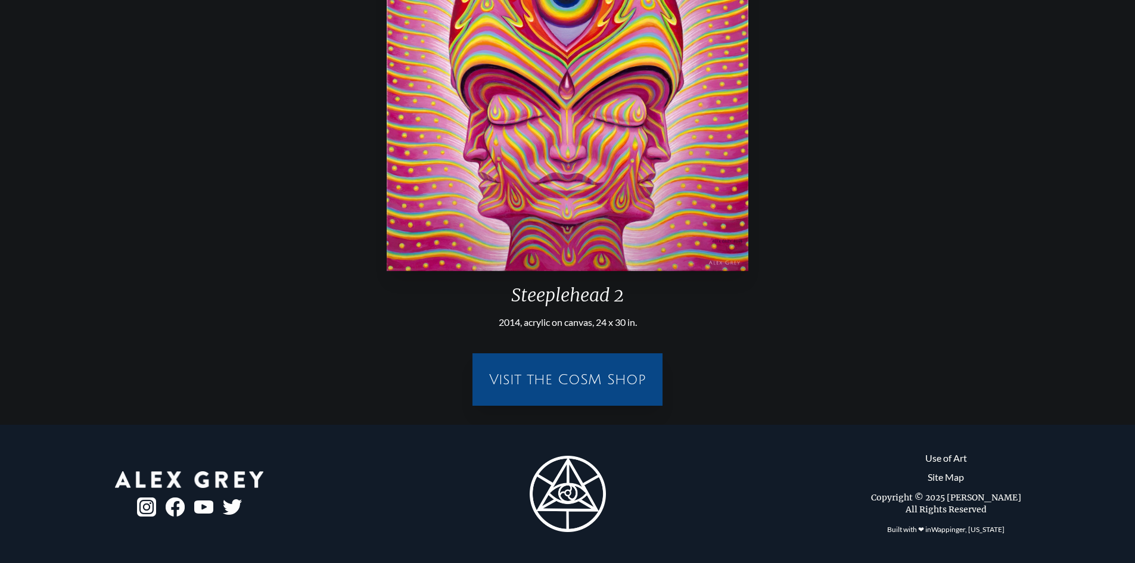
scroll to position [338, 0]
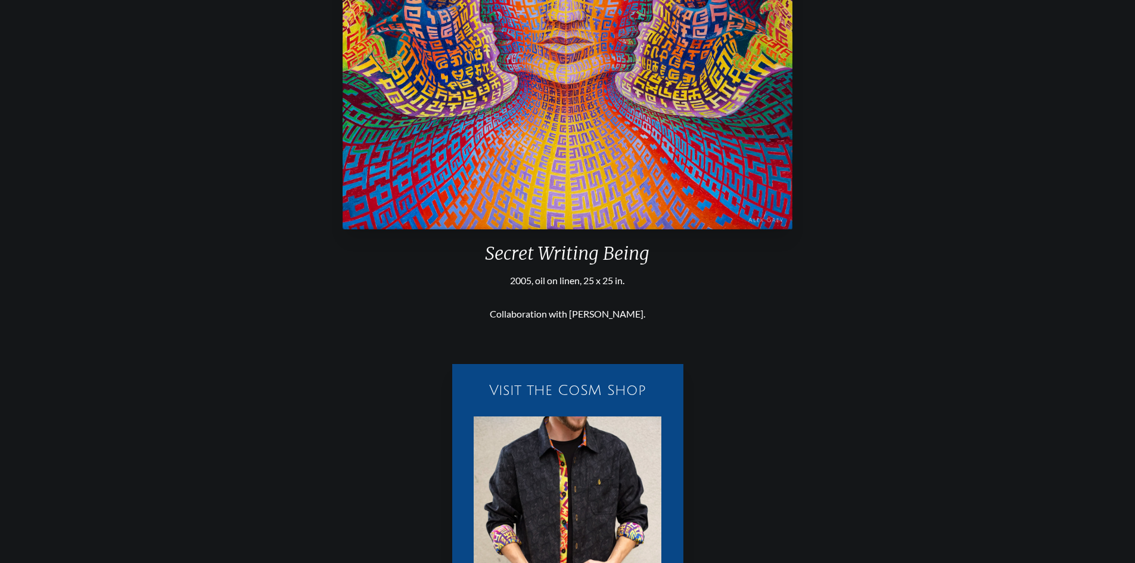
scroll to position [581, 0]
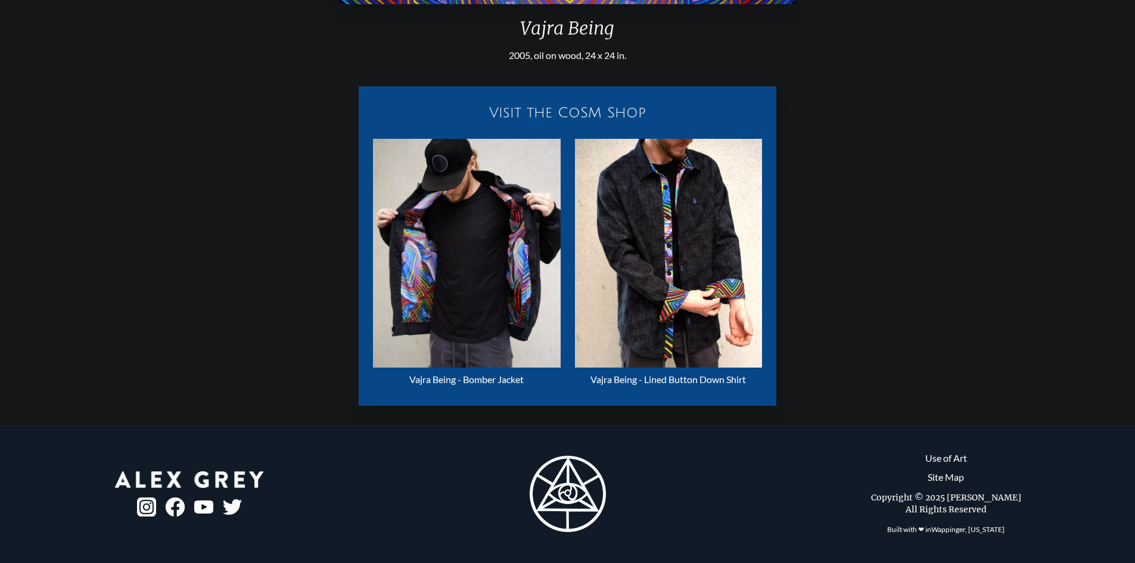
scroll to position [605, 0]
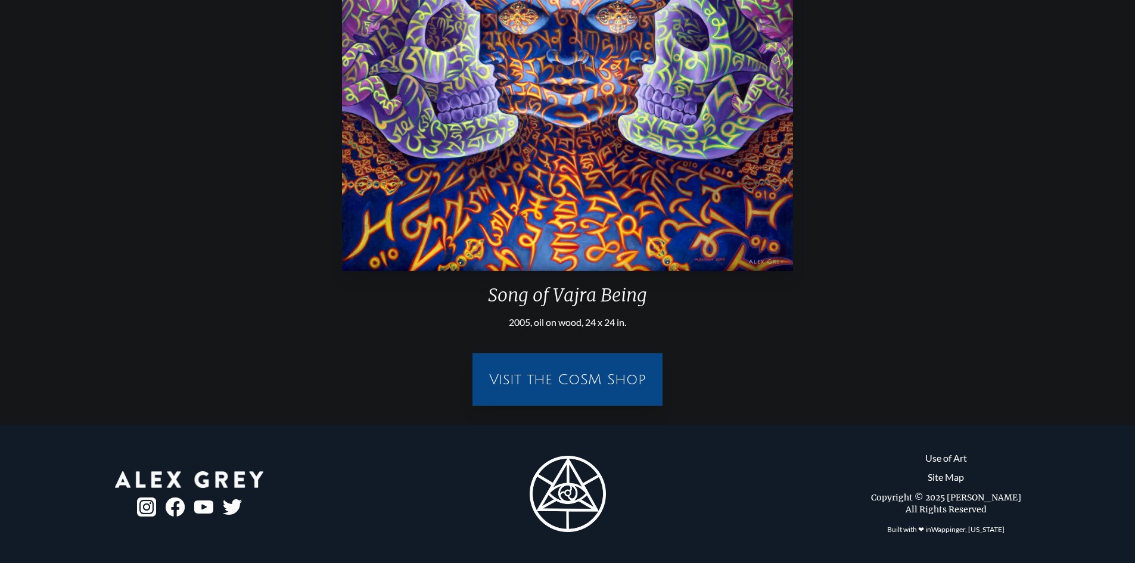
scroll to position [338, 0]
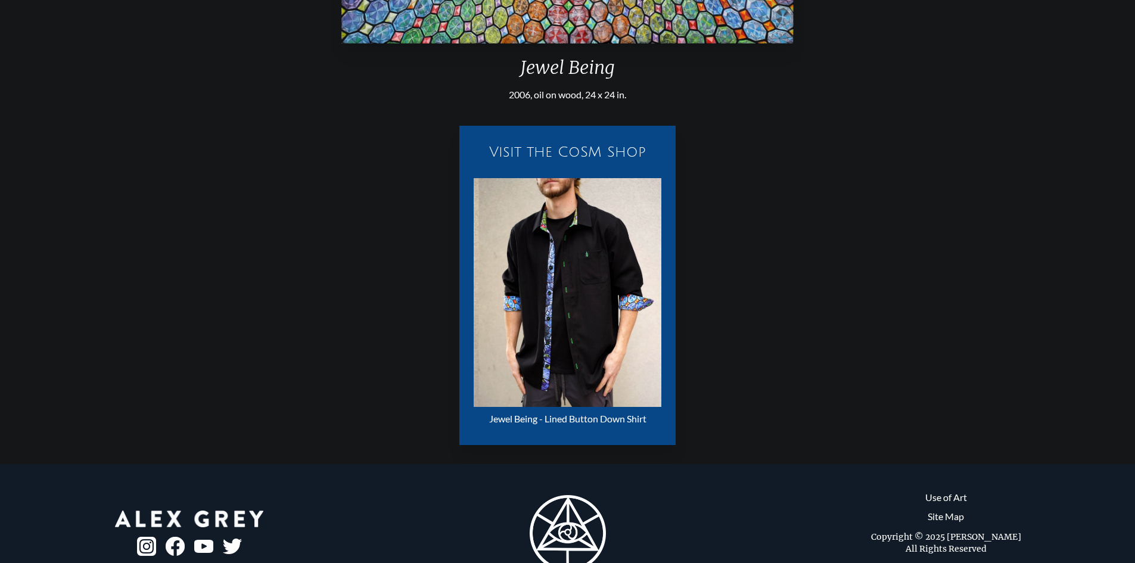
scroll to position [605, 0]
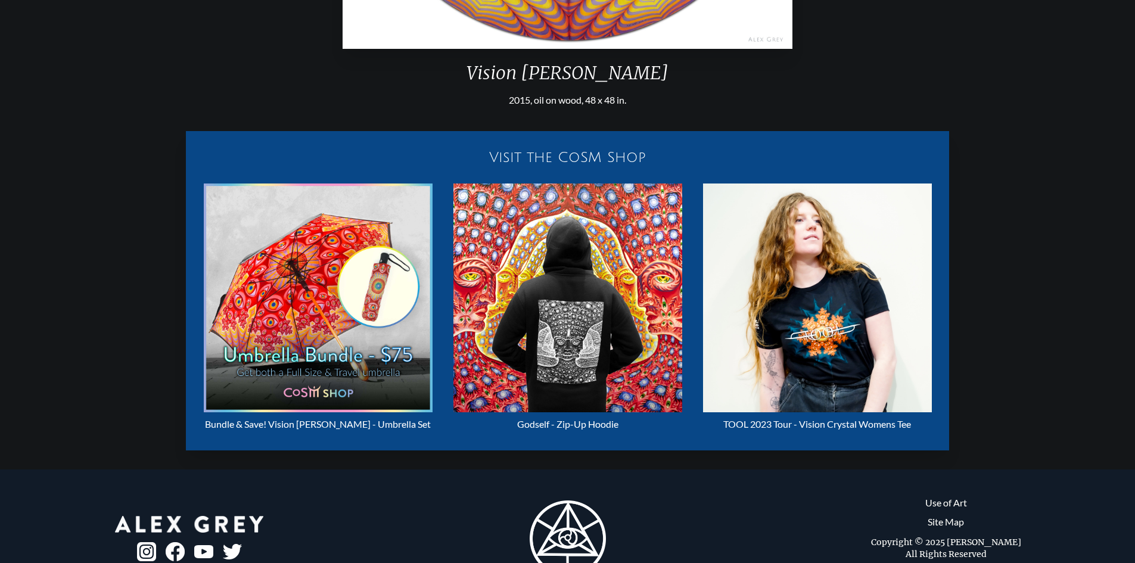
scroll to position [605, 0]
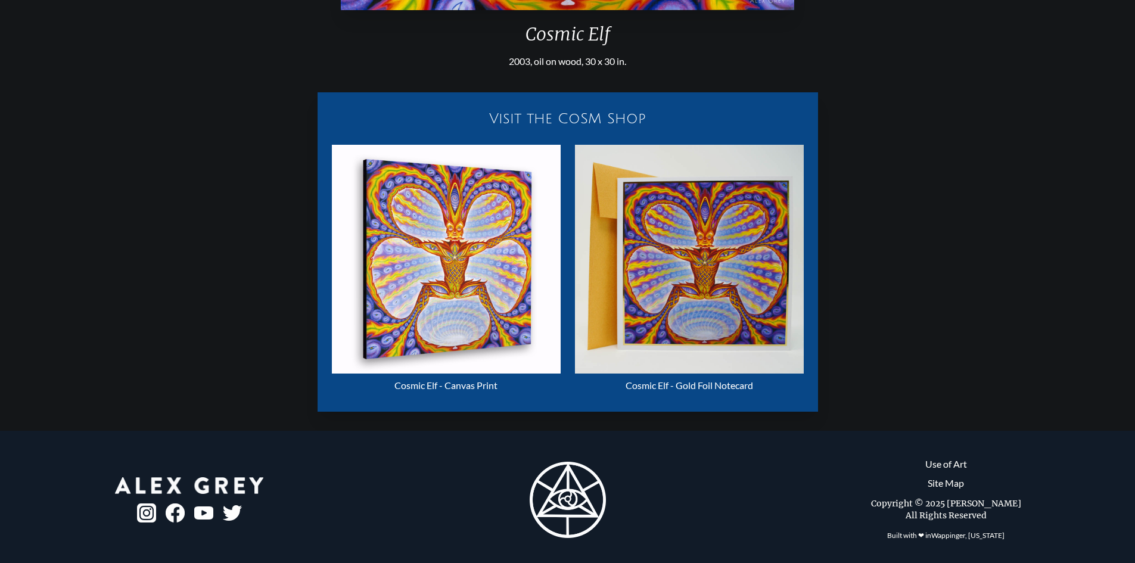
scroll to position [605, 0]
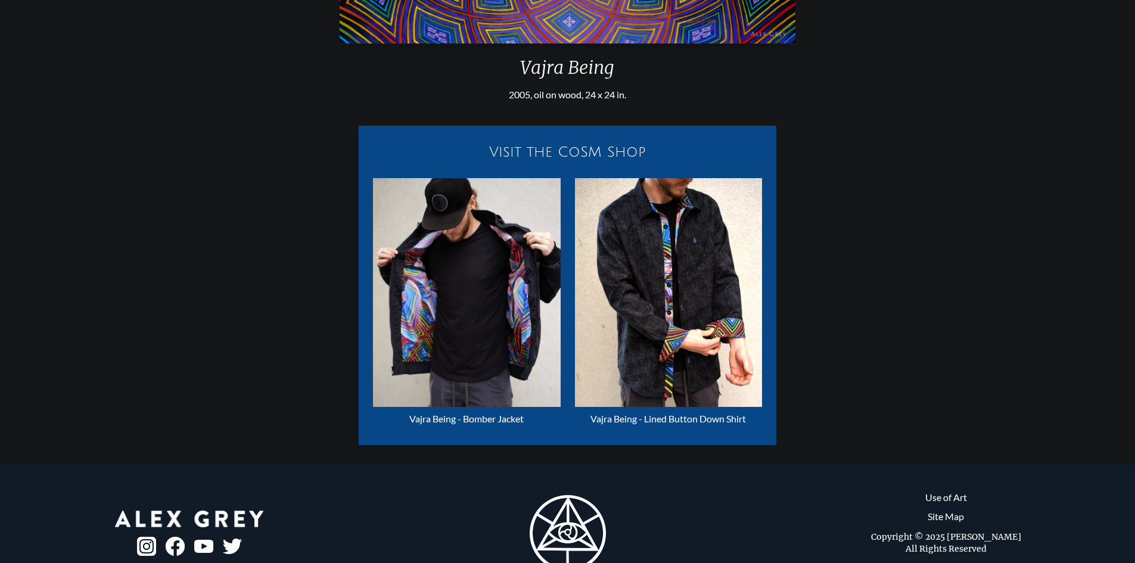
scroll to position [605, 0]
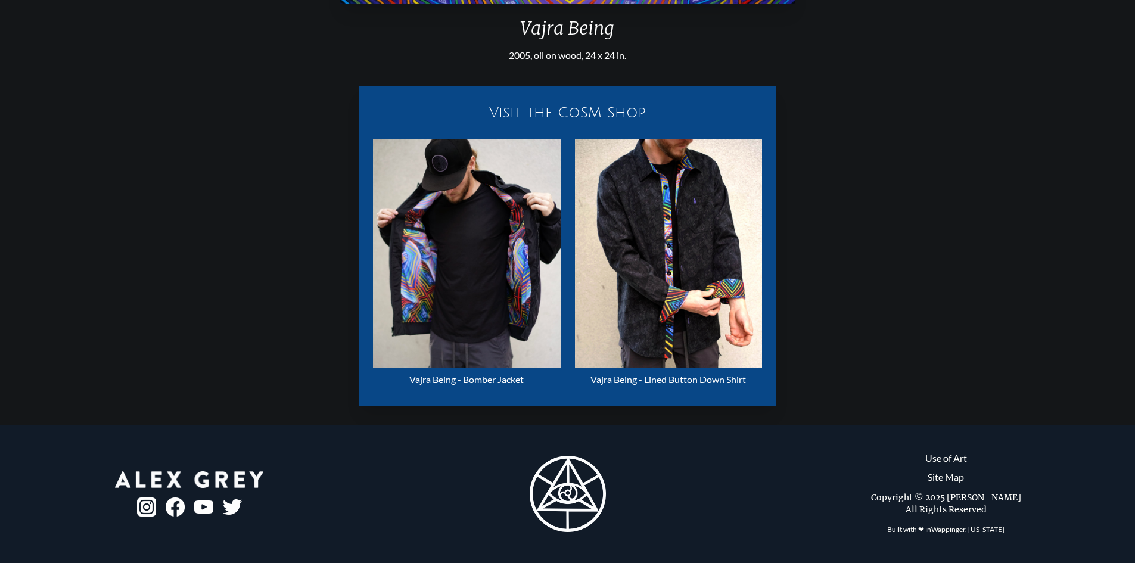
click at [607, 272] on img "123 / 133" at bounding box center [669, 253] width 188 height 229
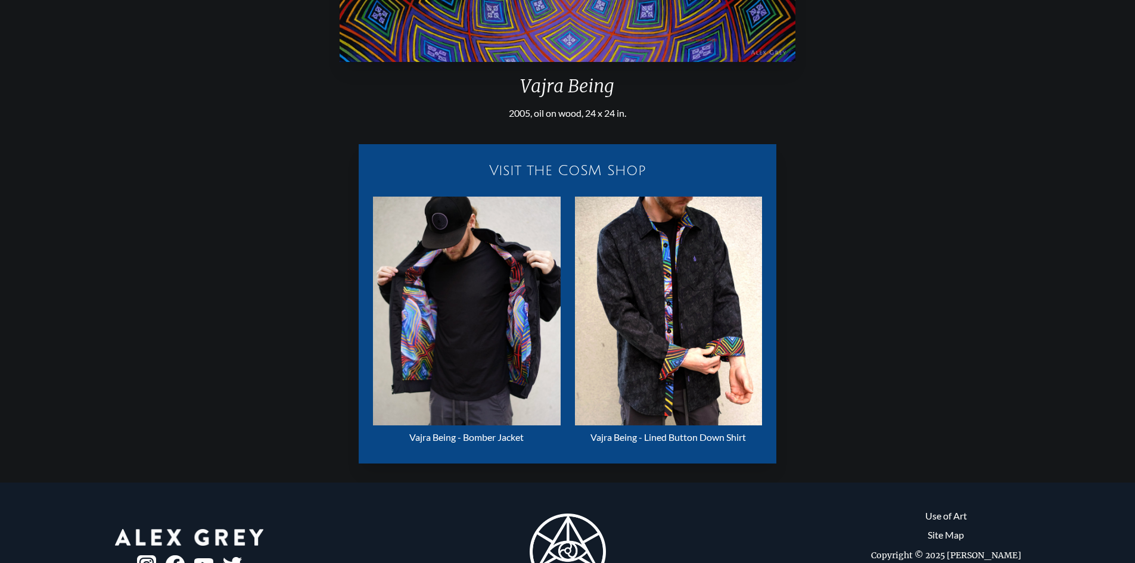
scroll to position [545, 0]
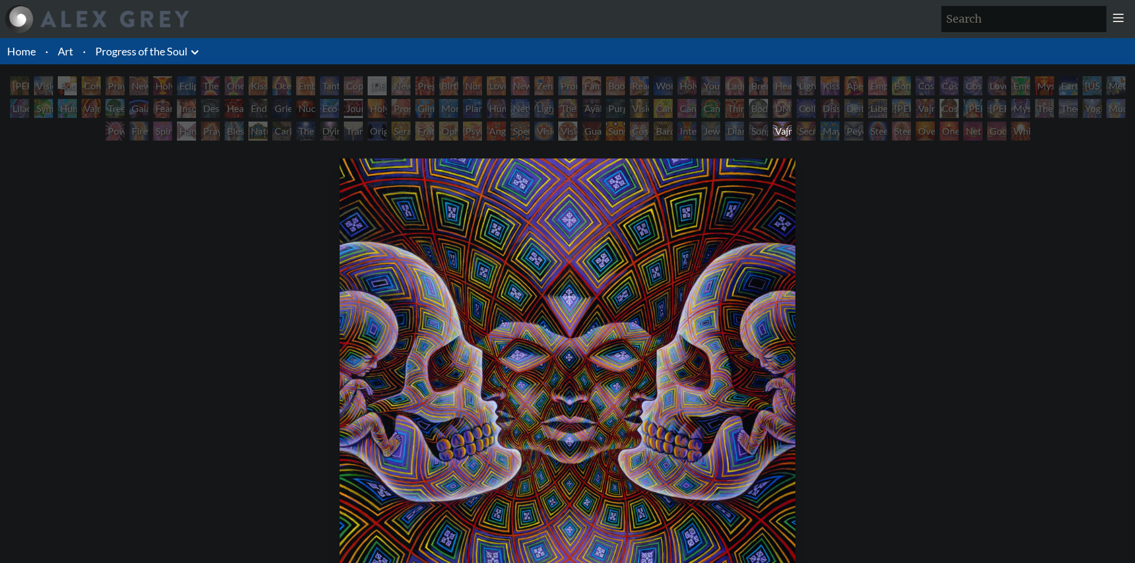
click at [405, 137] on div "Seraphic Transport Docking on the Third Eye" at bounding box center [401, 131] width 19 height 19
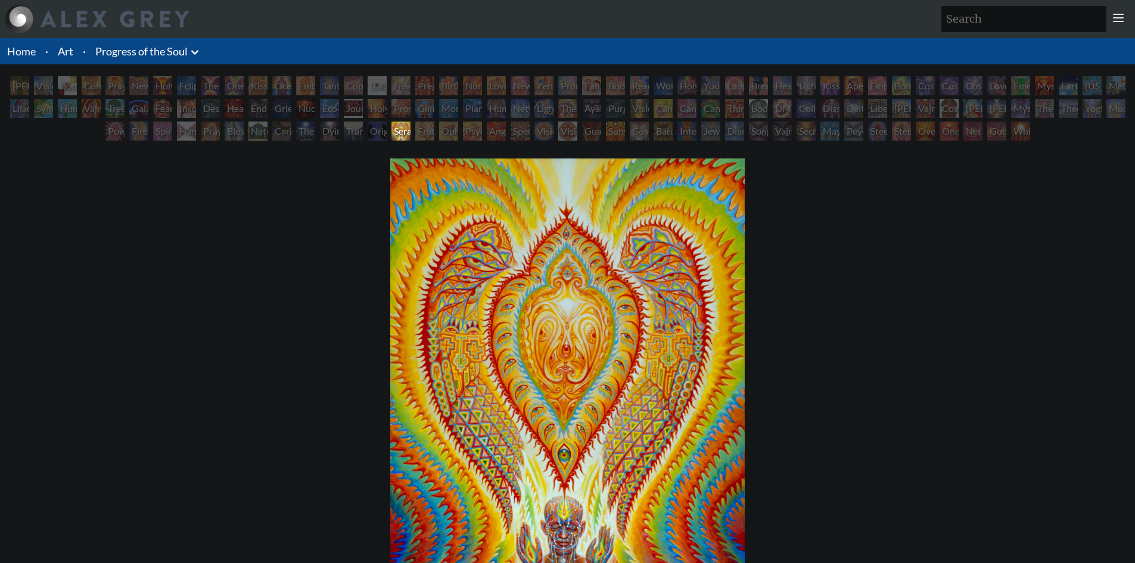
click at [331, 130] on div "Dying" at bounding box center [329, 131] width 19 height 19
